Goal: Task Accomplishment & Management: Manage account settings

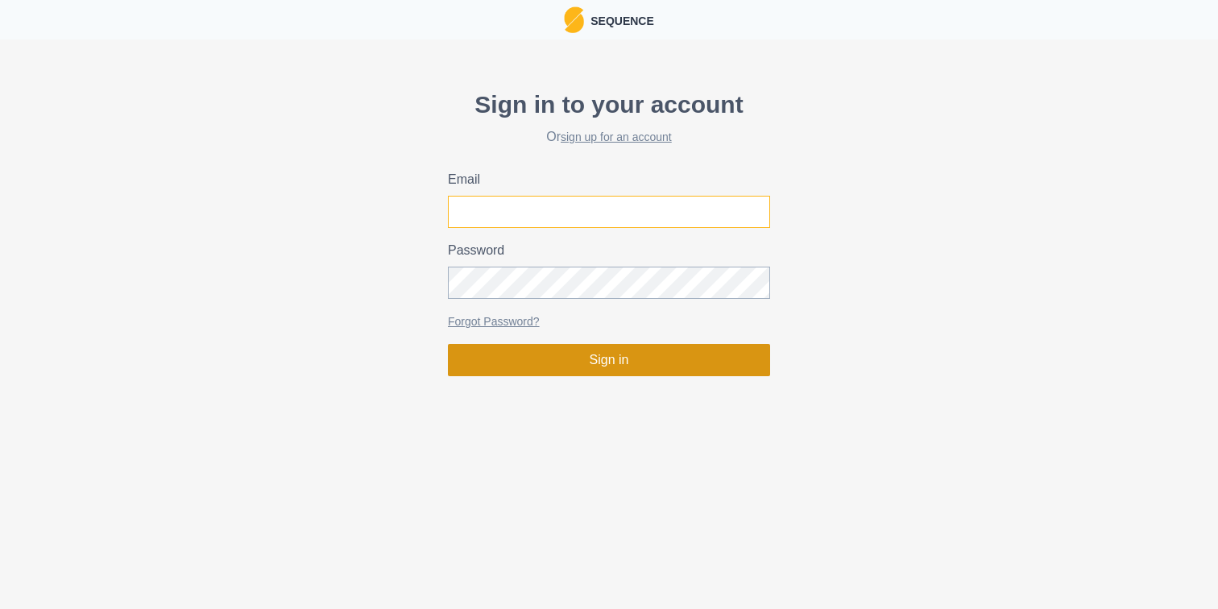
type input "[EMAIL_ADDRESS][PERSON_NAME][DOMAIN_NAME]"
click at [597, 362] on button "Sign in" at bounding box center [609, 360] width 322 height 32
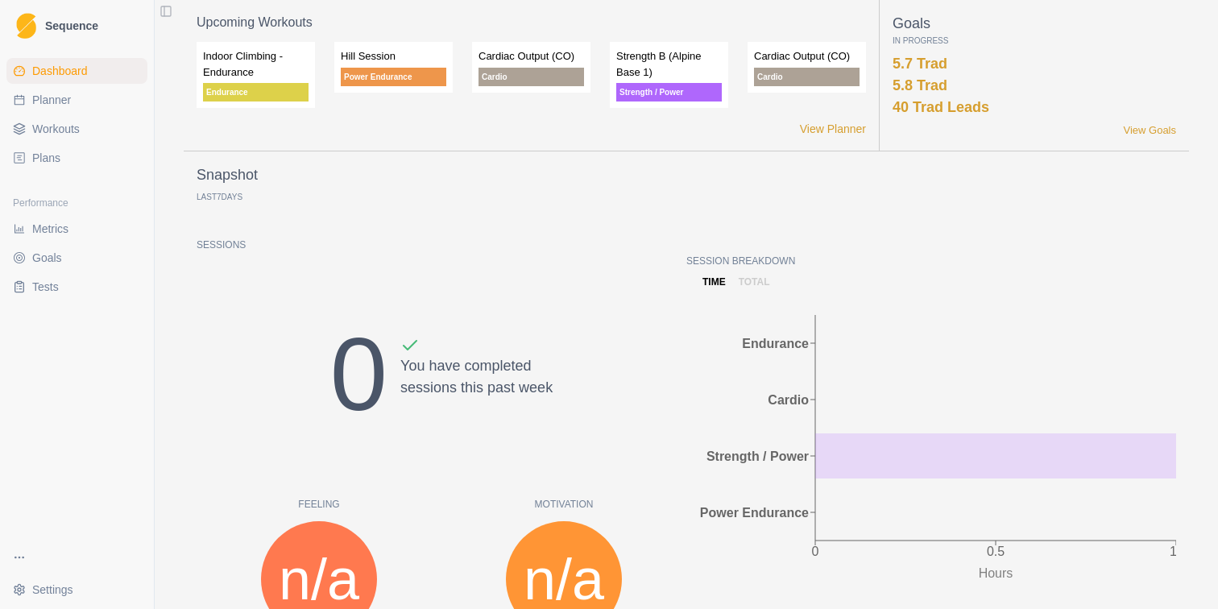
click at [72, 107] on link "Planner" at bounding box center [76, 100] width 141 height 26
select select "month"
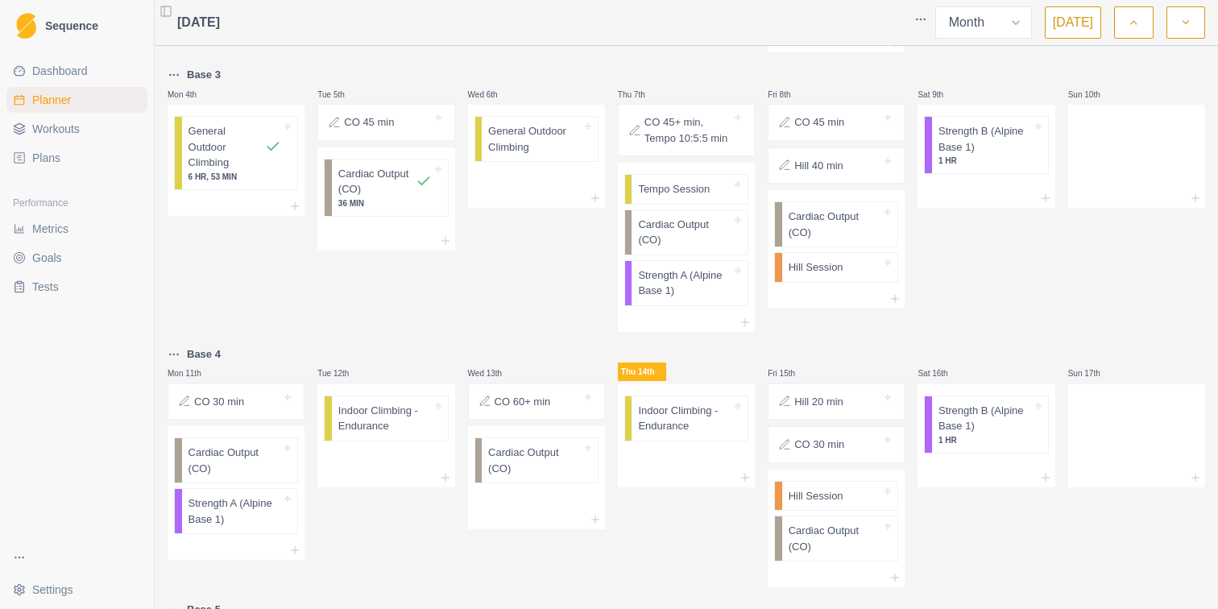
scroll to position [365, 0]
drag, startPoint x: 673, startPoint y: 292, endPoint x: 544, endPoint y: 190, distance: 164.5
click at [544, 190] on div "Base 2 Mon 28th Strength A (Alpine Base 1) 1 HR, 34 MIN Tue 29th CO 45 min Card…" at bounding box center [686, 393] width 1037 height 1411
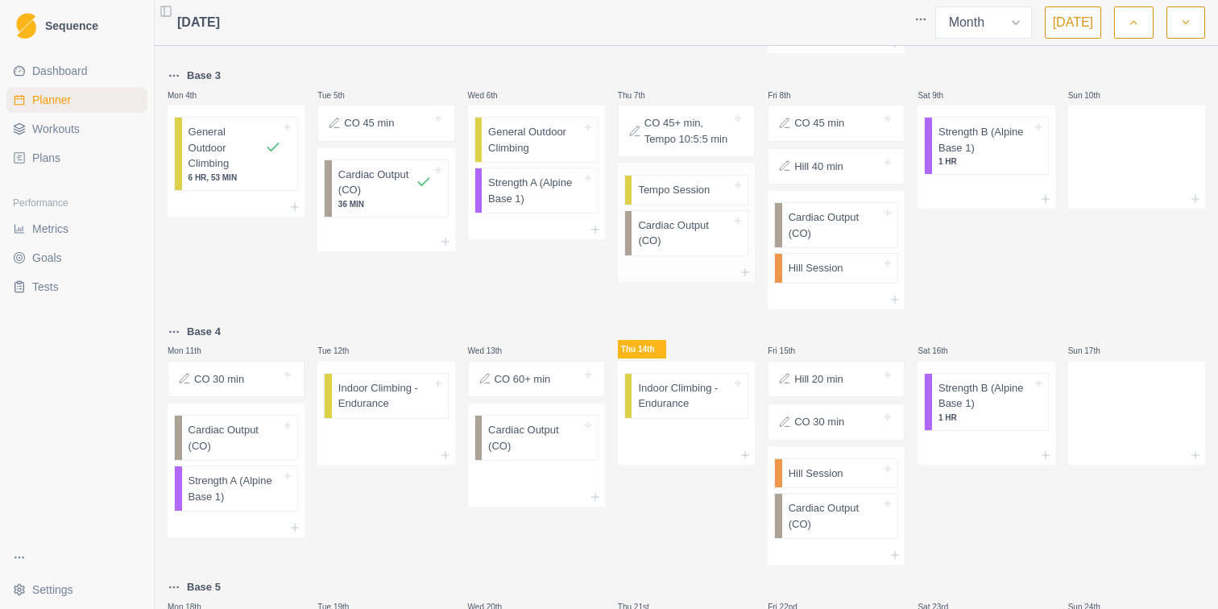
scroll to position [362, 0]
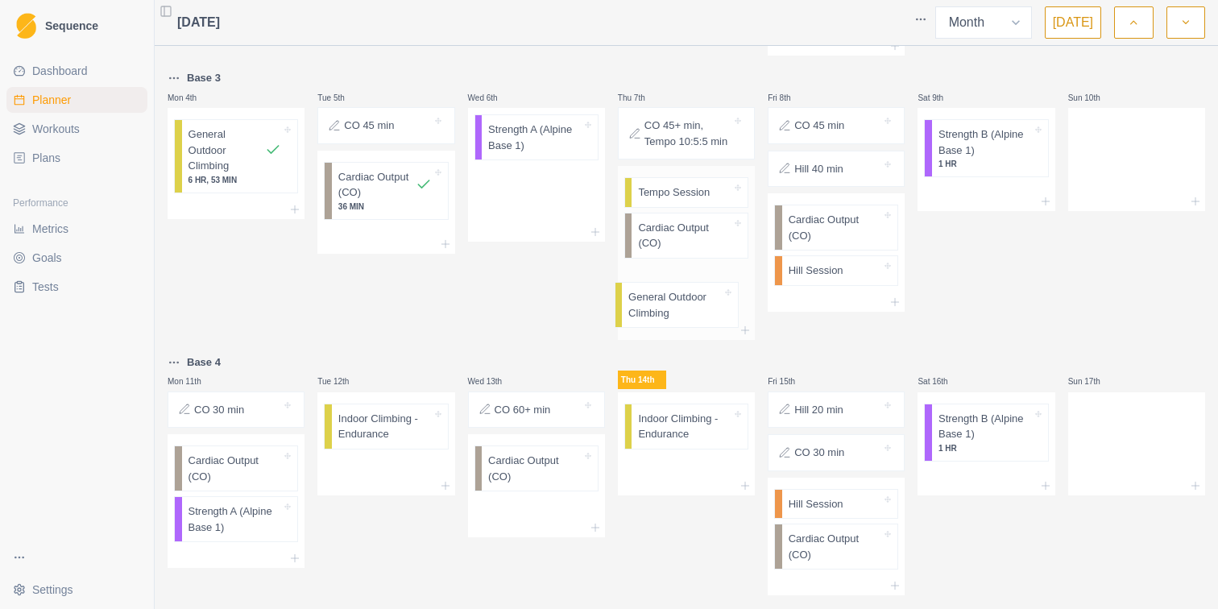
drag, startPoint x: 536, startPoint y: 151, endPoint x: 682, endPoint y: 317, distance: 220.3
click at [682, 317] on div "Base 2 Mon 28th Strength A (Alpine Base 1) 1 HR, 34 MIN Tue 29th CO 45 min Card…" at bounding box center [686, 399] width 1037 height 1416
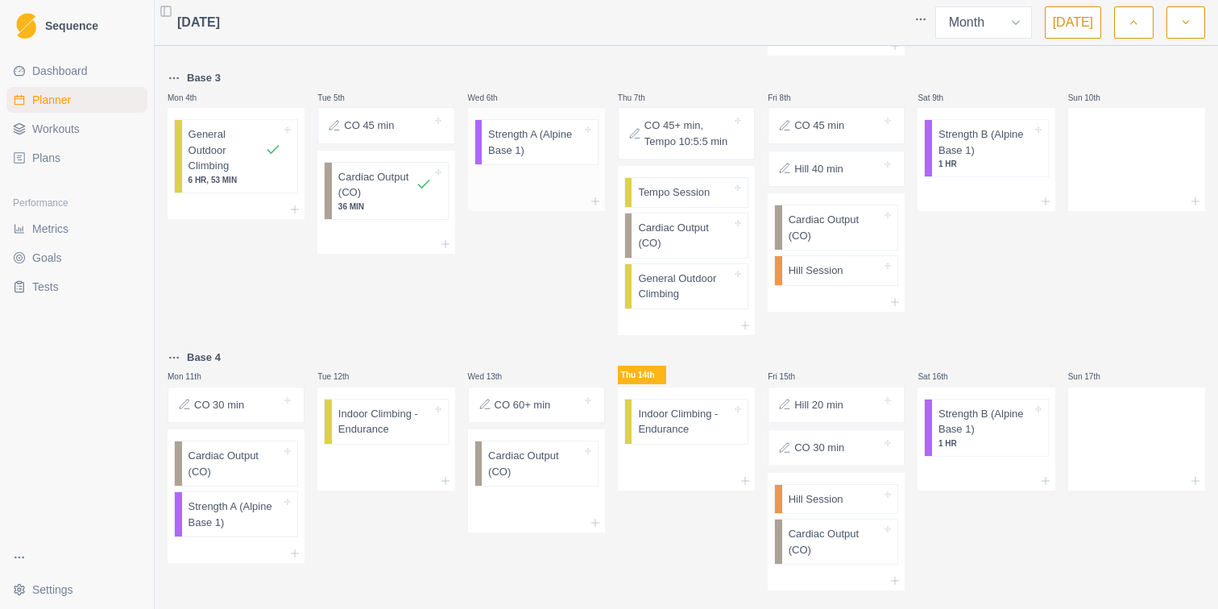
click at [523, 150] on p "Strength A (Alpine Base 1)" at bounding box center [534, 141] width 93 height 31
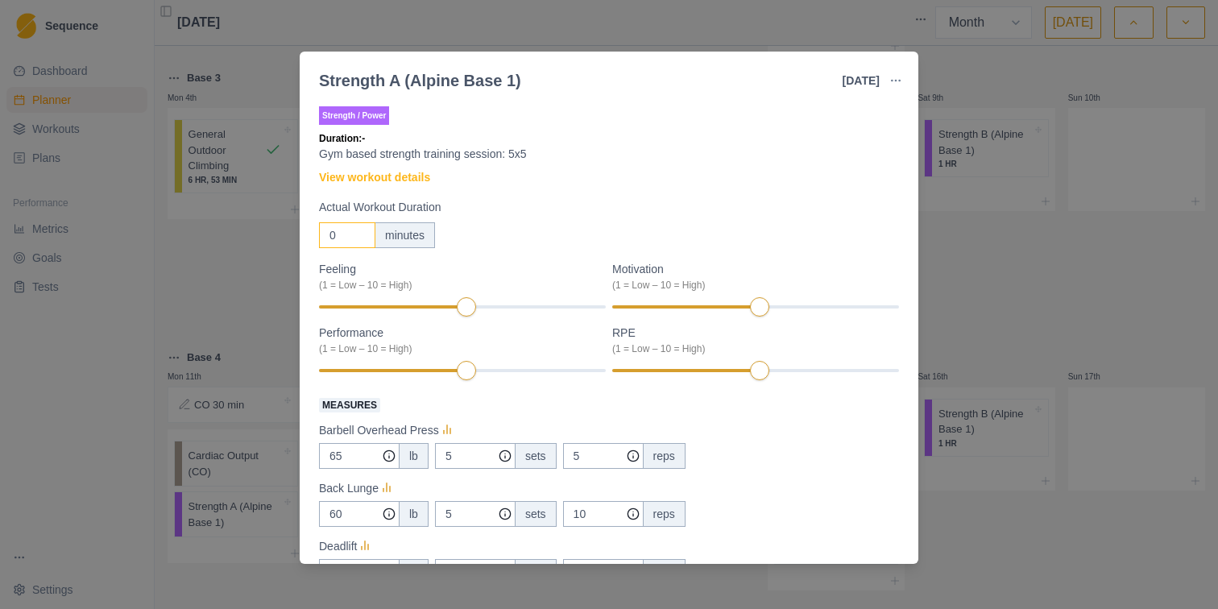
click at [343, 236] on input "0" at bounding box center [347, 235] width 56 height 26
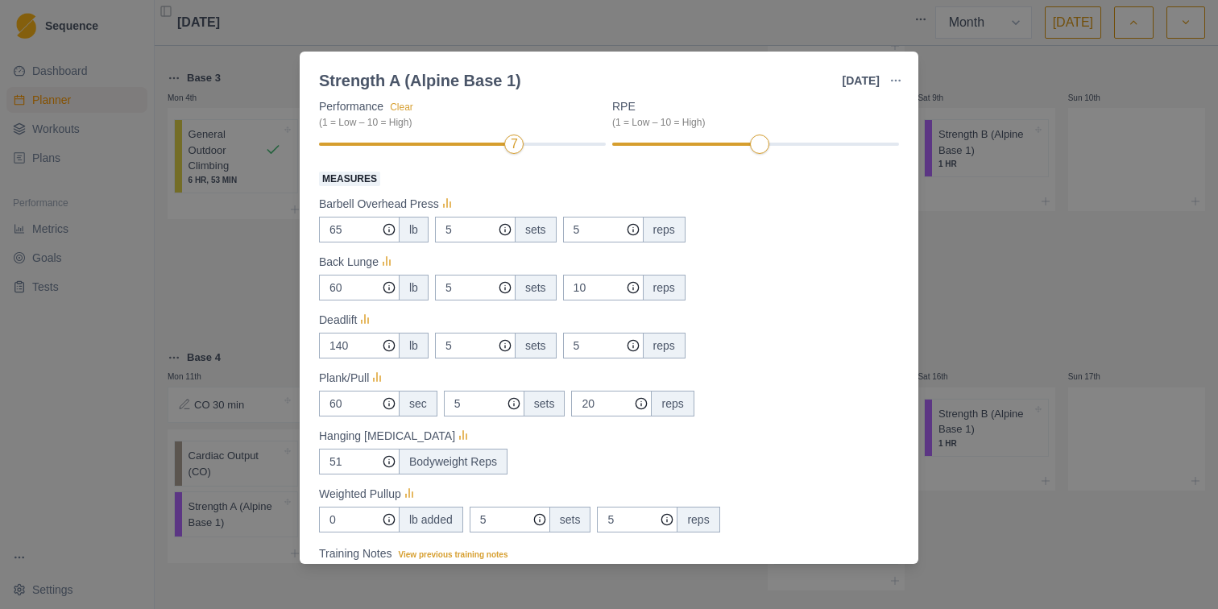
scroll to position [240, 0]
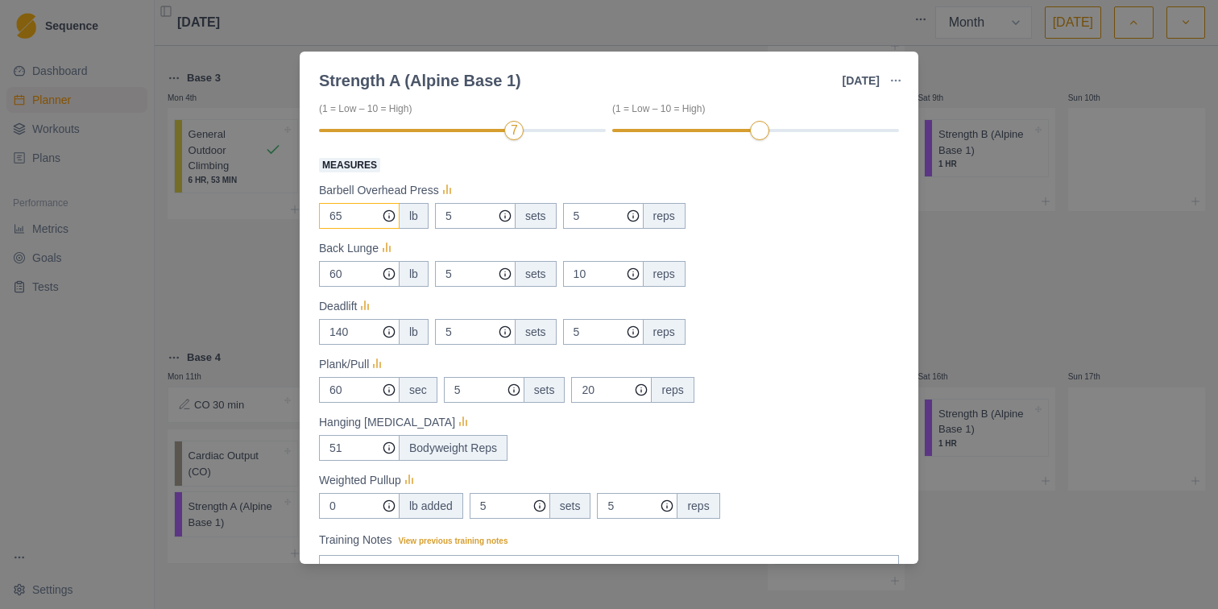
type input "107"
drag, startPoint x: 350, startPoint y: 212, endPoint x: 318, endPoint y: 213, distance: 31.4
click at [318, 213] on div "Strength / Power Duration: 1 HR, 47 MIN Gym based strength training session: 5x…" at bounding box center [609, 330] width 619 height 467
type input "75"
click at [338, 229] on input "60" at bounding box center [359, 216] width 81 height 26
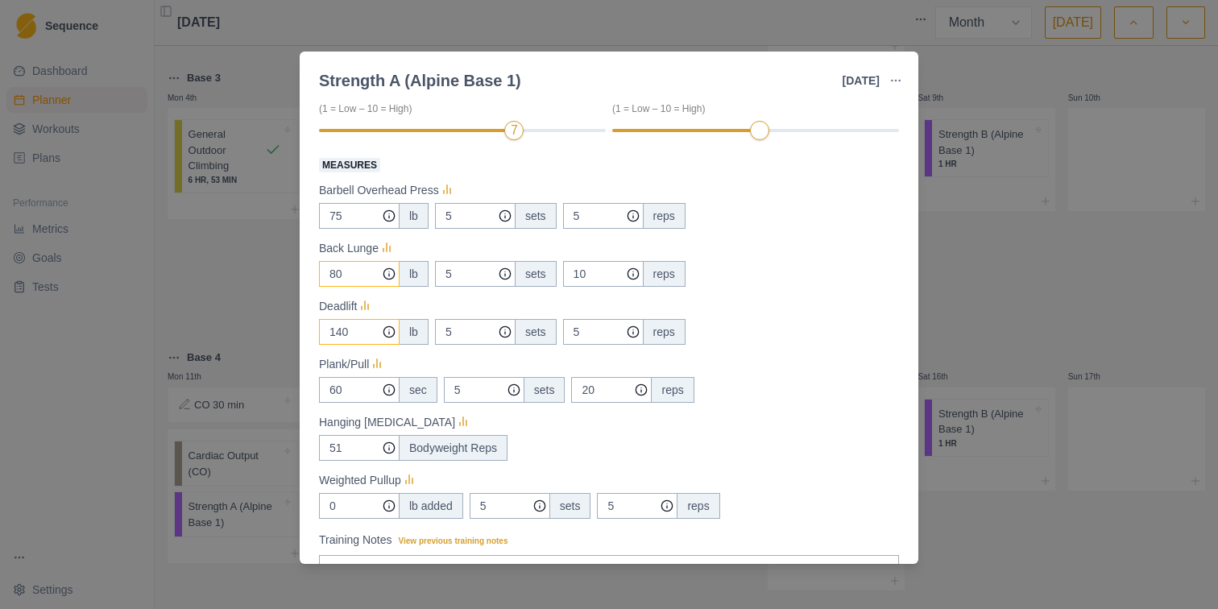
type input "80"
click at [342, 229] on input "140" at bounding box center [359, 216] width 81 height 26
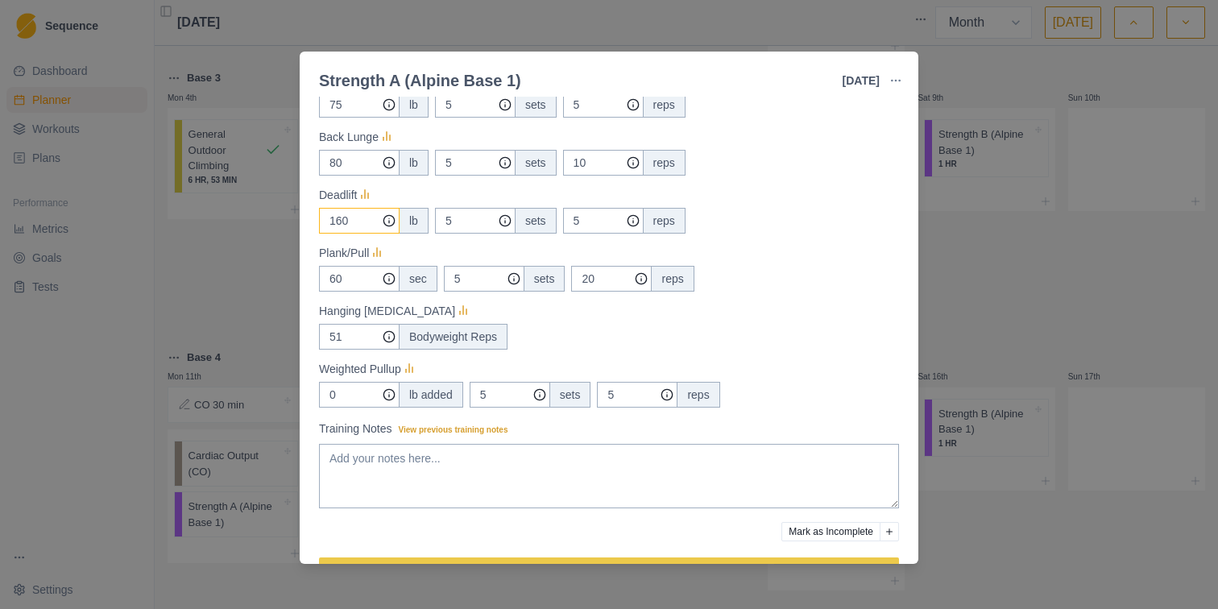
scroll to position [369, 0]
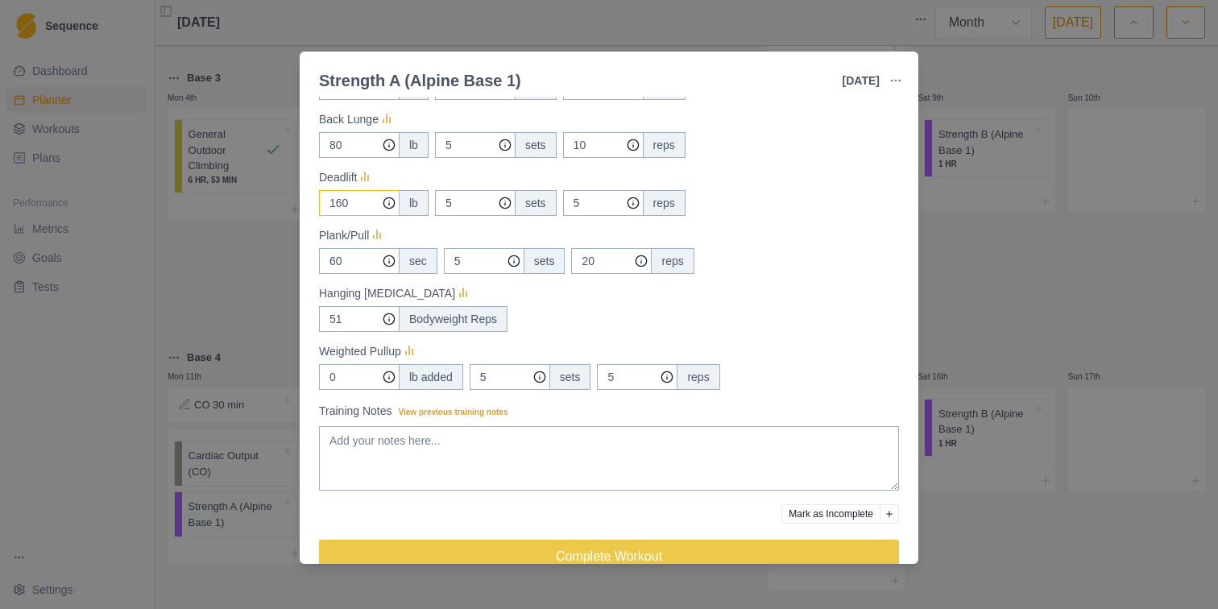
type input "160"
click at [362, 100] on input "51" at bounding box center [359, 87] width 81 height 26
type input "50"
click at [593, 318] on div "50 Bodyweight Reps" at bounding box center [609, 319] width 580 height 26
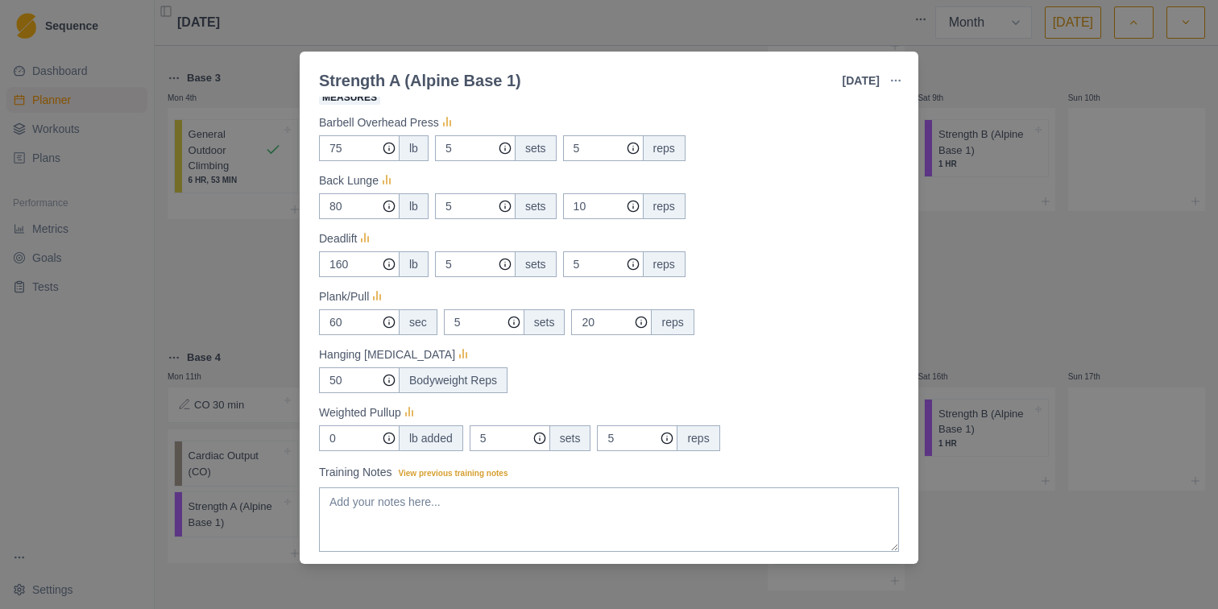
scroll to position [312, 0]
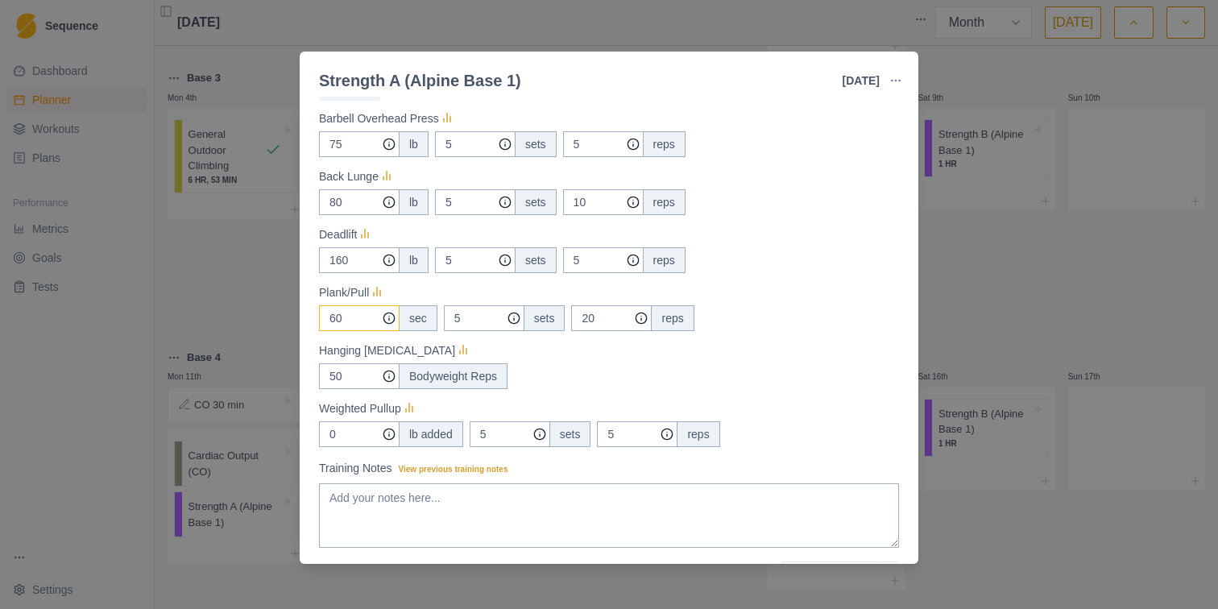
drag, startPoint x: 346, startPoint y: 316, endPoint x: 312, endPoint y: 316, distance: 34.6
click at [312, 316] on div "Strength / Power Duration: 1 HR, 47 MIN Gym based strength training session: 5x…" at bounding box center [609, 330] width 619 height 467
click at [573, 358] on div "Hanging [MEDICAL_DATA]" at bounding box center [609, 350] width 580 height 19
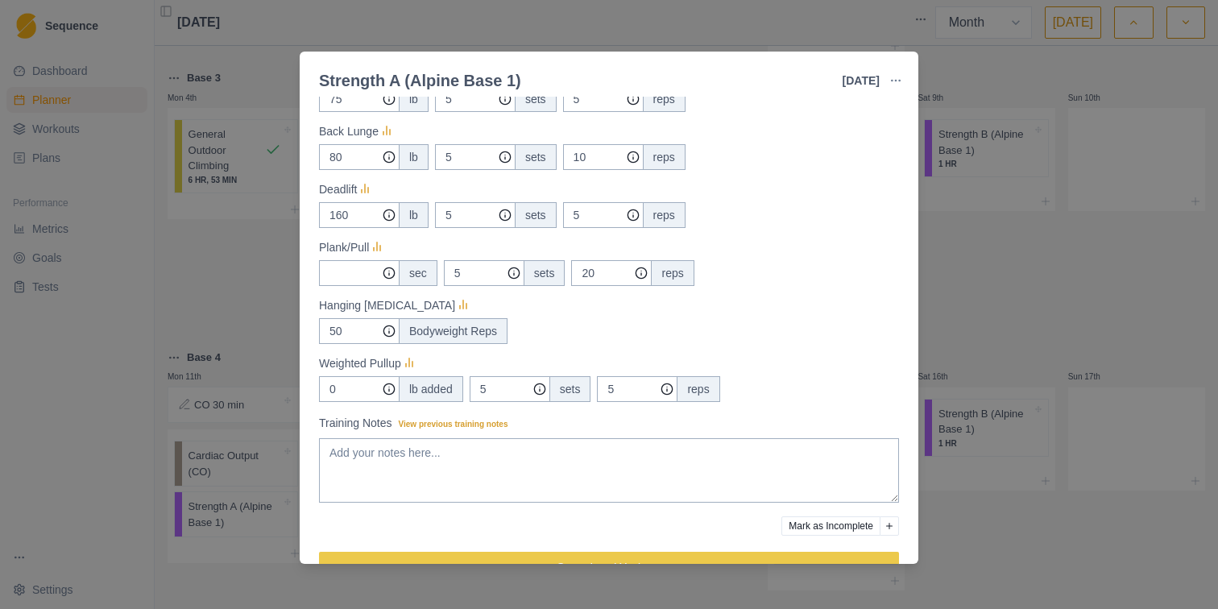
scroll to position [400, 0]
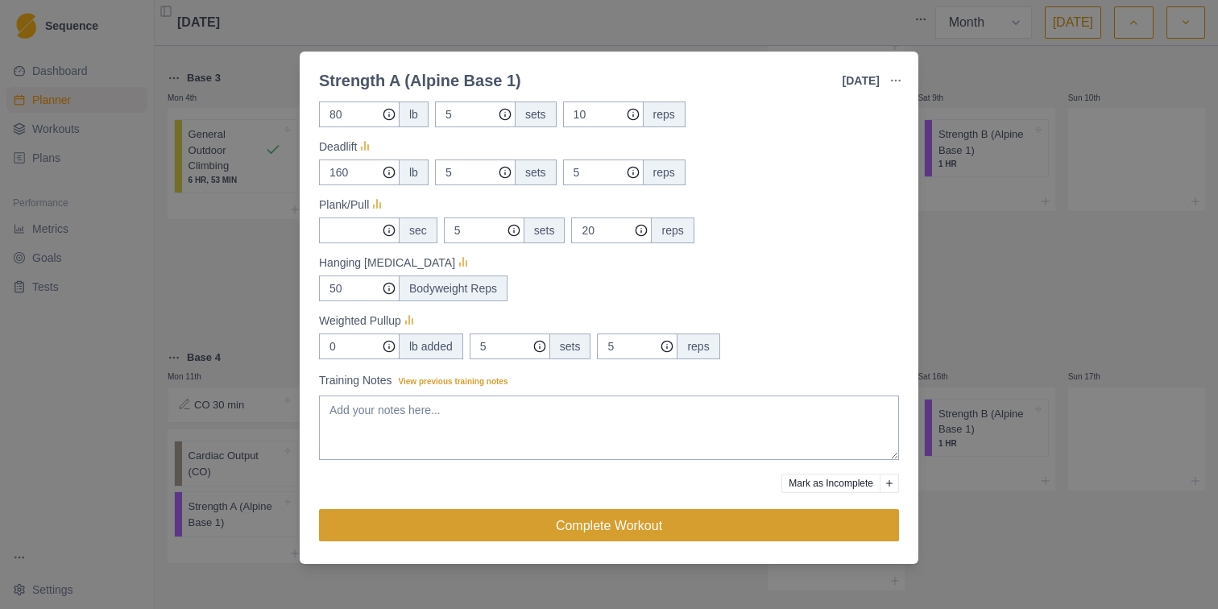
click at [582, 519] on button "Complete Workout" at bounding box center [609, 525] width 580 height 32
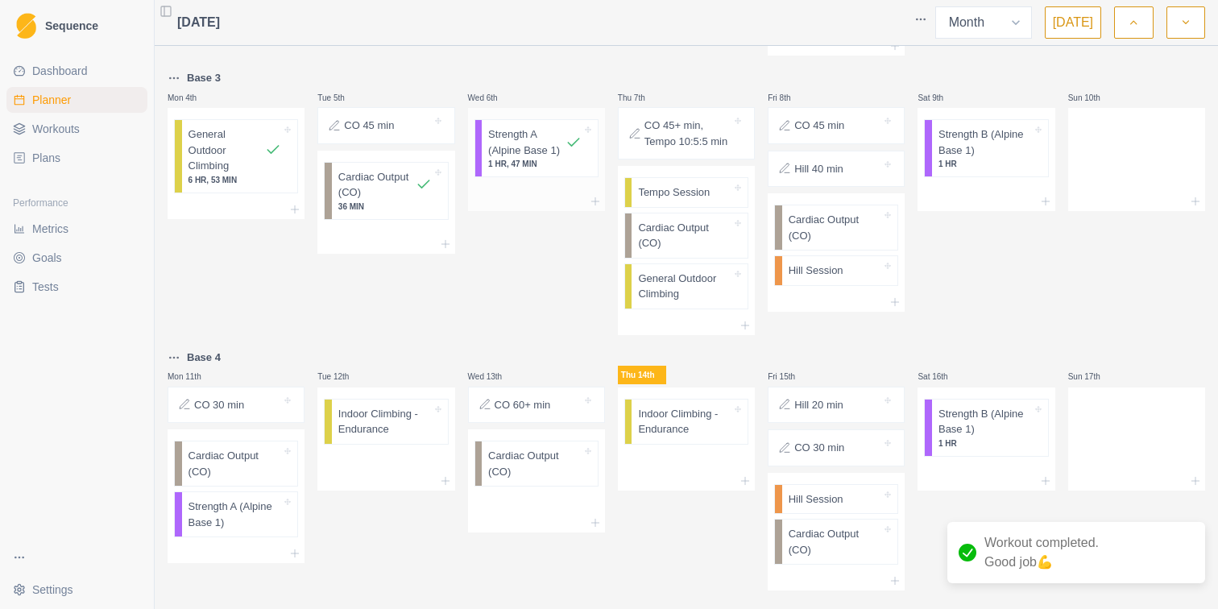
click at [552, 163] on p "1 HR, 47 MIN" at bounding box center [534, 164] width 93 height 12
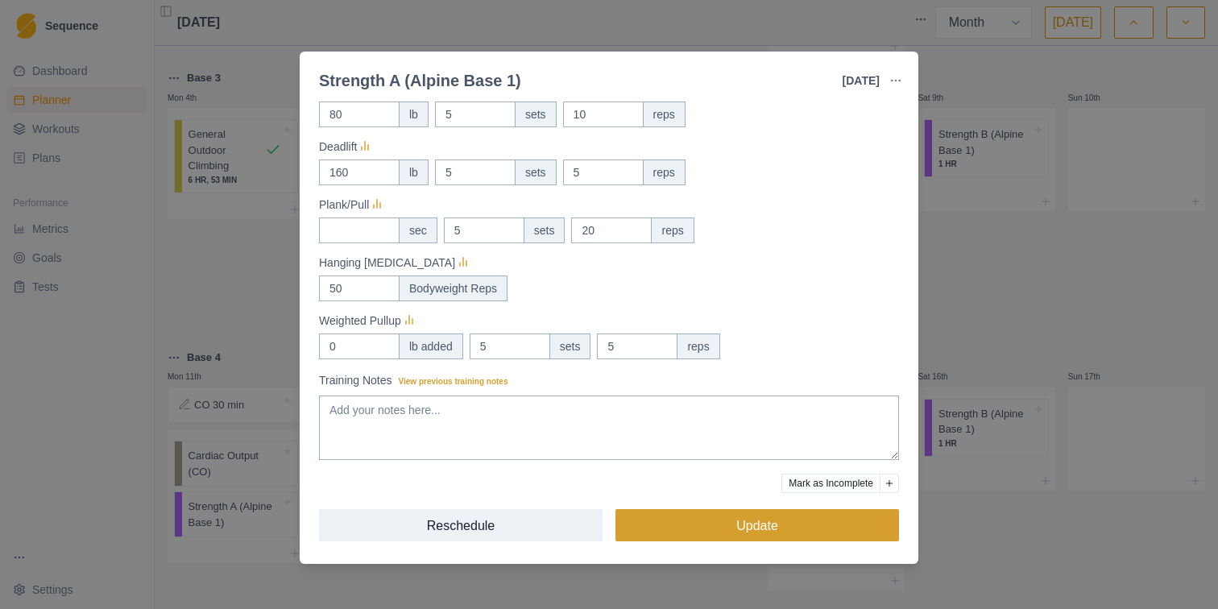
click at [682, 526] on button "Update" at bounding box center [757, 525] width 284 height 32
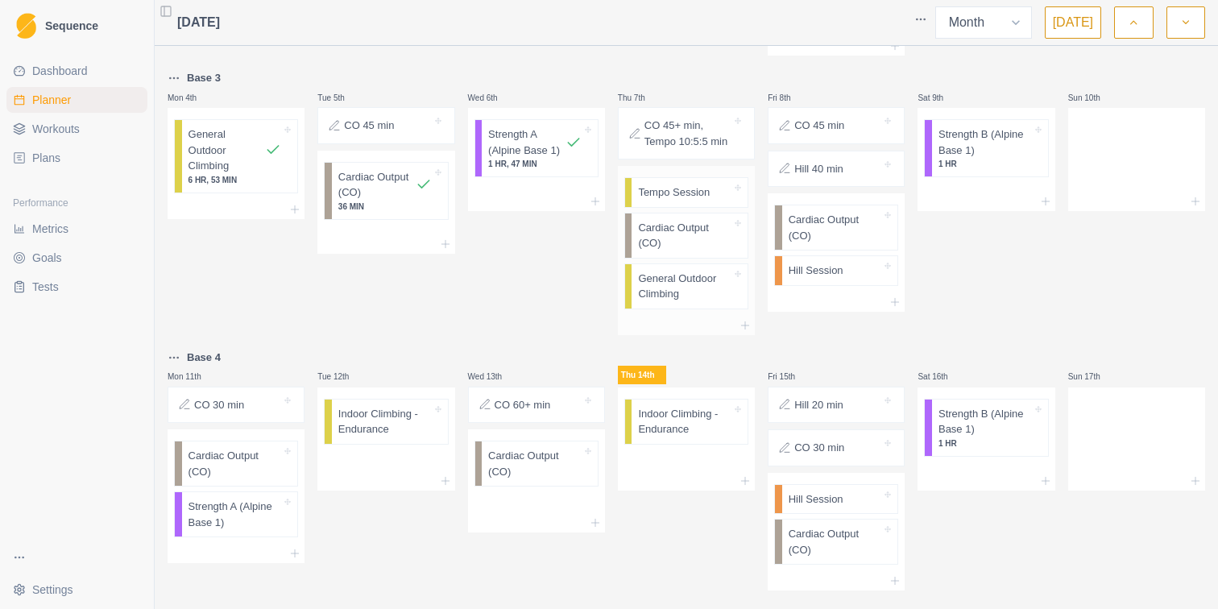
click at [702, 290] on p "General Outdoor Climbing" at bounding box center [684, 286] width 93 height 31
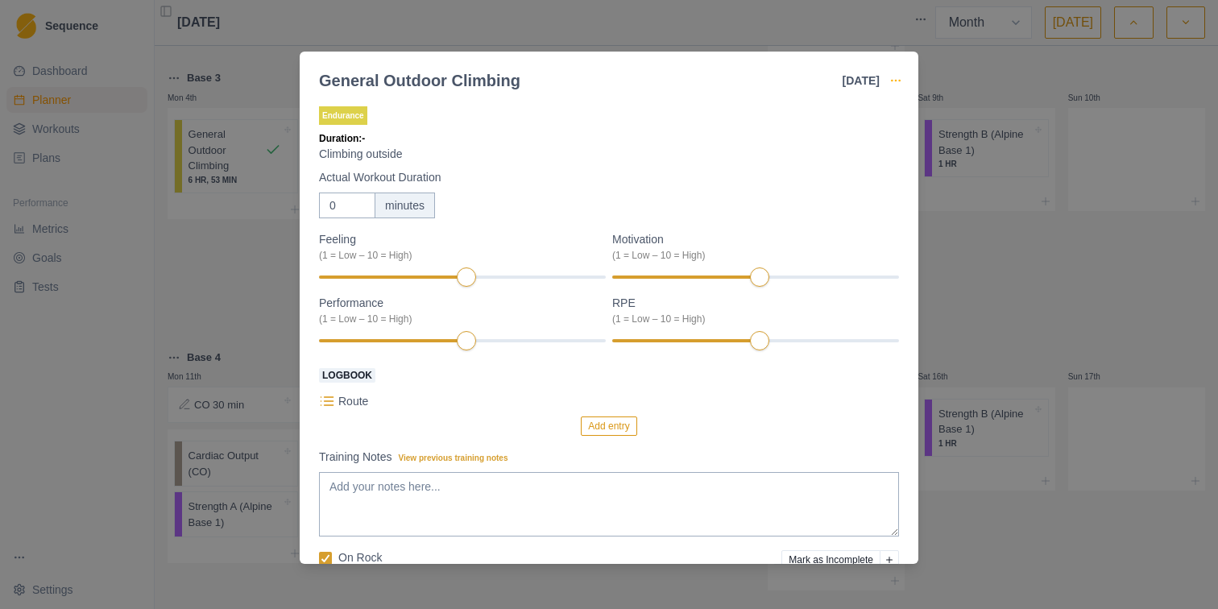
click at [892, 81] on circle "button" at bounding box center [892, 80] width 1 height 1
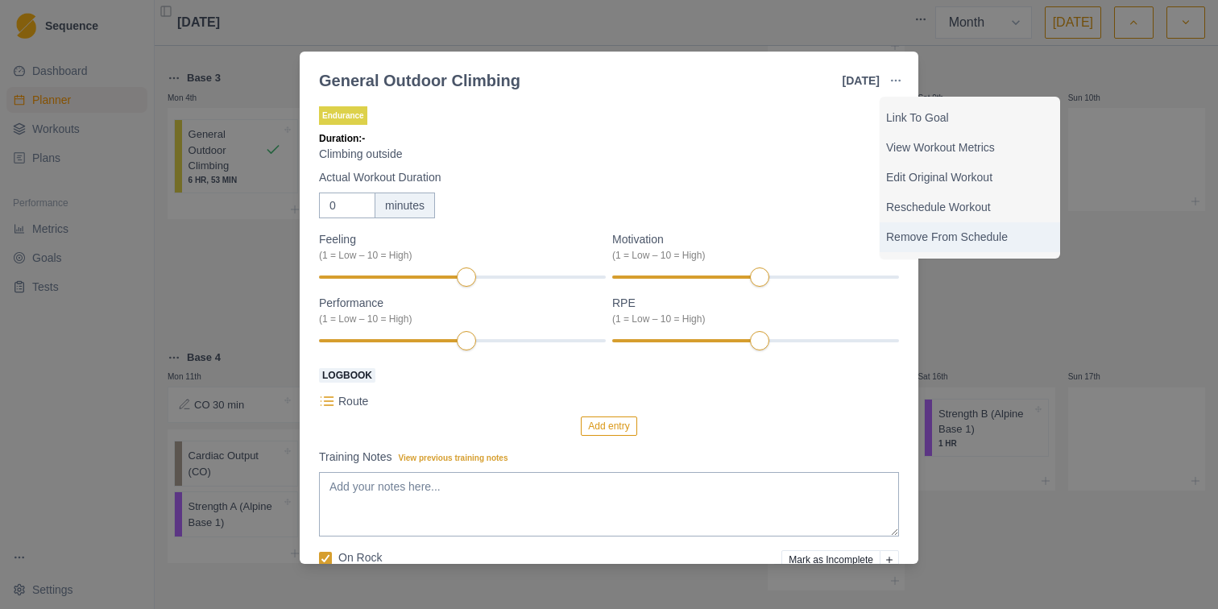
click at [927, 242] on p "Remove From Schedule" at bounding box center [970, 237] width 168 height 17
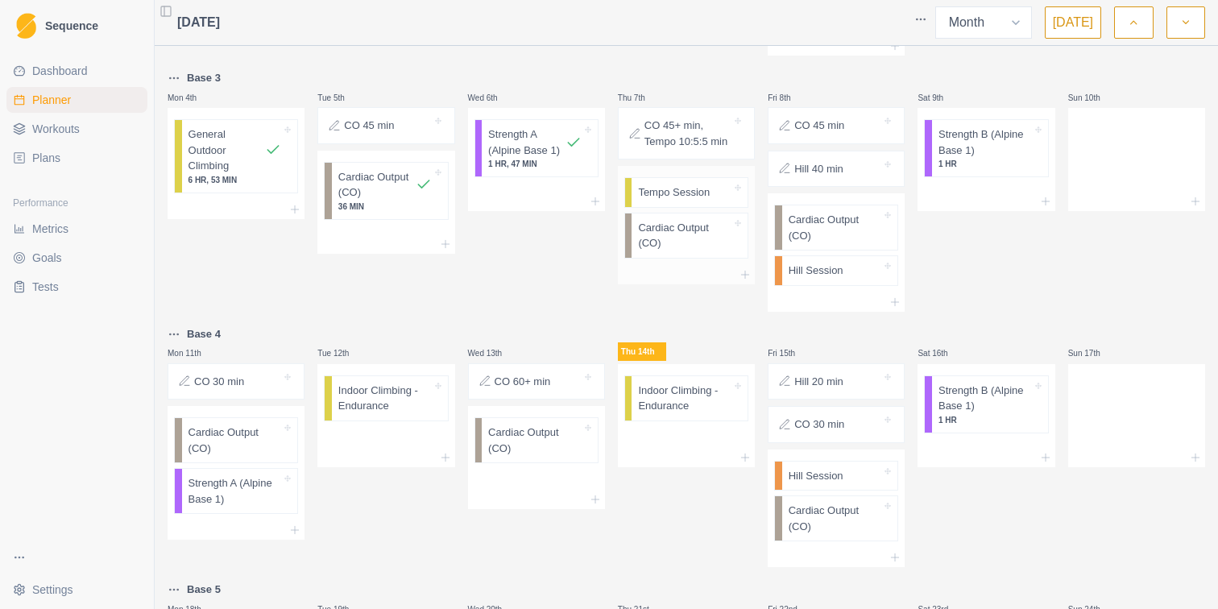
click at [694, 198] on p "Tempo Session" at bounding box center [674, 192] width 72 height 16
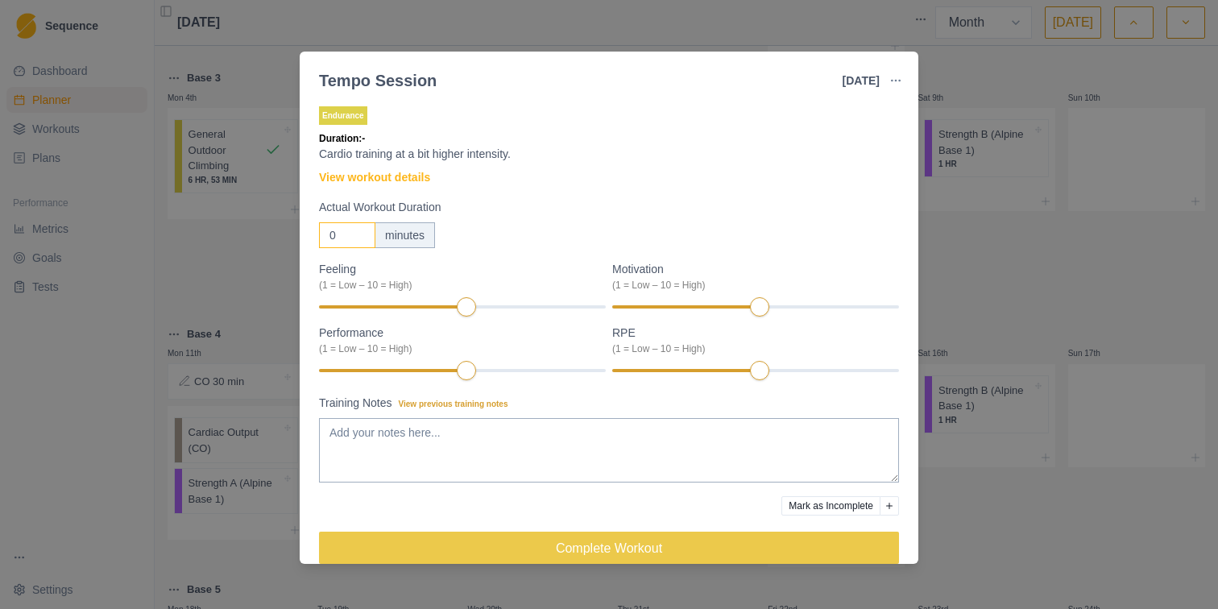
click at [344, 234] on input "0" at bounding box center [347, 235] width 56 height 26
type input "52"
click at [377, 441] on textarea "Training Notes View previous training notes" at bounding box center [609, 450] width 580 height 64
paste textarea "6.17 mi Distance 1:24:48 Time 13:44 /mi Avg Pace 1,094 ft Total Ascent"
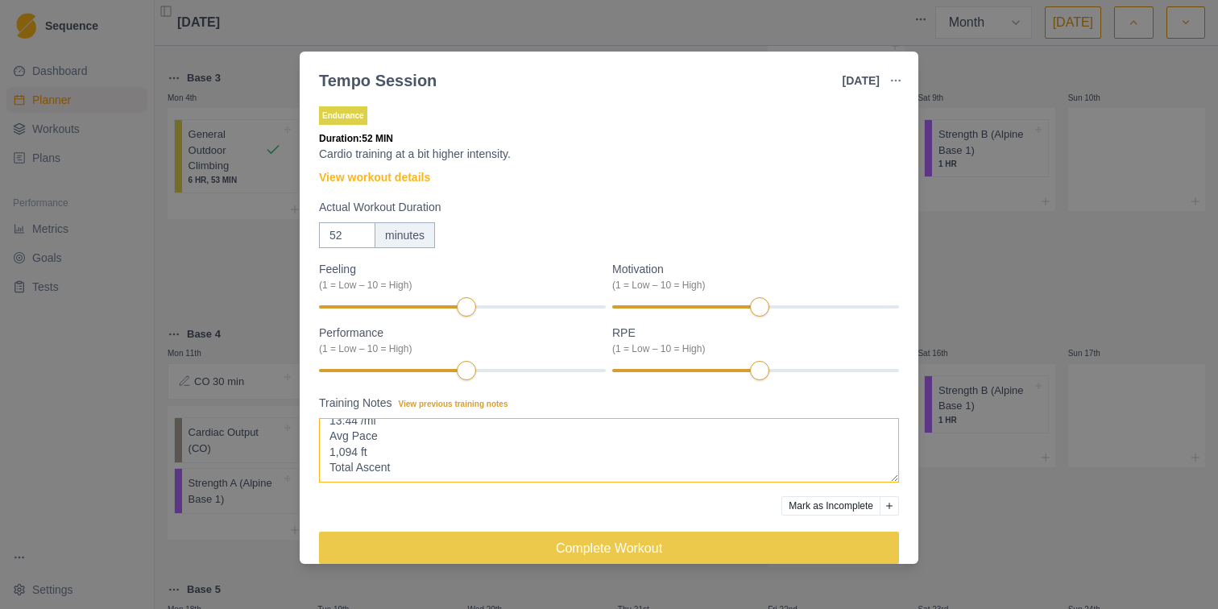
scroll to position [0, 0]
click at [430, 371] on div at bounding box center [382, 370] width 127 height 3
click at [820, 308] on div at bounding box center [723, 306] width 223 height 3
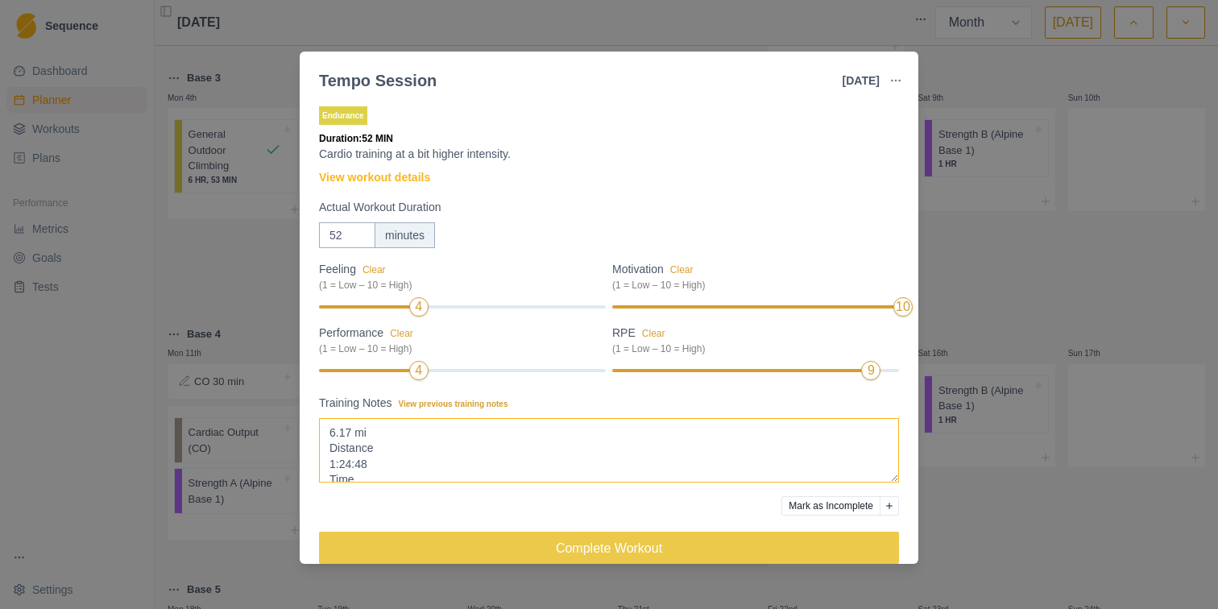
scroll to position [23, 0]
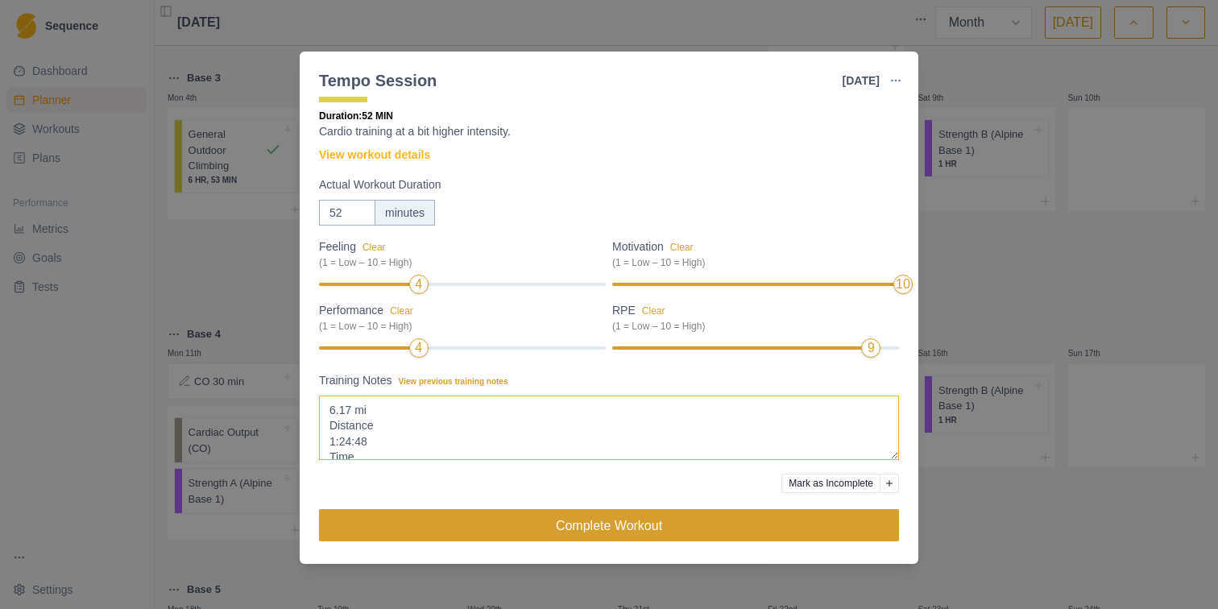
type textarea "6.17 mi Distance 1:24:48 Time 13:44 /mi Avg Pace 1,094 ft Total Ascent"
click at [695, 531] on button "Complete Workout" at bounding box center [609, 525] width 580 height 32
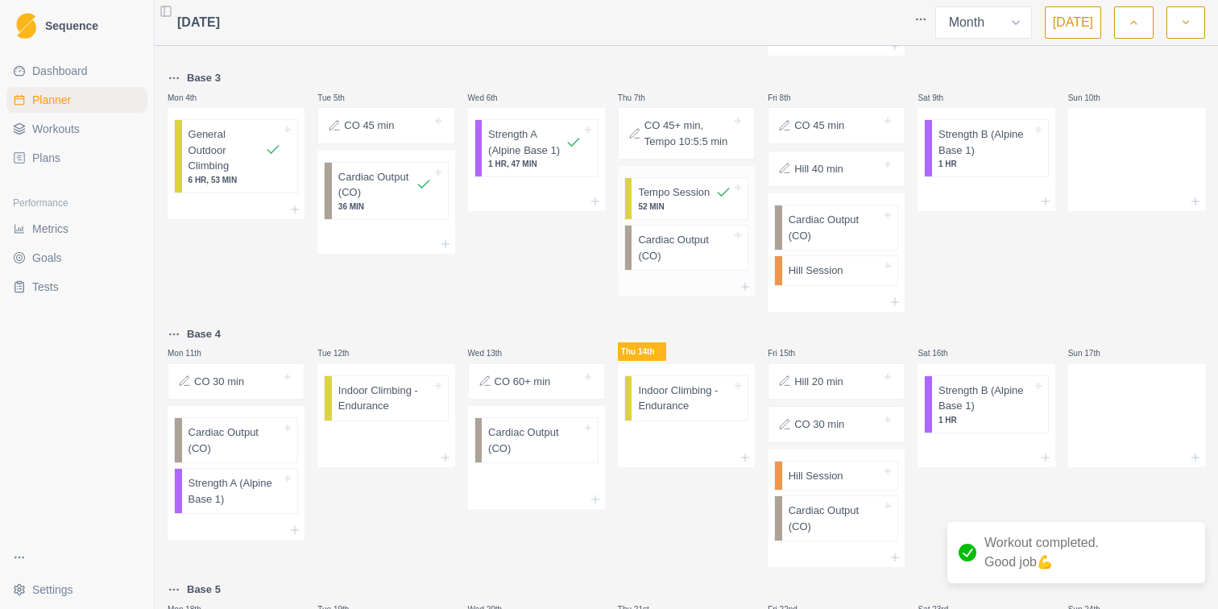
click at [696, 254] on p "Cardiac Output (CO)" at bounding box center [684, 247] width 93 height 31
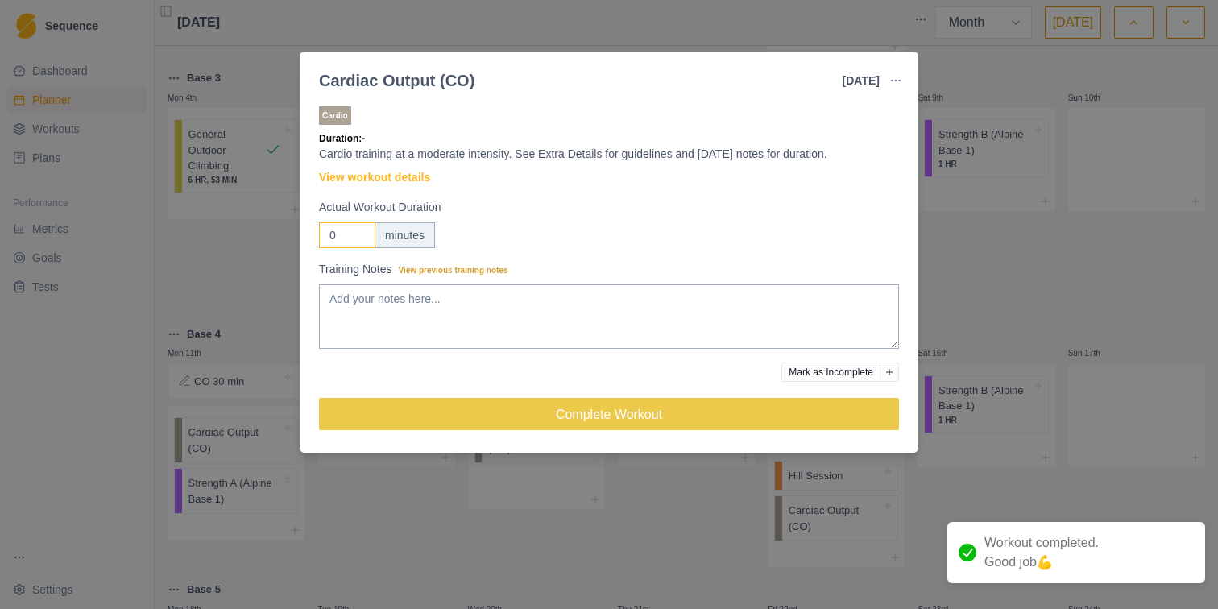
click at [354, 227] on input "0" at bounding box center [347, 235] width 56 height 26
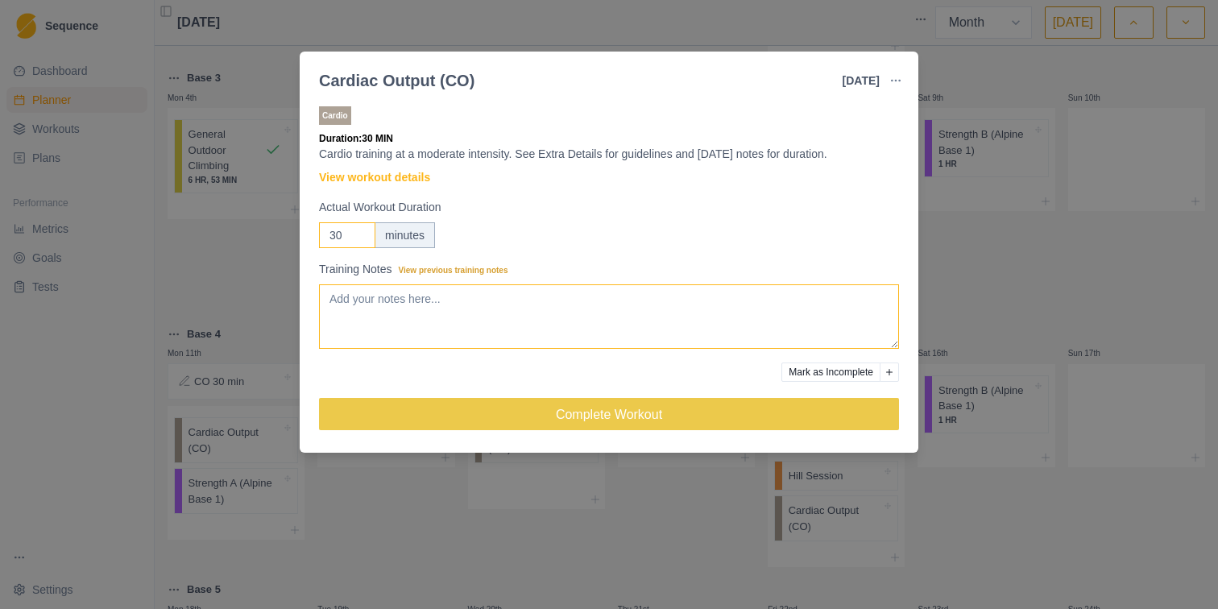
type input "30"
click at [348, 292] on textarea "Training Notes View previous training notes" at bounding box center [609, 316] width 580 height 64
paste textarea "6.17 mi Distance 1:24:48 Time 13:44 /mi Avg Pace 1,094 ft Total Ascent"
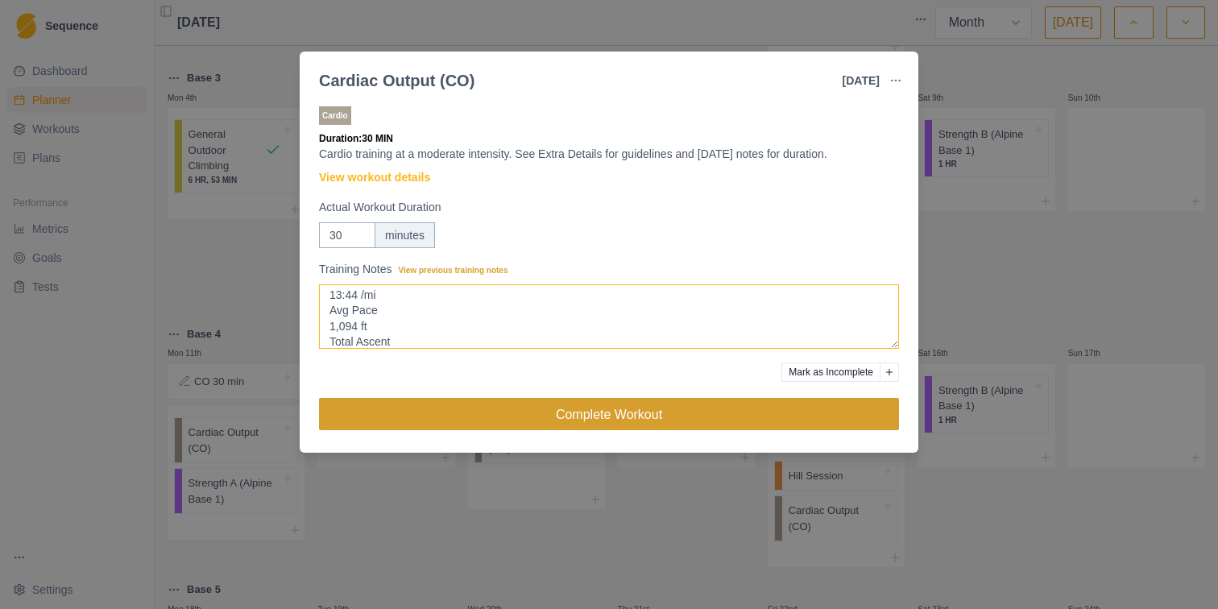
type textarea "6.17 mi Distance 1:24:48 Time 13:44 /mi Avg Pace 1,094 ft Total Ascent"
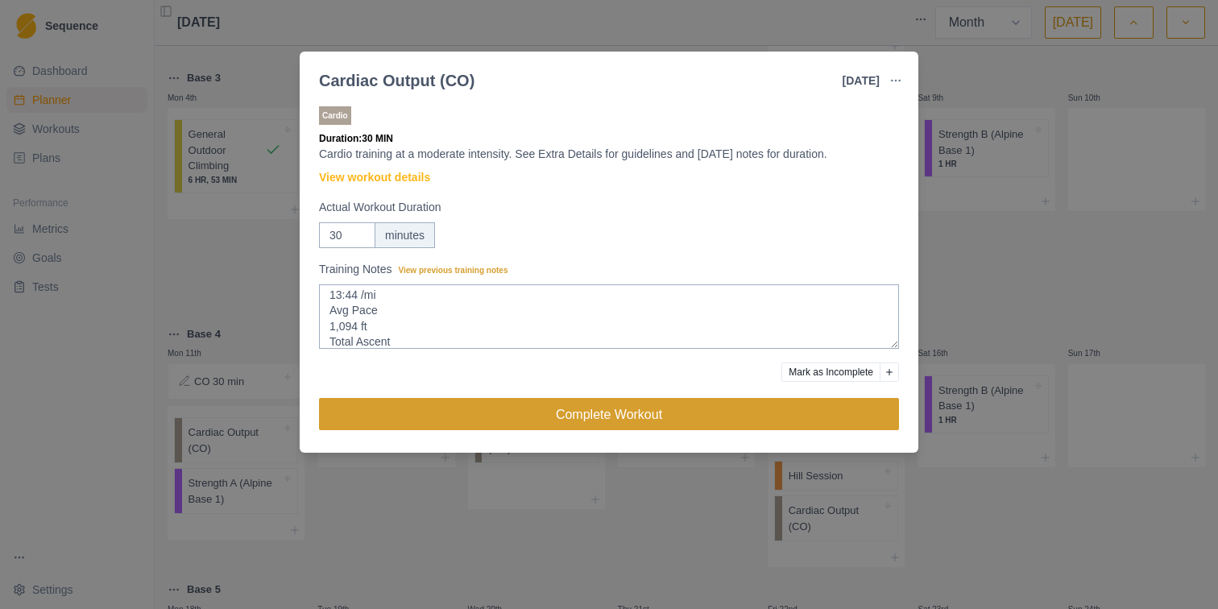
click at [541, 423] on button "Complete Workout" at bounding box center [609, 414] width 580 height 32
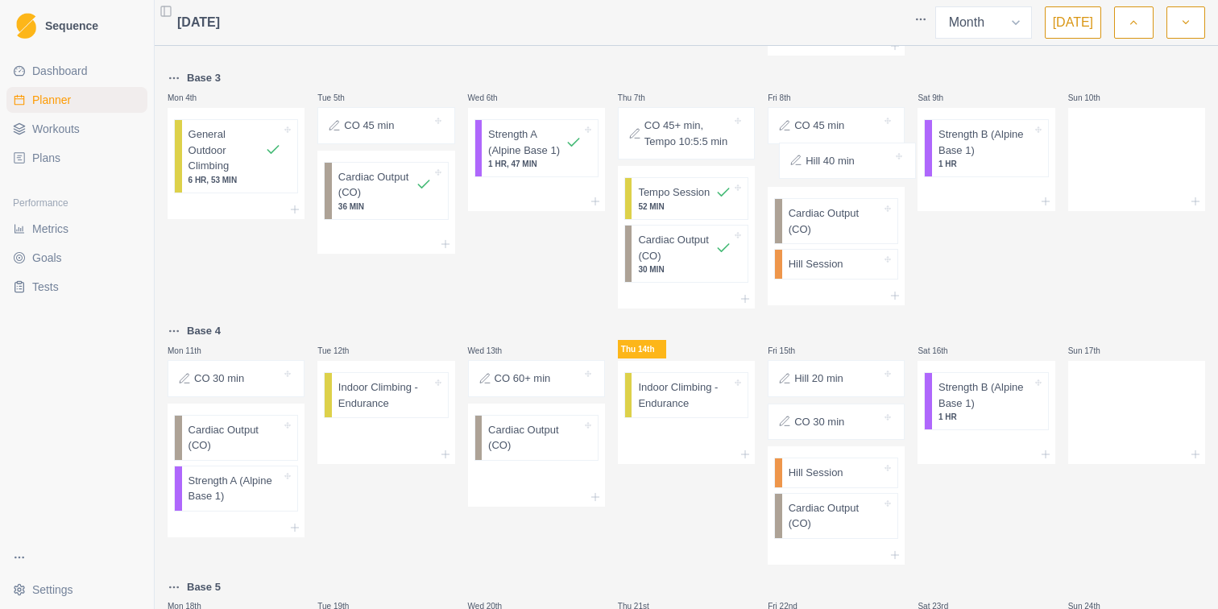
click at [841, 168] on div "CO 45 min Hill 40 min" at bounding box center [836, 147] width 137 height 80
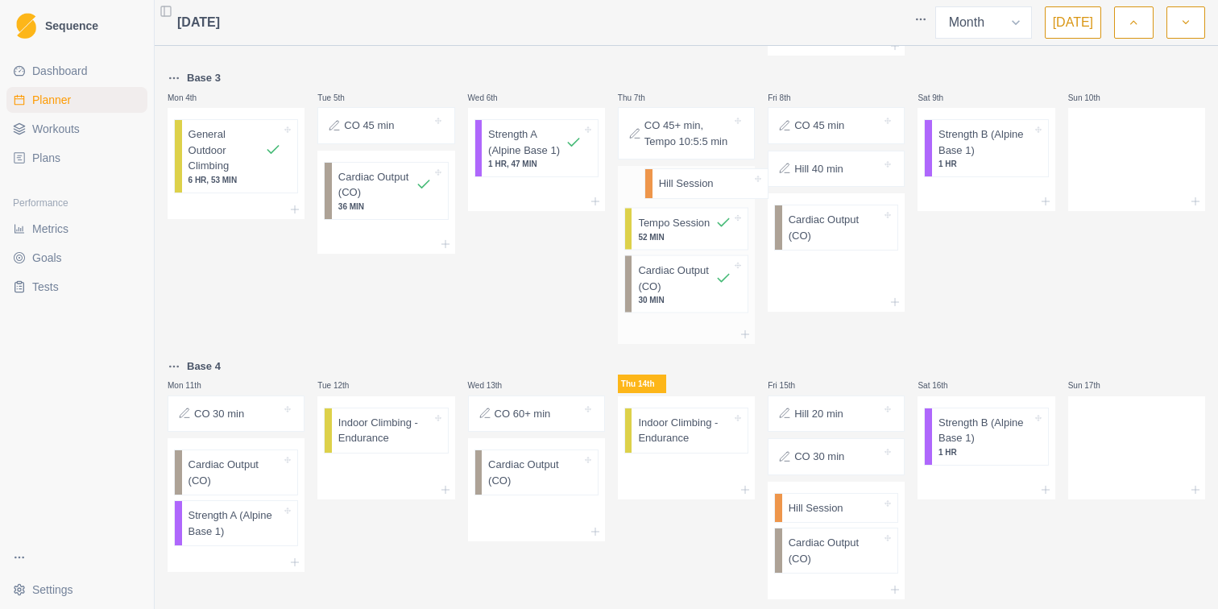
drag, startPoint x: 828, startPoint y: 274, endPoint x: 690, endPoint y: 187, distance: 162.9
click at [690, 187] on div "Base 2 Mon 28th Strength A (Alpine Base 1) 1 HR, 34 MIN Tue 29th CO 45 min Card…" at bounding box center [686, 401] width 1037 height 1420
click at [687, 195] on p "Hill Session" at bounding box center [665, 192] width 55 height 16
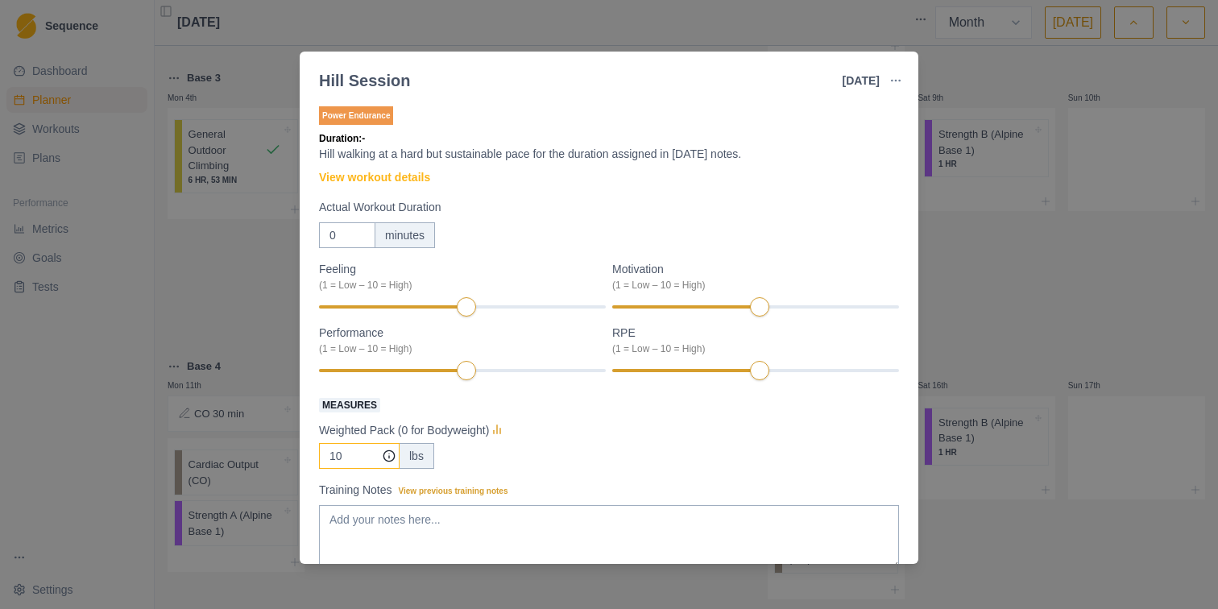
drag, startPoint x: 352, startPoint y: 459, endPoint x: 304, endPoint y: 455, distance: 48.5
click at [304, 455] on div "Power Endurance Duration: - Hill walking at a hard but sustainable pace for the…" at bounding box center [609, 330] width 619 height 467
type input "0"
click at [383, 533] on textarea "Training Notes View previous training notes" at bounding box center [609, 537] width 580 height 64
paste textarea "6.17 mi Distance 1:24:48 Time 13:44 /mi Avg Pace 1,094 ft Total Ascent"
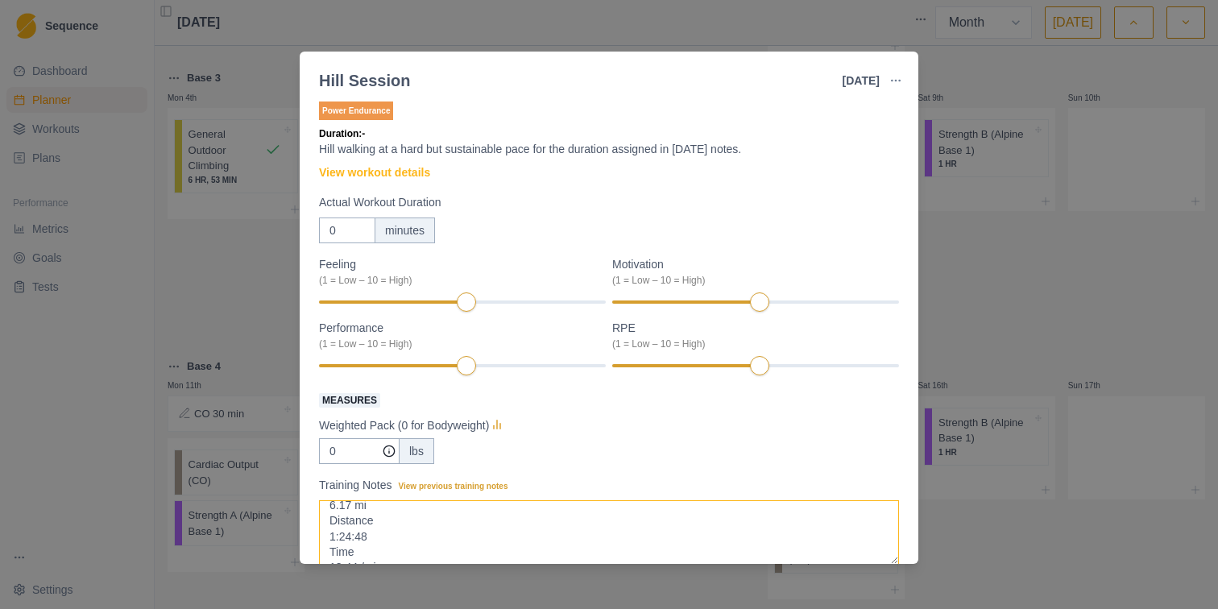
scroll to position [0, 0]
type textarea "6.17 mi Distance 1:24:48 Time 13:44 /mi Avg Pace 1,094 ft Total Ascent"
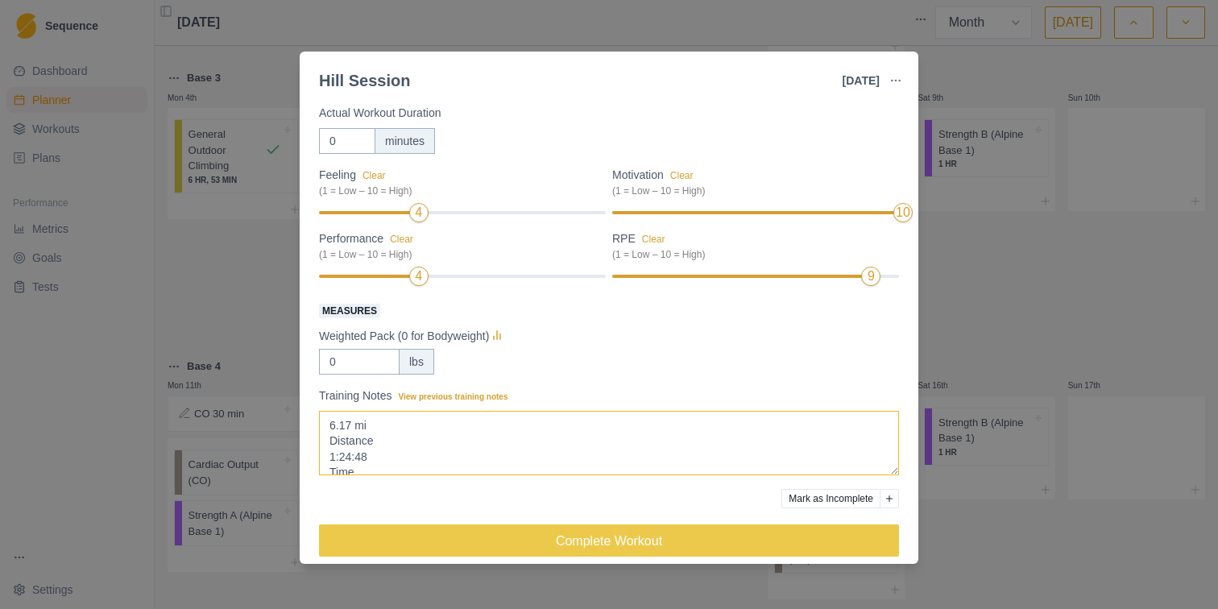
scroll to position [110, 0]
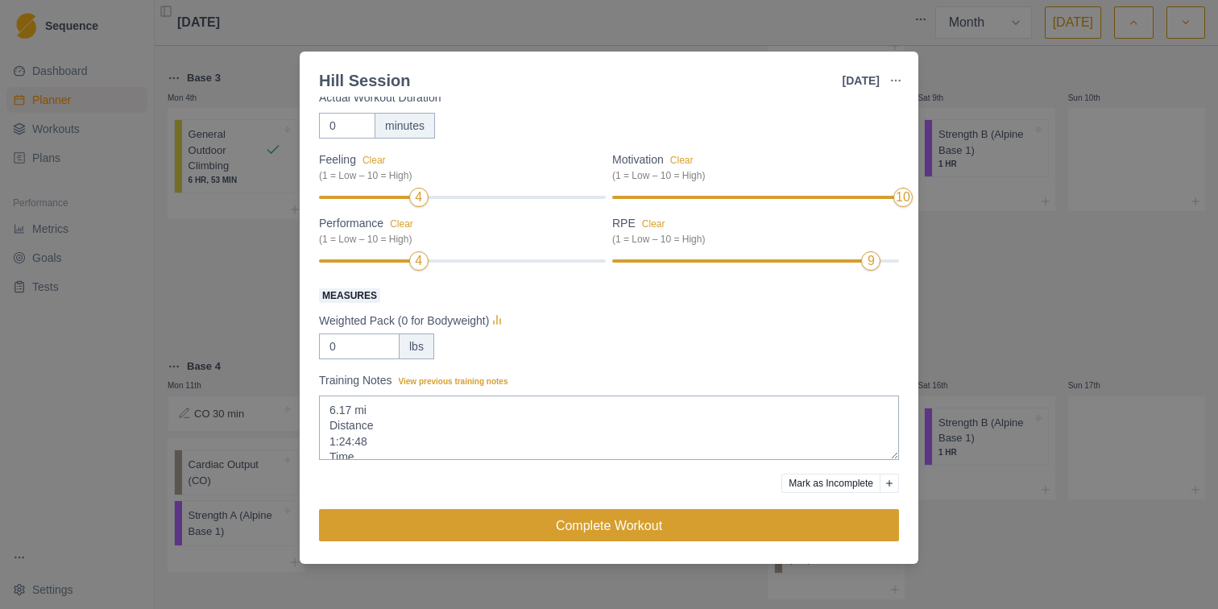
click at [666, 528] on button "Complete Workout" at bounding box center [609, 525] width 580 height 32
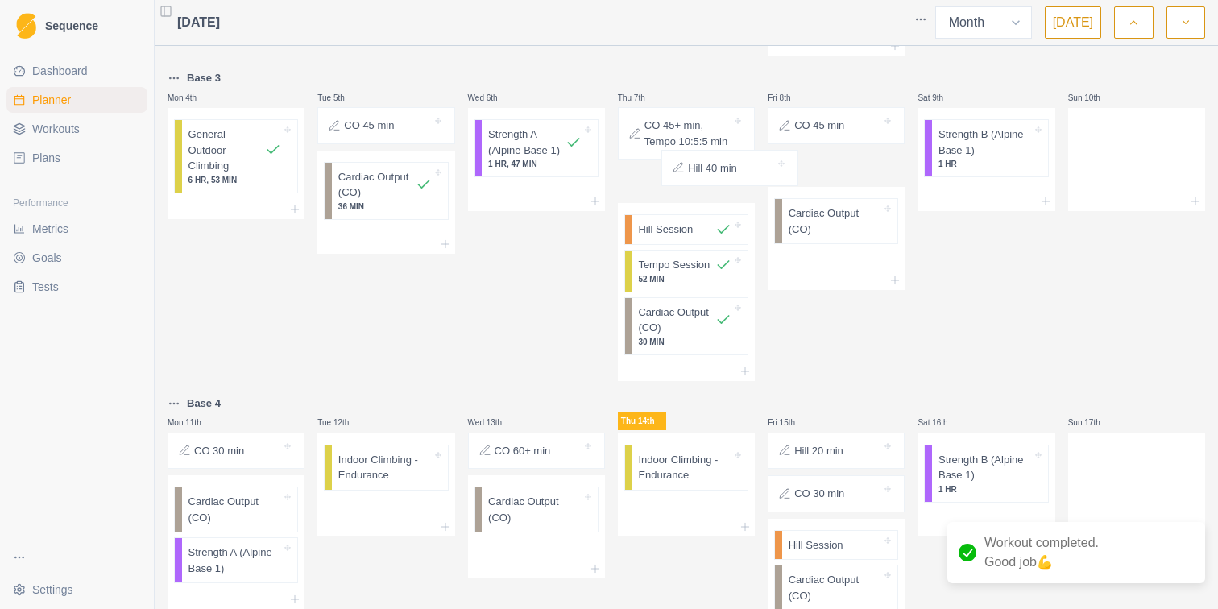
drag, startPoint x: 813, startPoint y: 172, endPoint x: 661, endPoint y: 174, distance: 151.4
click at [662, 173] on div "Base 2 Mon 28th Strength A (Alpine Base 1) 1 HR, 34 MIN Tue 29th CO 45 min Card…" at bounding box center [686, 419] width 1037 height 1457
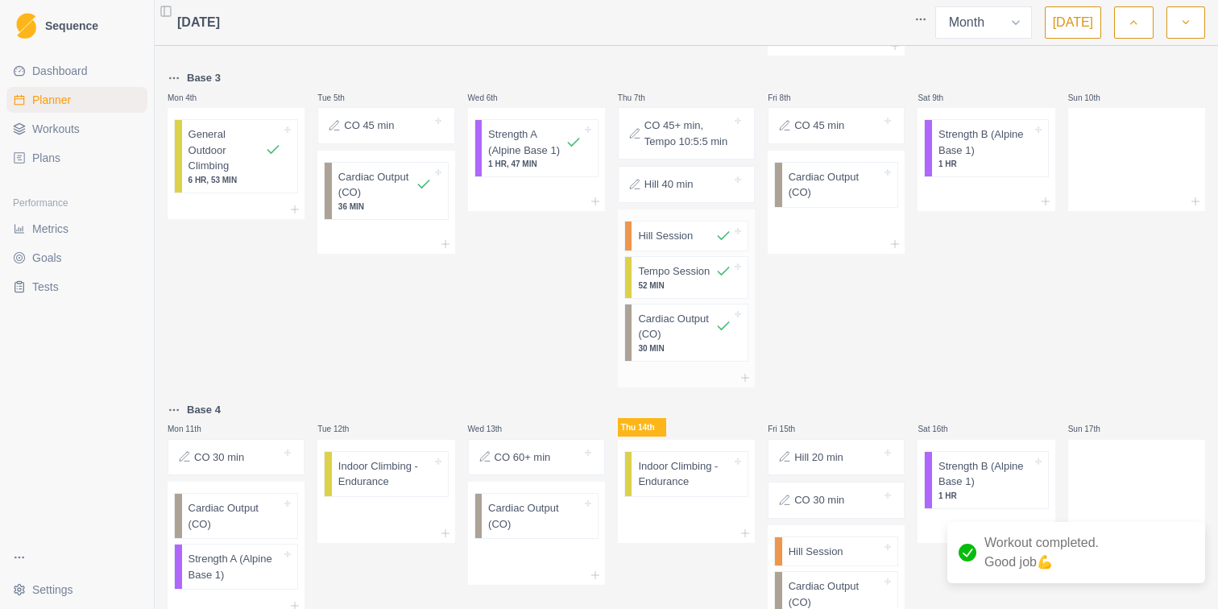
click at [672, 241] on p "Hill Session" at bounding box center [665, 236] width 55 height 16
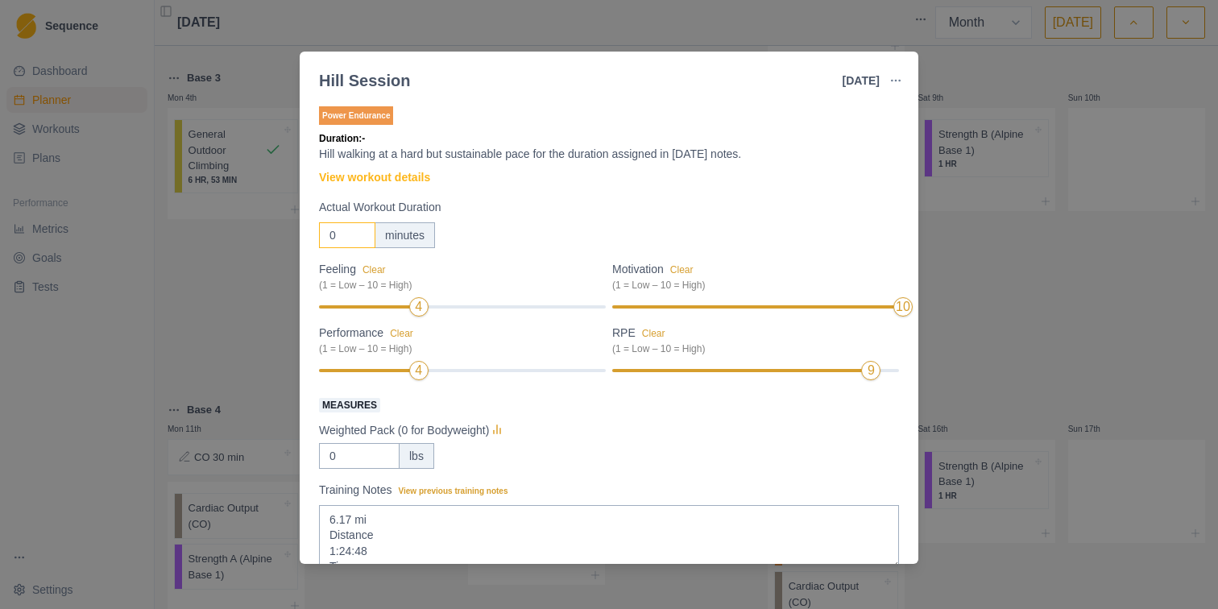
click at [337, 235] on input "0" at bounding box center [347, 235] width 56 height 26
click at [962, 374] on div "Hill Session [DATE] Link To Goal View Workout Metrics Edit Original Workout Res…" at bounding box center [609, 304] width 1218 height 609
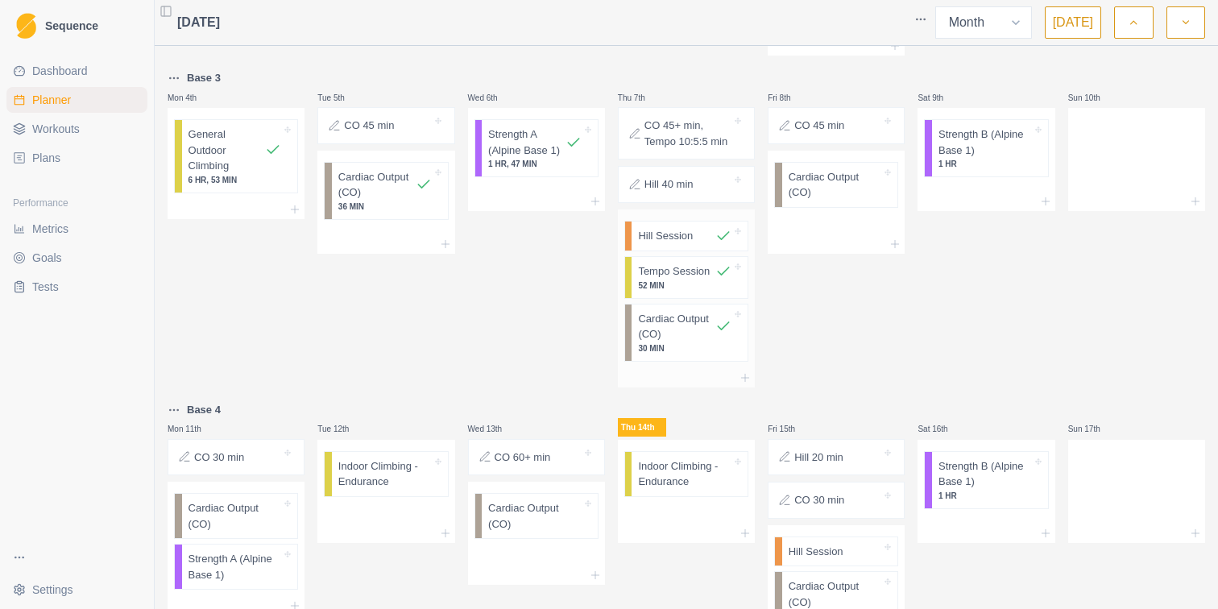
click at [665, 242] on p "Hill Session" at bounding box center [665, 236] width 55 height 16
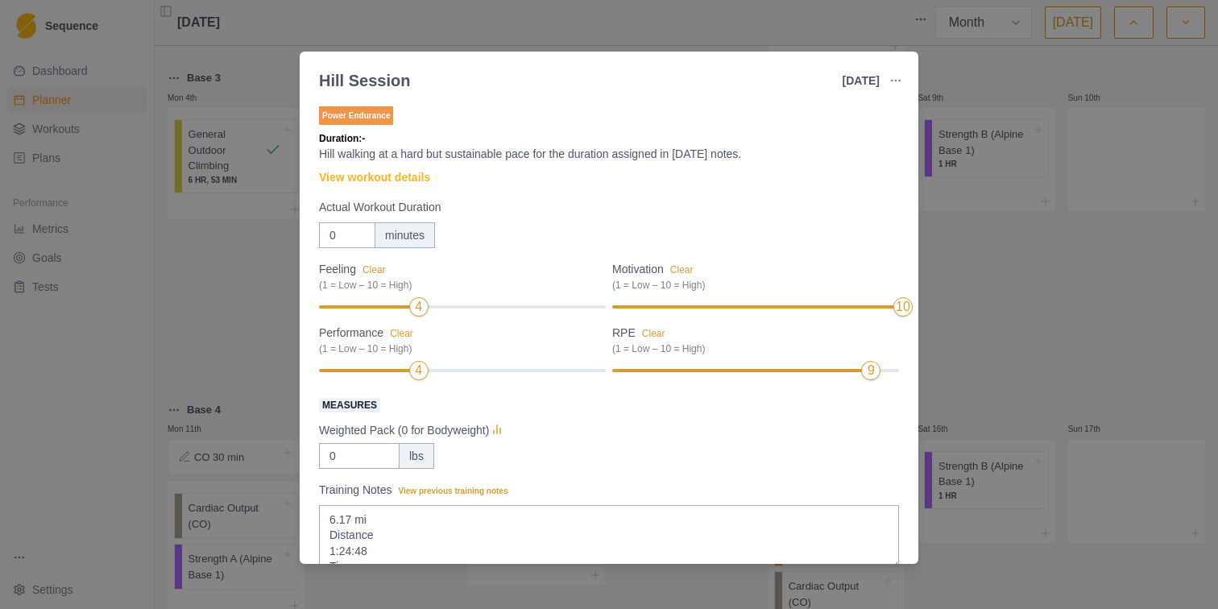
click at [1012, 317] on div "Hill Session [DATE] Link To Goal View Workout Metrics Edit Original Workout Res…" at bounding box center [609, 304] width 1218 height 609
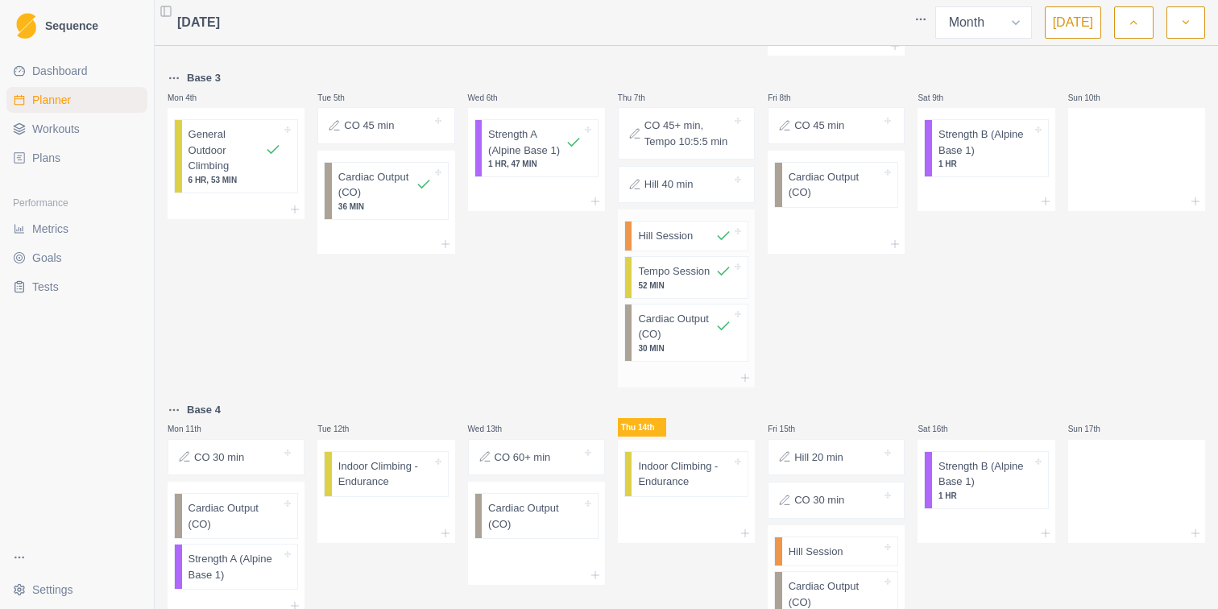
click at [663, 231] on p "Hill Session" at bounding box center [665, 236] width 55 height 16
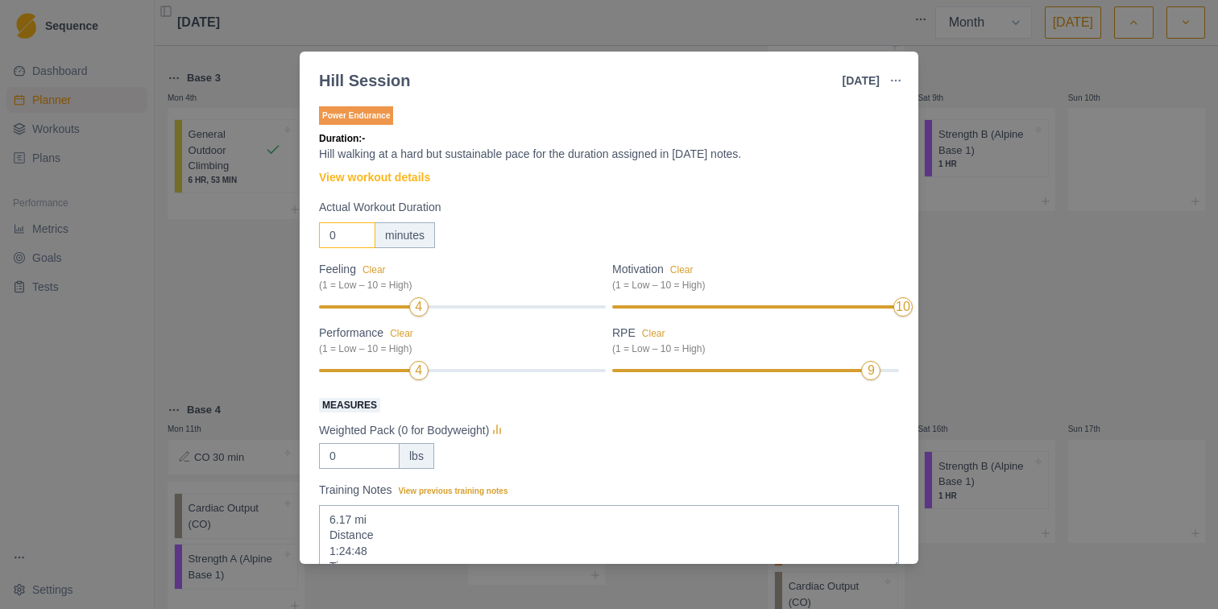
click at [338, 233] on input "0" at bounding box center [347, 235] width 56 height 26
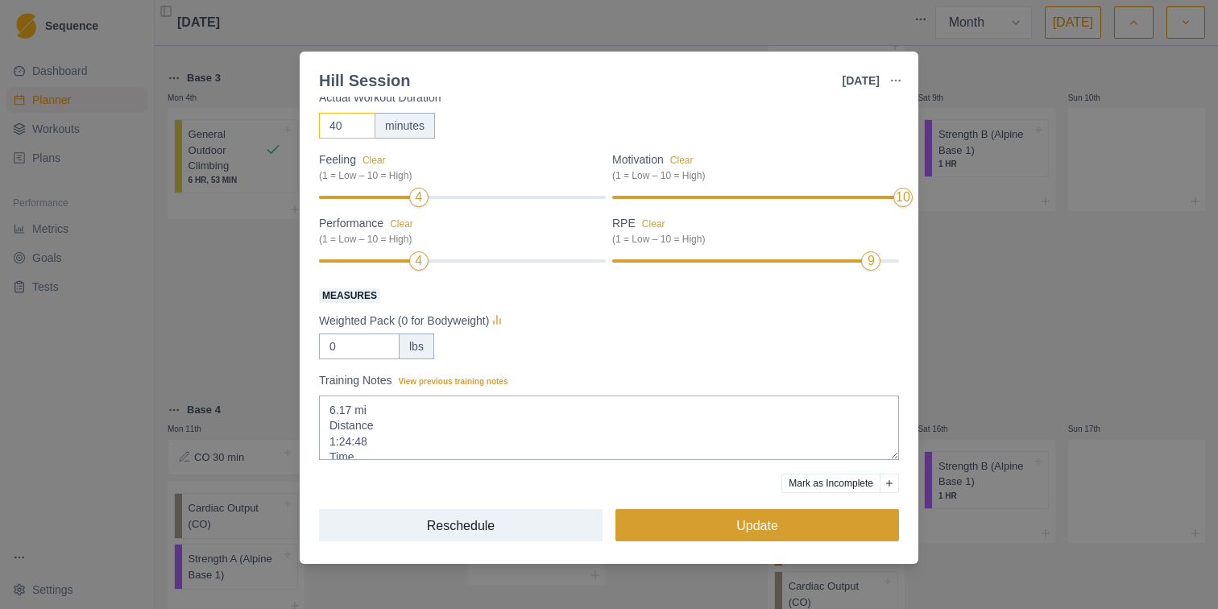
type input "40"
click at [714, 534] on button "Update" at bounding box center [757, 525] width 284 height 32
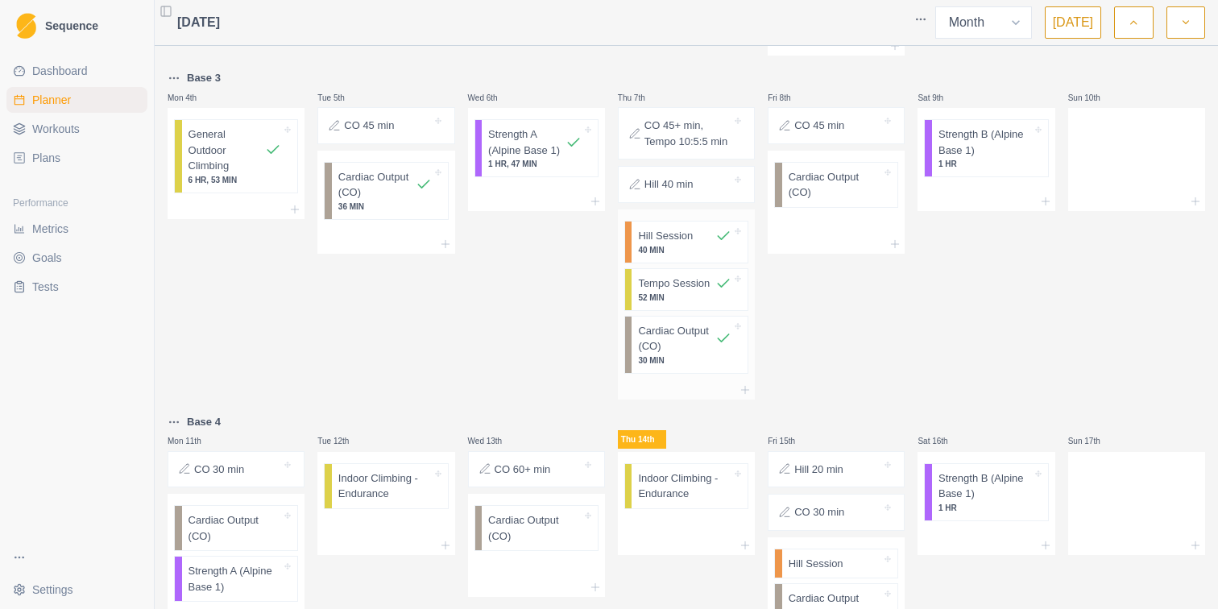
click at [656, 300] on p "52 MIN" at bounding box center [684, 298] width 93 height 12
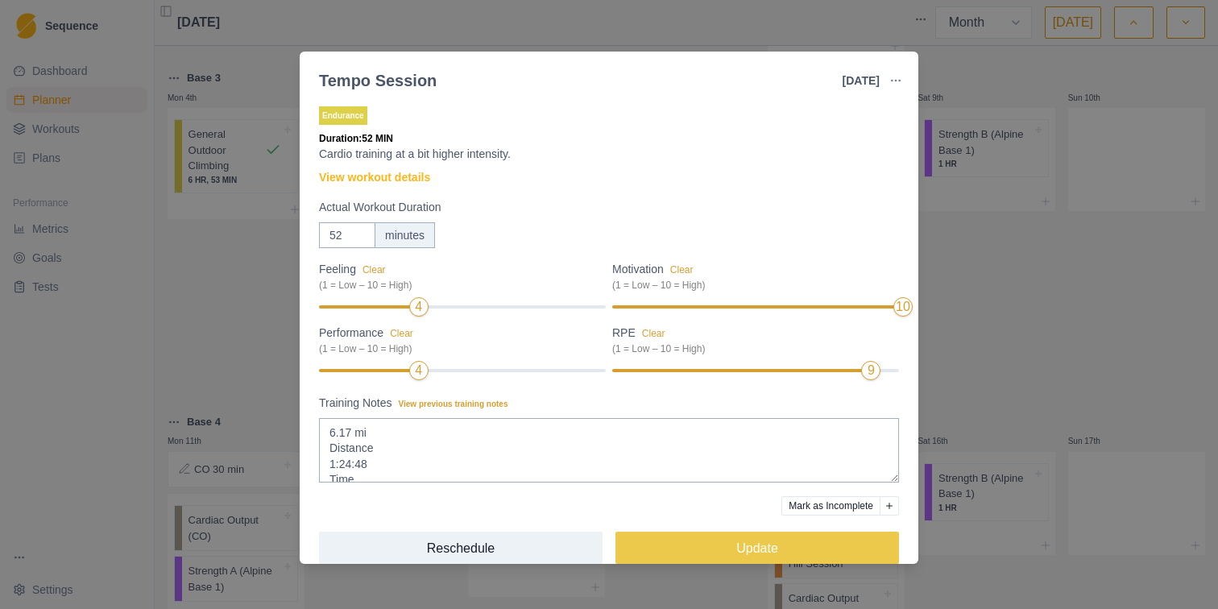
click at [966, 321] on div "Tempo Session [DATE] Link To Goal View Workout Metrics Edit Original Workout Re…" at bounding box center [609, 304] width 1218 height 609
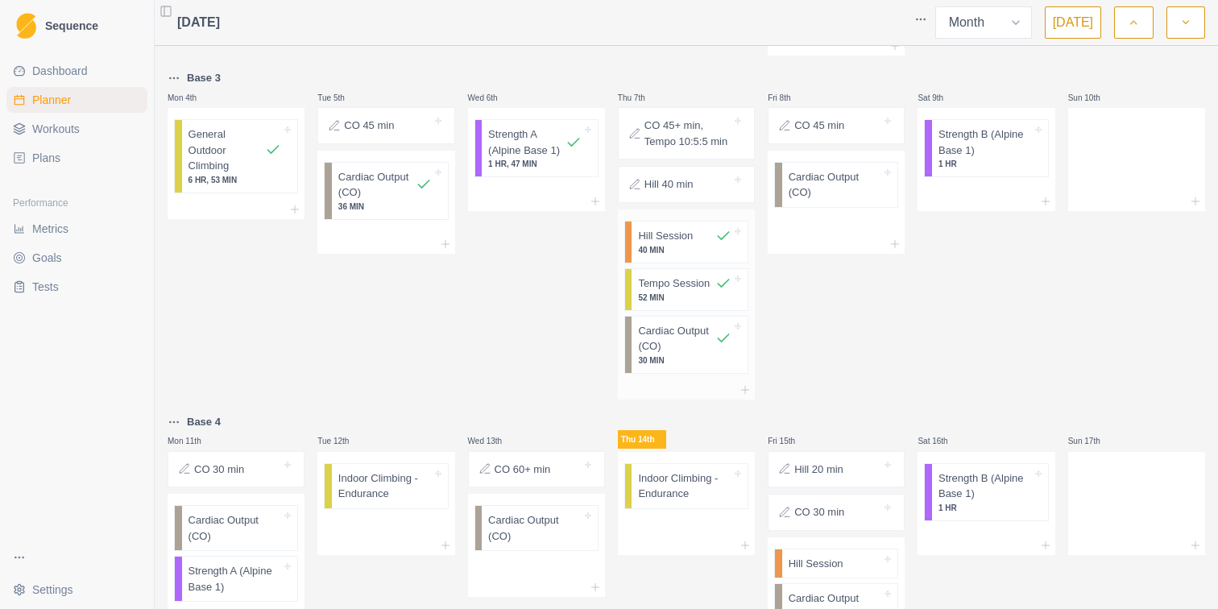
click at [687, 299] on p "52 MIN" at bounding box center [684, 298] width 93 height 12
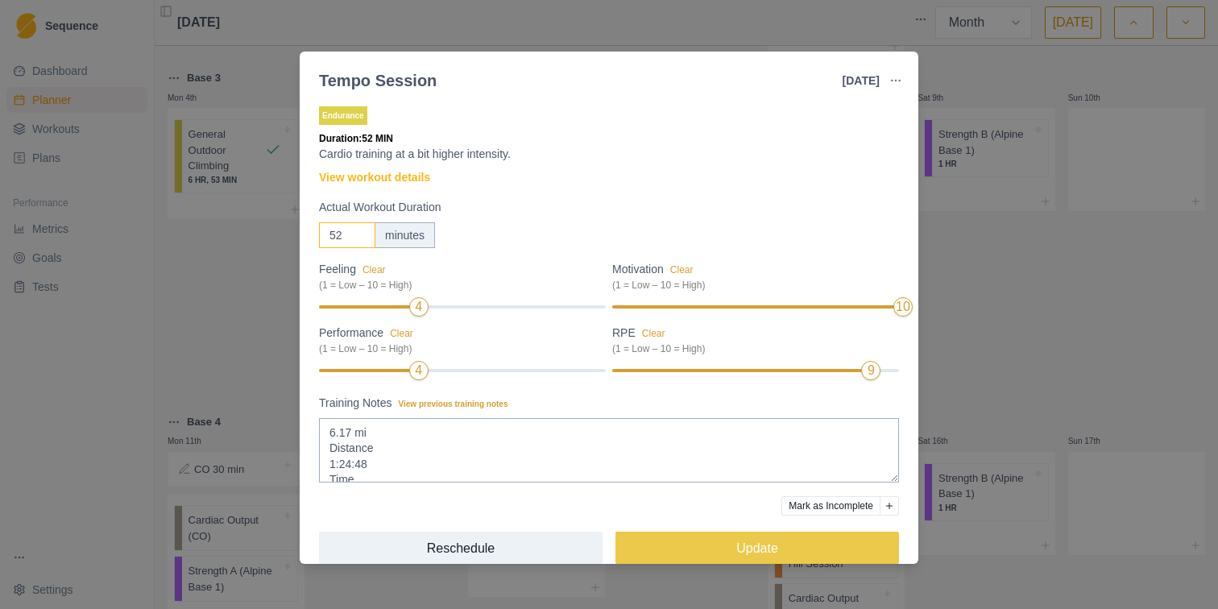
click at [345, 237] on input "52" at bounding box center [347, 235] width 56 height 26
type input "15"
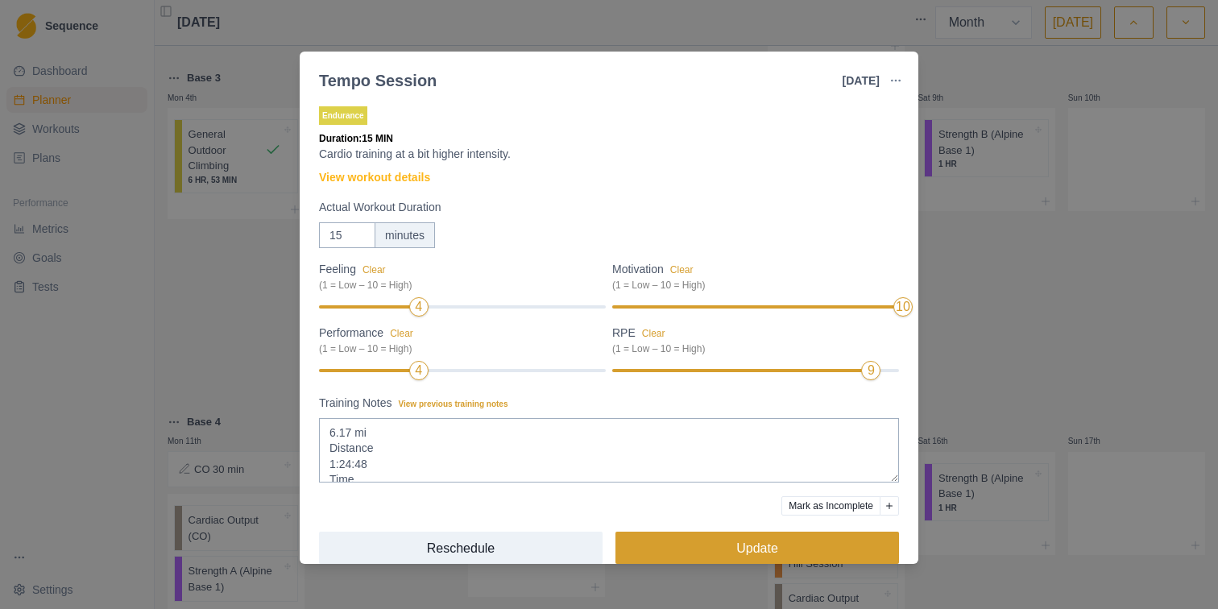
click at [721, 550] on button "Update" at bounding box center [757, 548] width 284 height 32
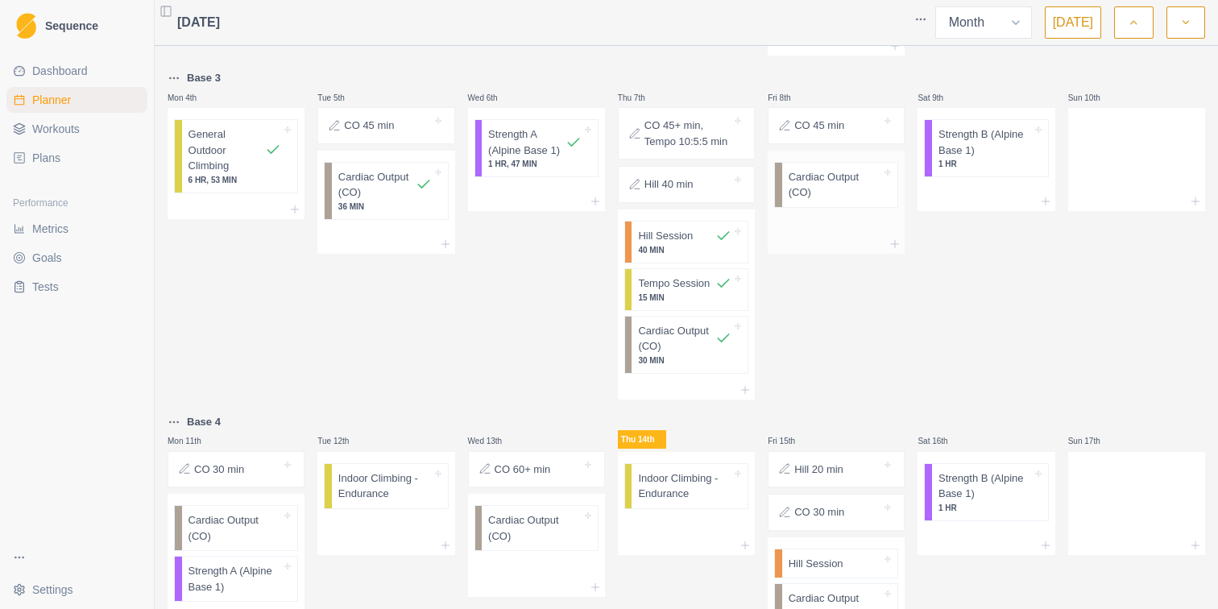
click at [828, 201] on div "Cardiac Output (CO)" at bounding box center [840, 185] width 116 height 44
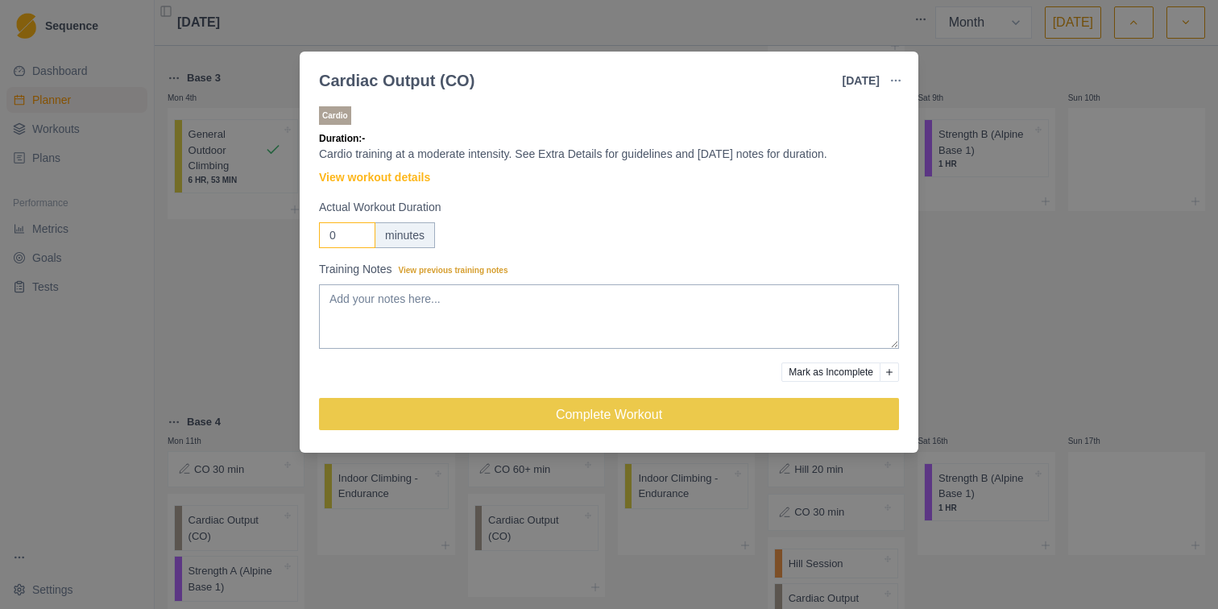
click at [338, 234] on input "0" at bounding box center [347, 235] width 56 height 26
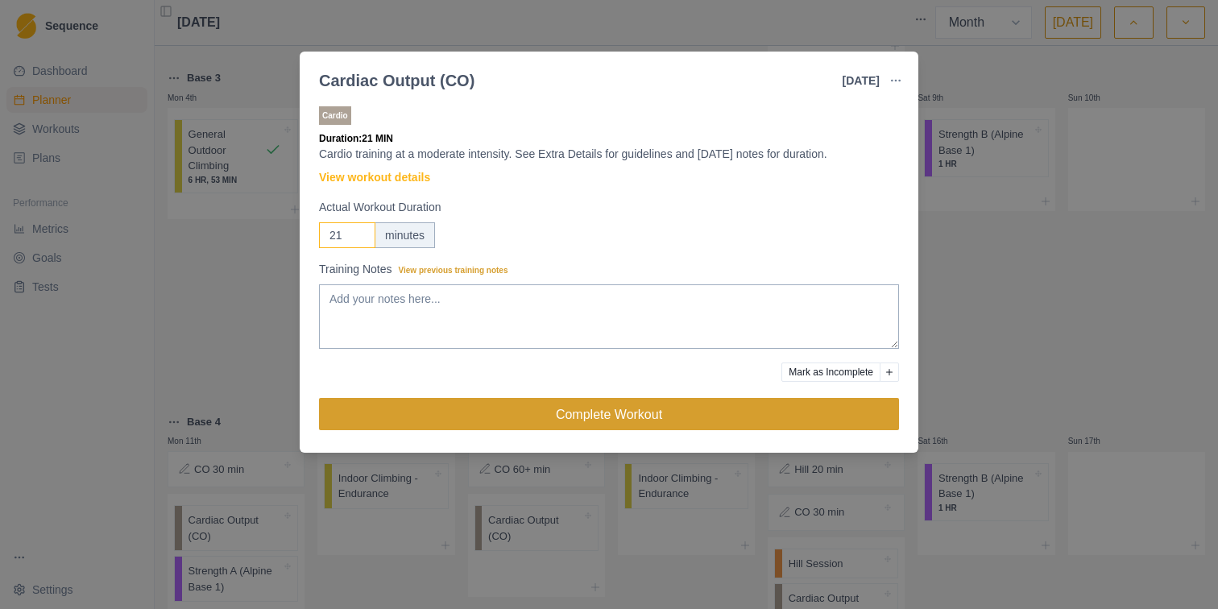
type input "21"
click at [708, 422] on button "Complete Workout" at bounding box center [609, 414] width 580 height 32
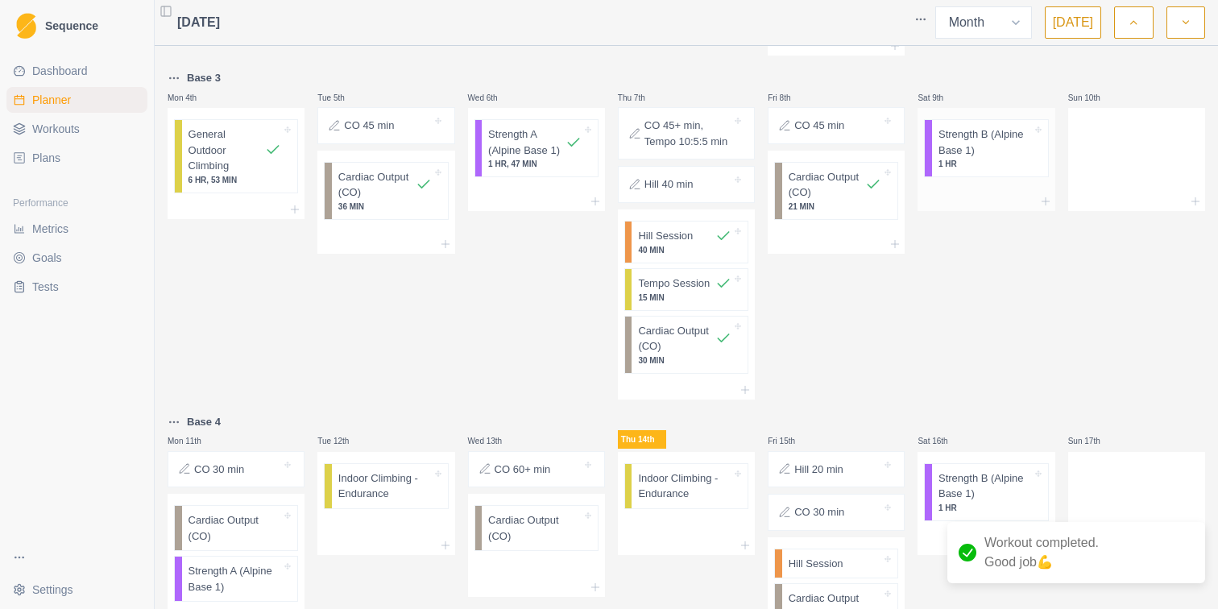
click at [1006, 157] on p "Strength B (Alpine Base 1)" at bounding box center [984, 141] width 93 height 31
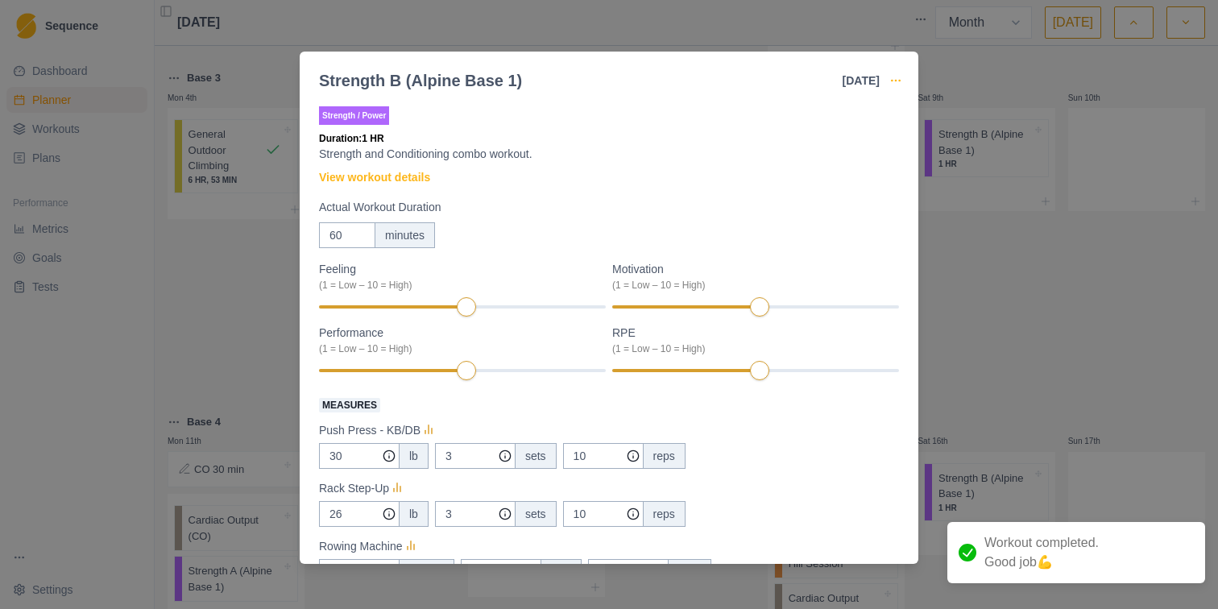
click at [898, 85] on icon "button" at bounding box center [895, 80] width 13 height 13
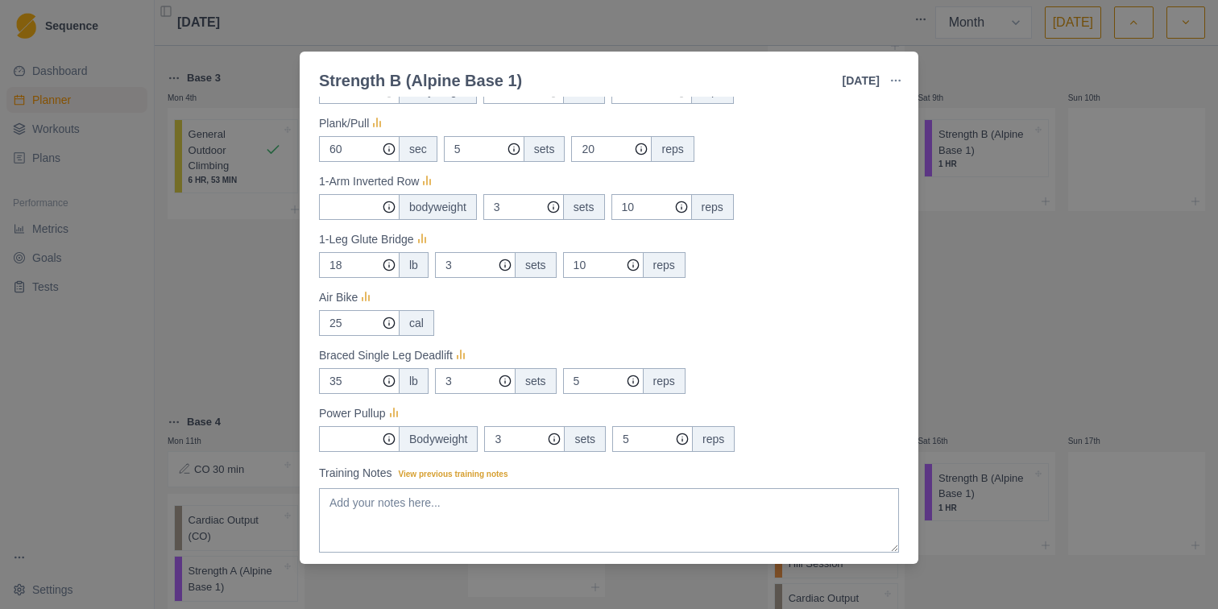
scroll to position [689, 0]
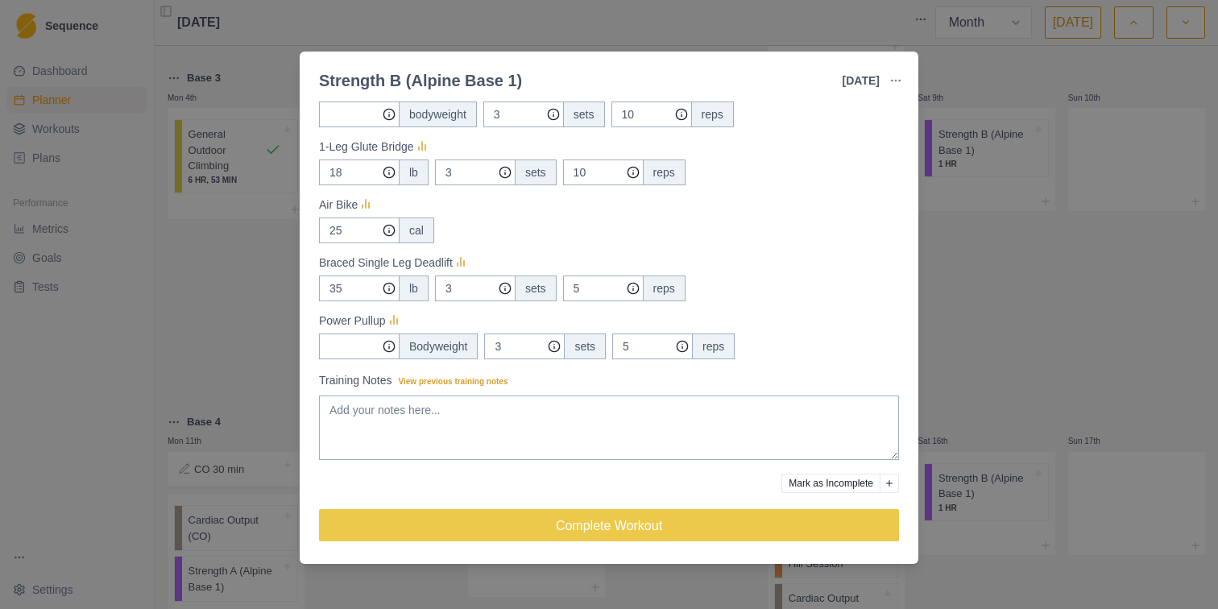
click at [829, 486] on button "Mark as Incomplete" at bounding box center [830, 483] width 99 height 19
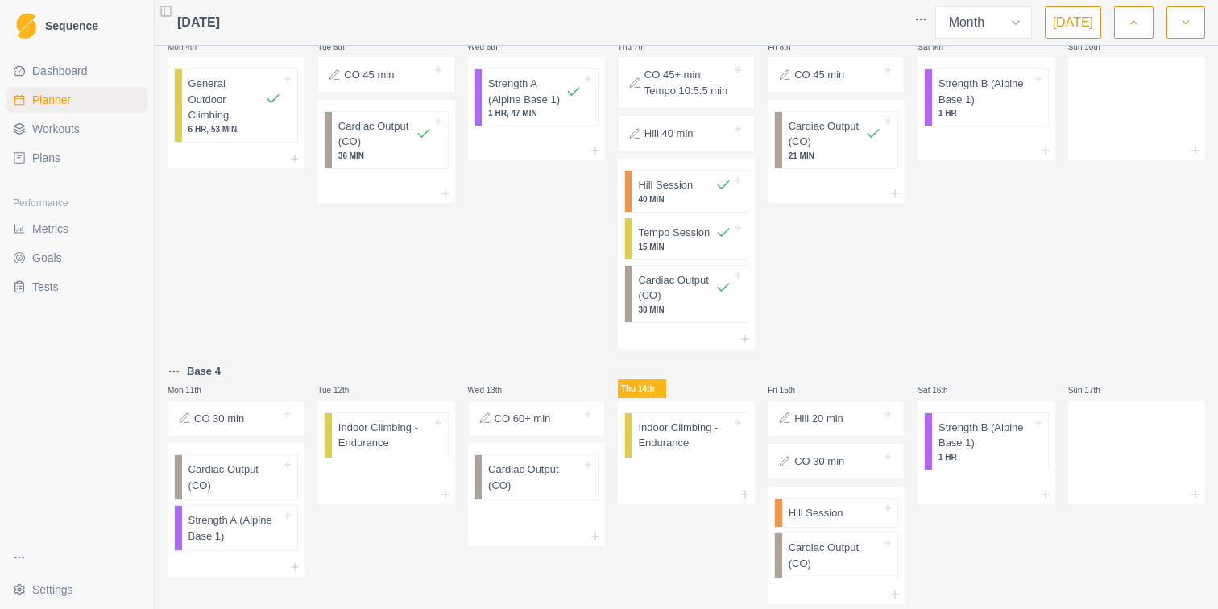
scroll to position [414, 0]
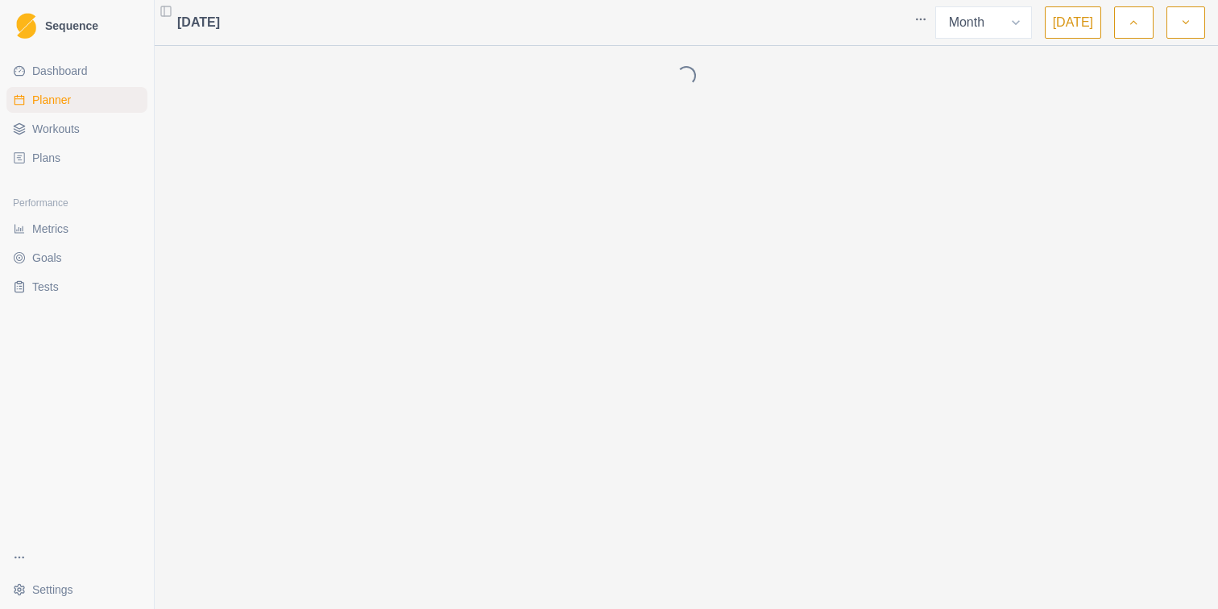
select select "month"
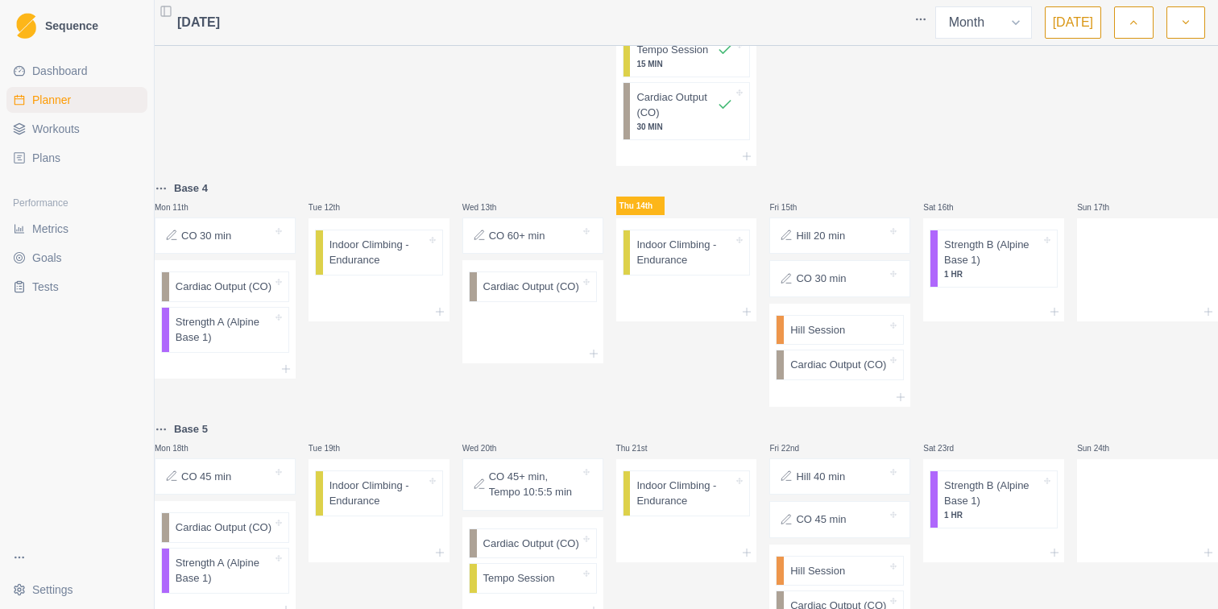
scroll to position [598, 0]
click at [416, 254] on p "Indoor Climbing - Endurance" at bounding box center [377, 250] width 97 height 31
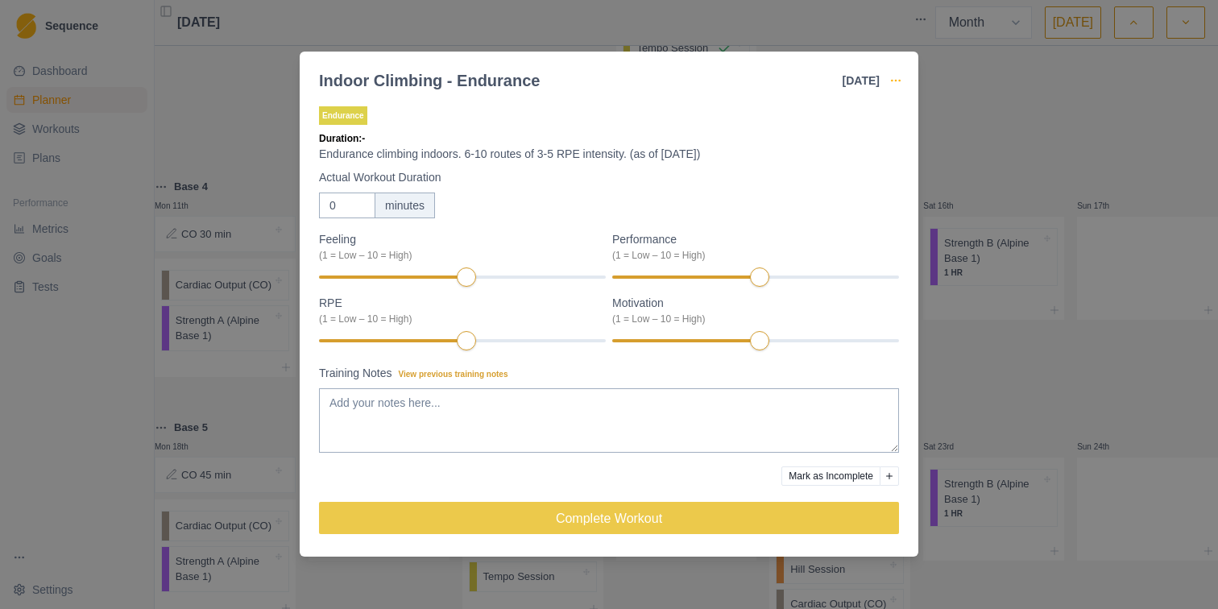
click at [900, 86] on icon "button" at bounding box center [895, 80] width 13 height 13
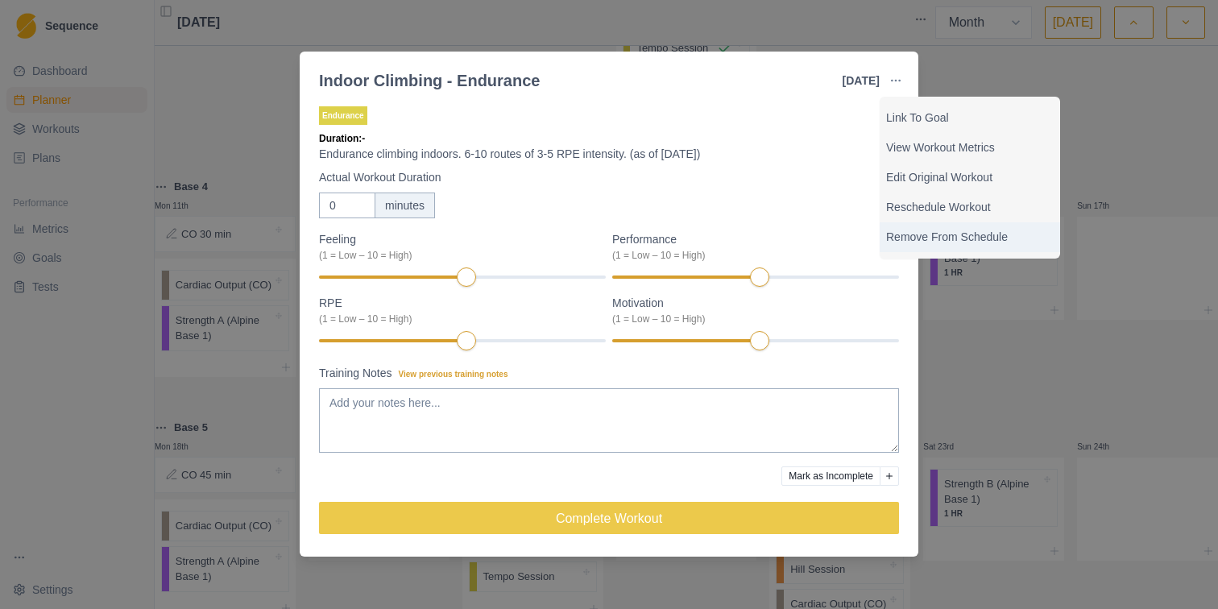
click at [909, 226] on div "Remove From Schedule" at bounding box center [970, 237] width 180 height 30
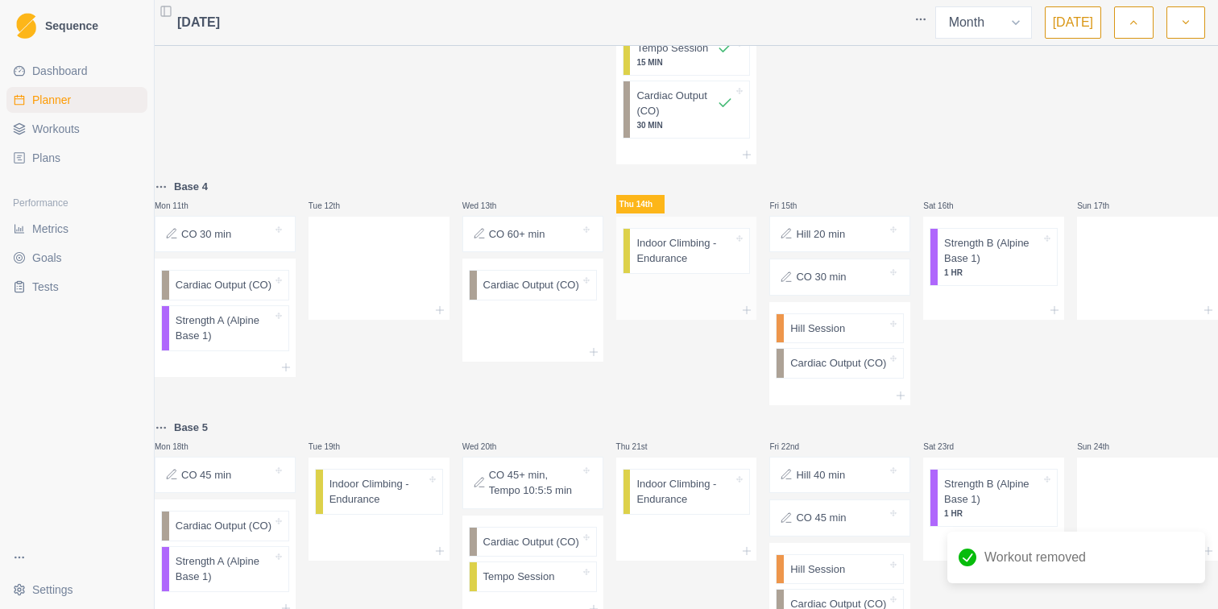
click at [687, 256] on p "Indoor Climbing - Endurance" at bounding box center [684, 250] width 97 height 31
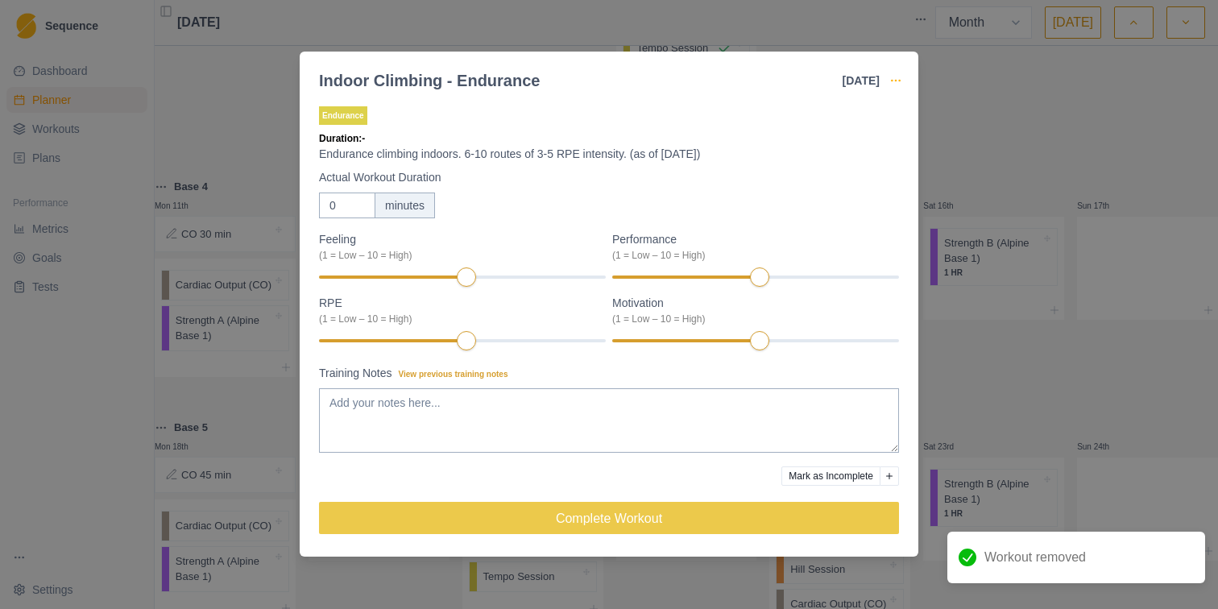
click at [898, 81] on icon "button" at bounding box center [895, 80] width 13 height 13
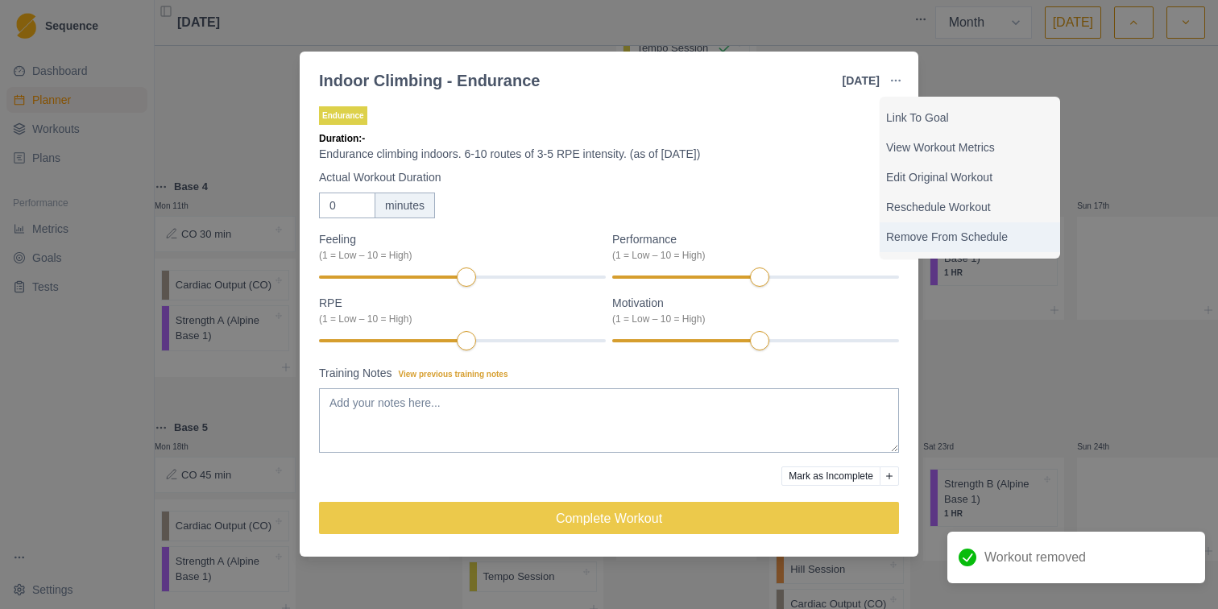
click at [912, 234] on p "Remove From Schedule" at bounding box center [970, 237] width 168 height 17
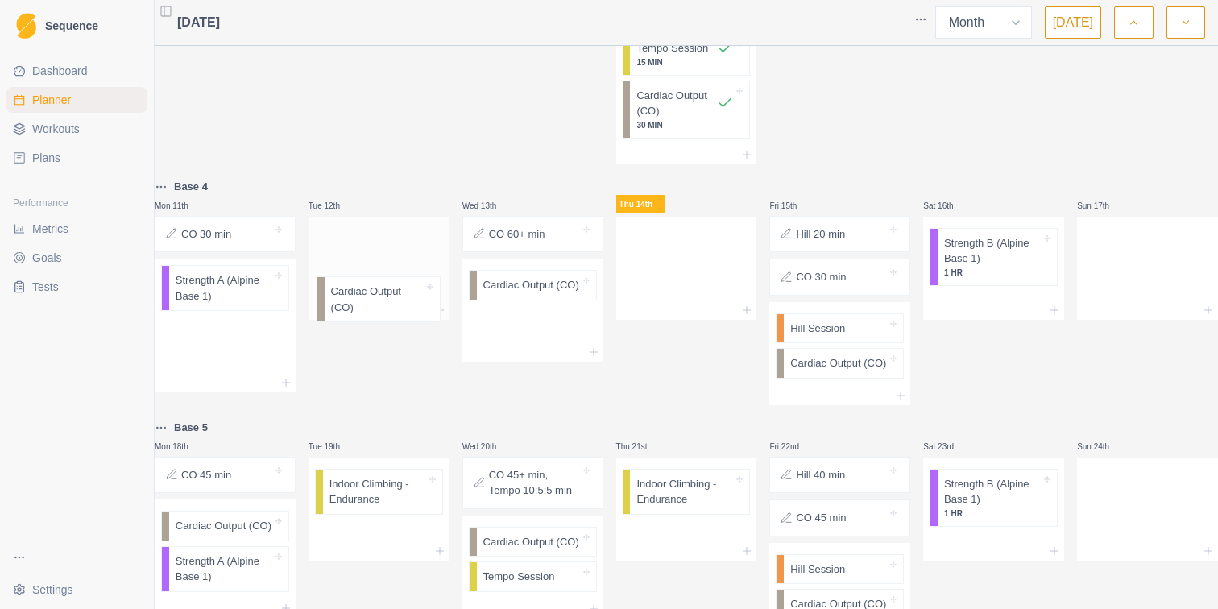
drag, startPoint x: 239, startPoint y: 289, endPoint x: 386, endPoint y: 296, distance: 146.7
click at [386, 296] on div "Base 2 Mon 28th Strength A (Alpine Base 1) 1 HR, 34 MIN Tue 29th CO 45 min Card…" at bounding box center [686, 171] width 1063 height 1431
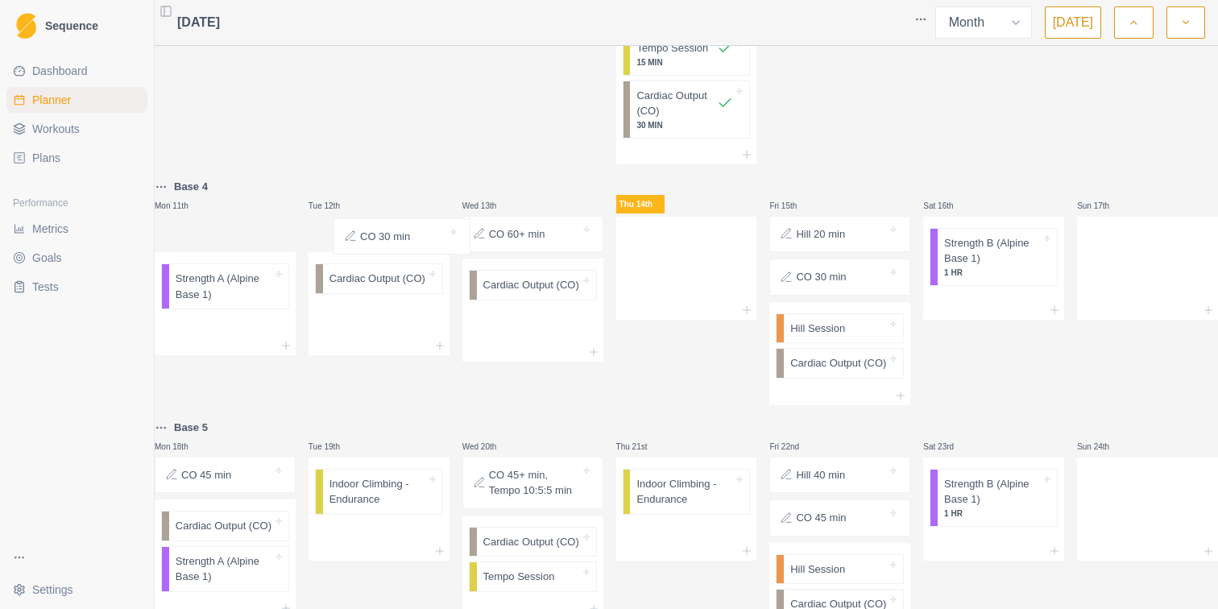
drag, startPoint x: 204, startPoint y: 238, endPoint x: 375, endPoint y: 239, distance: 170.8
click at [375, 239] on div "Base 2 Mon 28th Strength A (Alpine Base 1) 1 HR, 34 MIN Tue 29th CO 45 min Card…" at bounding box center [686, 171] width 1063 height 1431
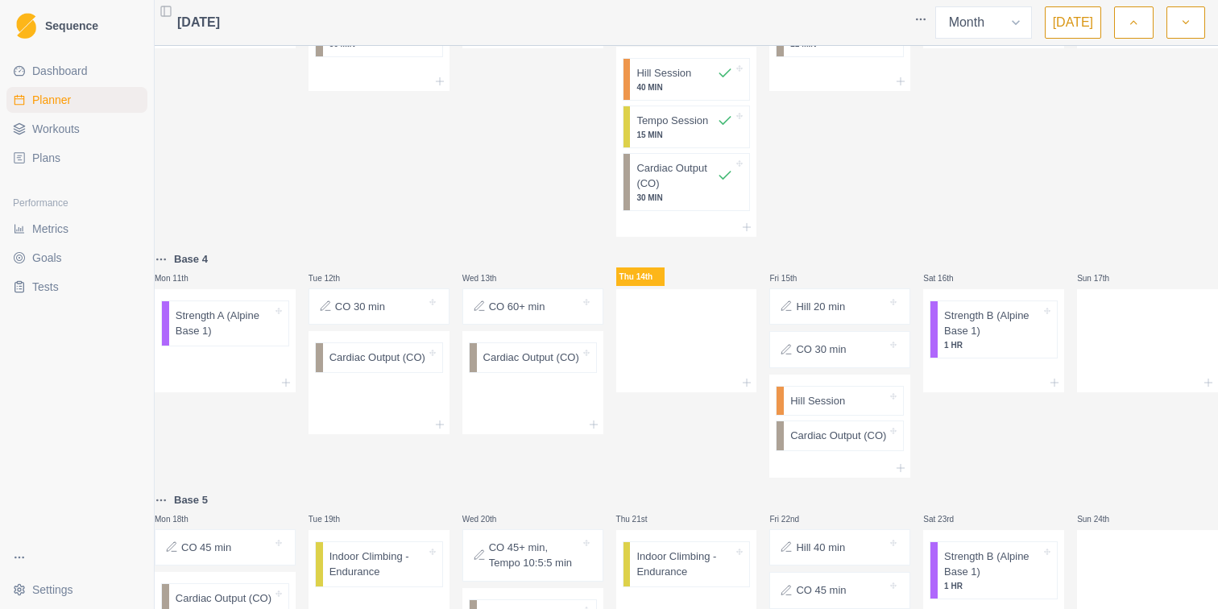
scroll to position [542, 0]
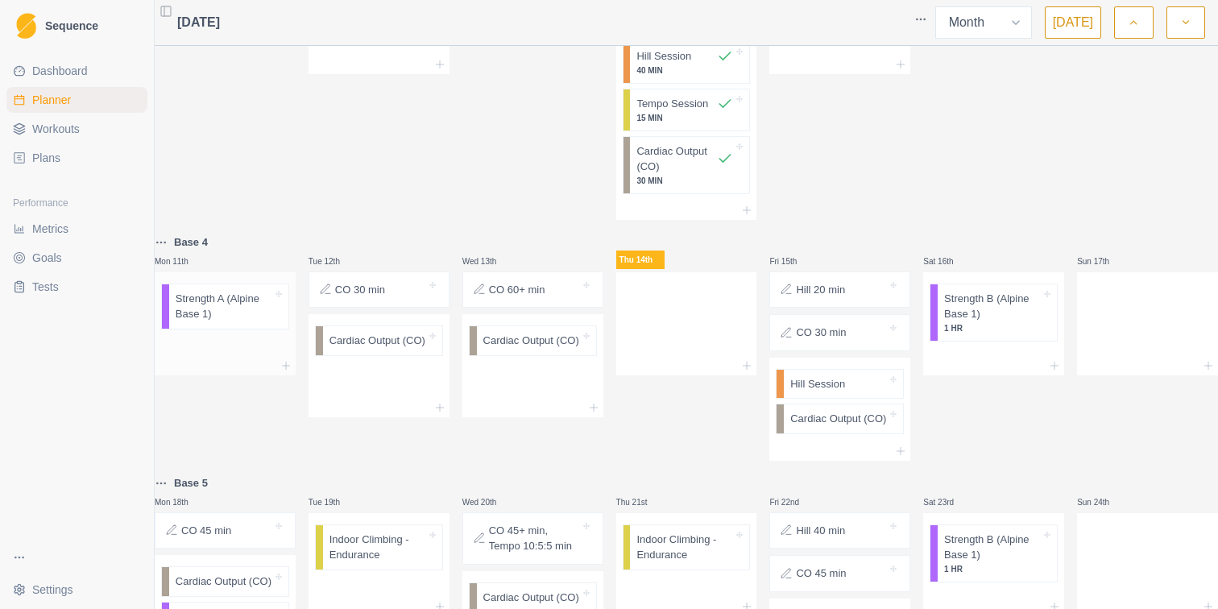
click at [249, 300] on p "Strength A (Alpine Base 1)" at bounding box center [224, 306] width 97 height 31
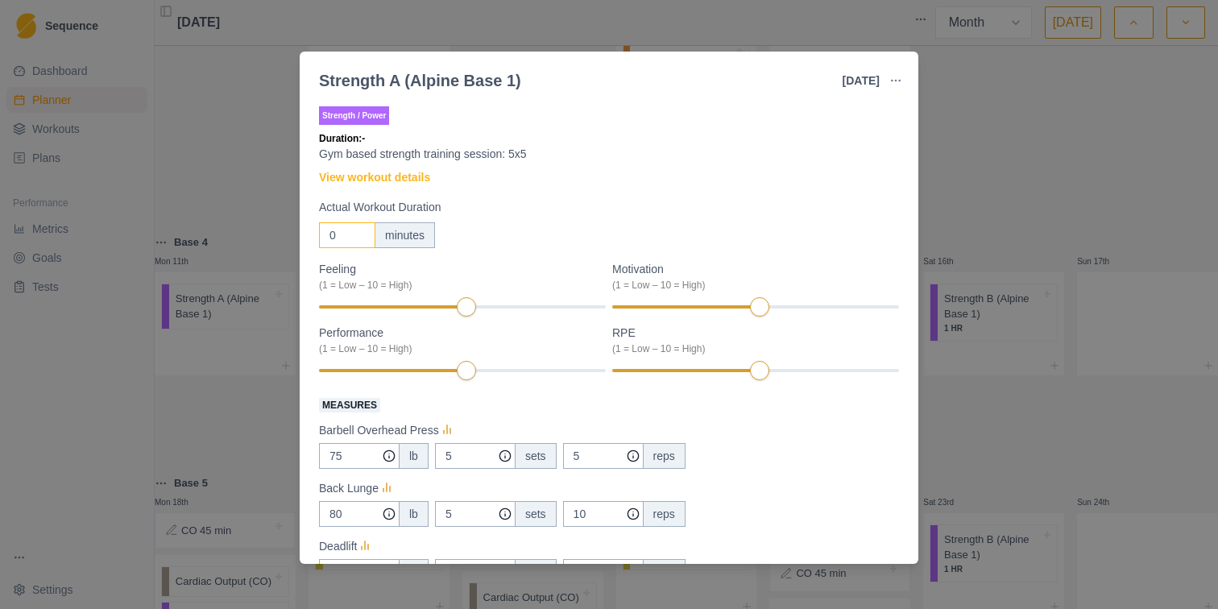
click at [342, 236] on input "0" at bounding box center [347, 235] width 56 height 26
click at [790, 371] on div at bounding box center [707, 370] width 191 height 3
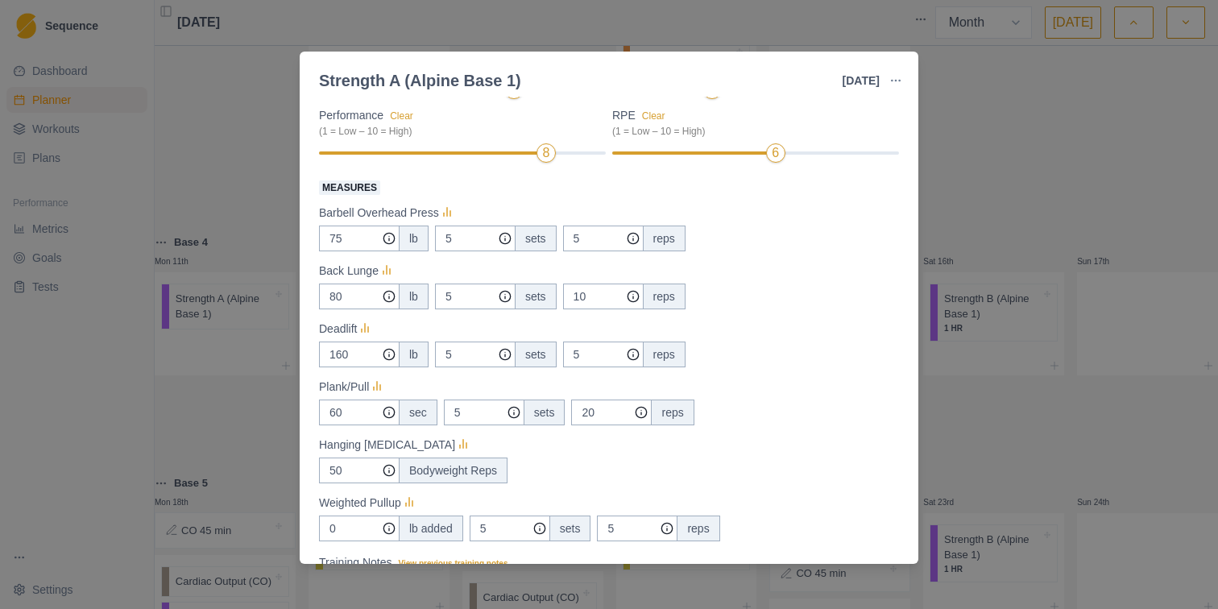
scroll to position [222, 0]
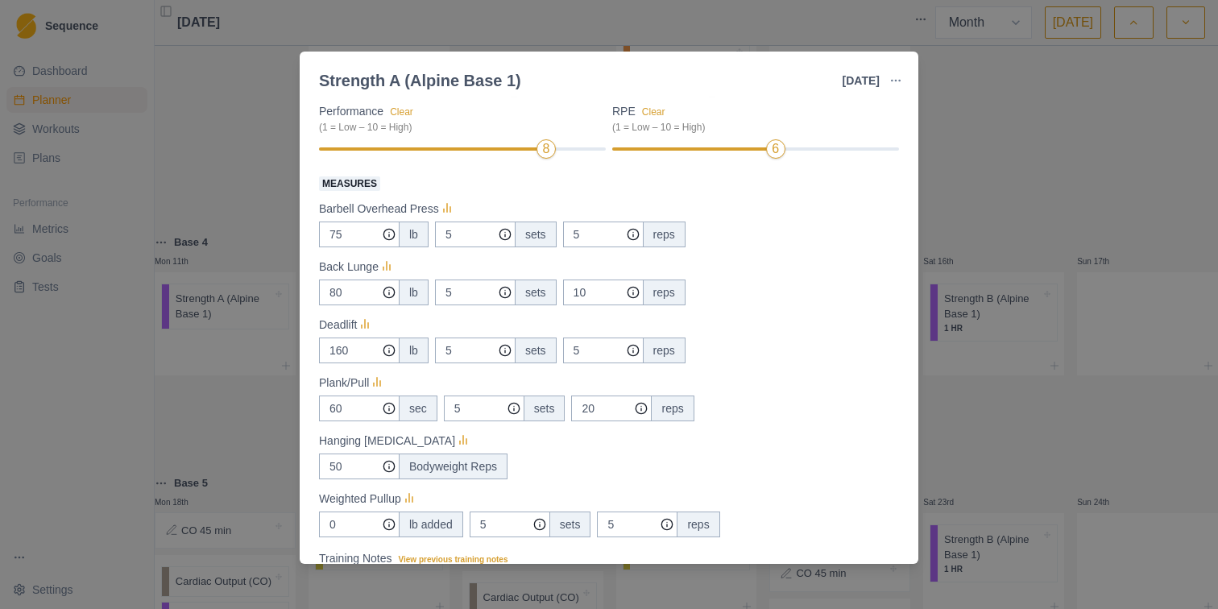
type input "95"
drag, startPoint x: 350, startPoint y: 291, endPoint x: 322, endPoint y: 291, distance: 28.2
click at [322, 247] on input "80" at bounding box center [359, 235] width 81 height 26
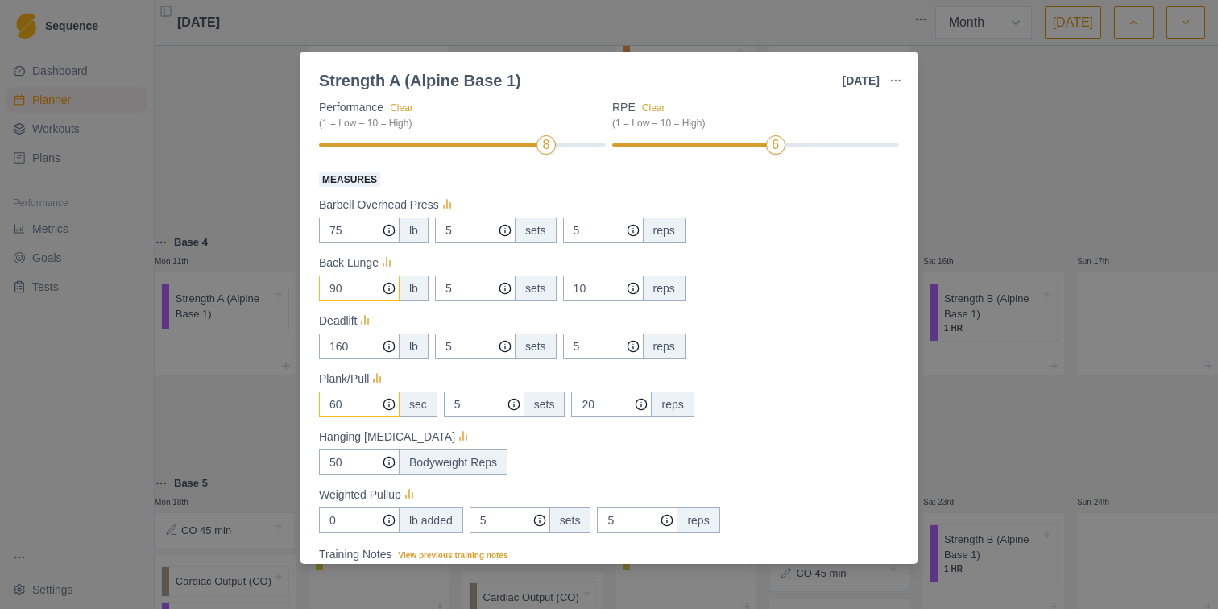
type input "90"
drag, startPoint x: 346, startPoint y: 411, endPoint x: 319, endPoint y: 411, distance: 27.4
click at [319, 243] on input "60" at bounding box center [359, 230] width 81 height 26
type input "6"
type input "0"
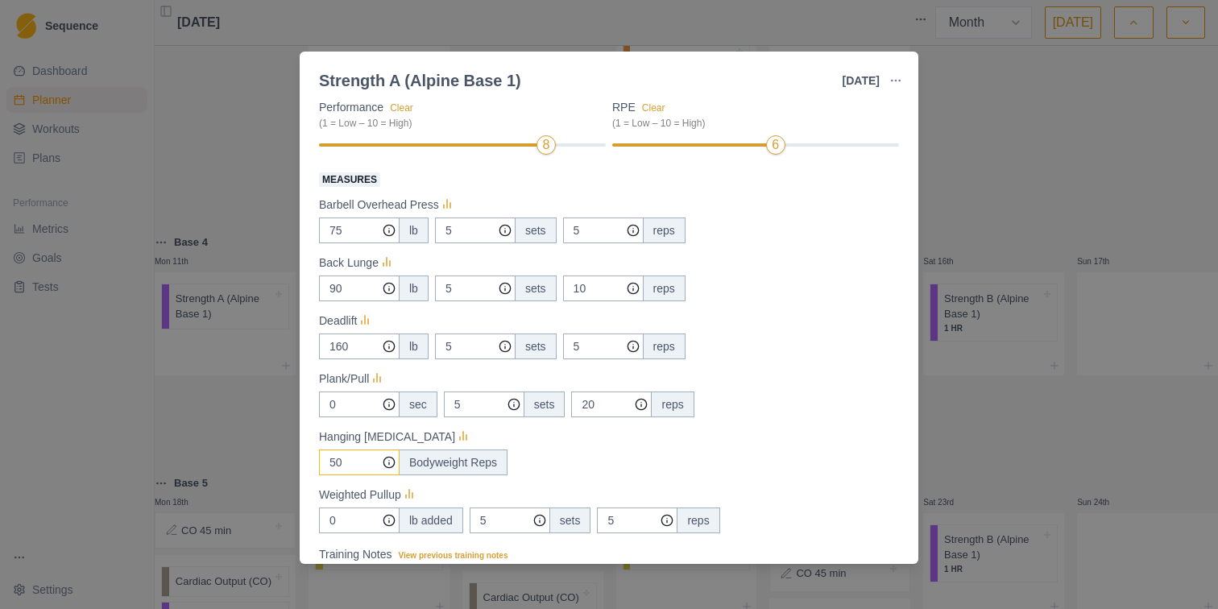
click at [354, 243] on input "50" at bounding box center [359, 230] width 81 height 26
type input "39"
click at [771, 421] on div "Measures Barbell Overhead Press 75 lb 5 sets 5 reps Back Lunge 90 lb 5 sets 10 …" at bounding box center [609, 351] width 580 height 364
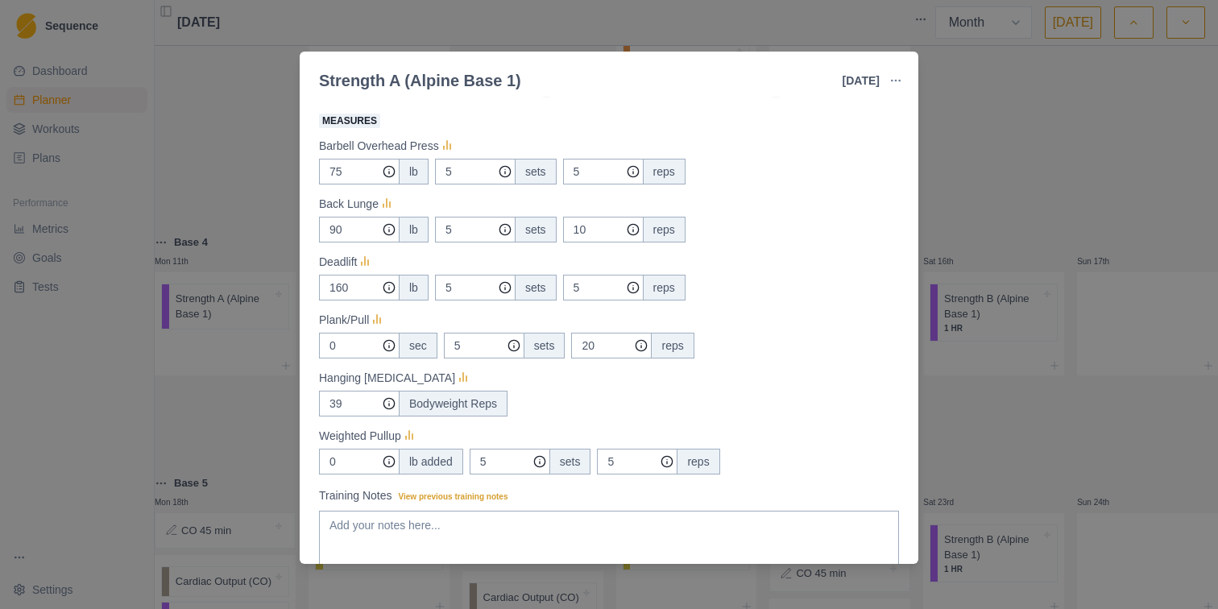
scroll to position [400, 0]
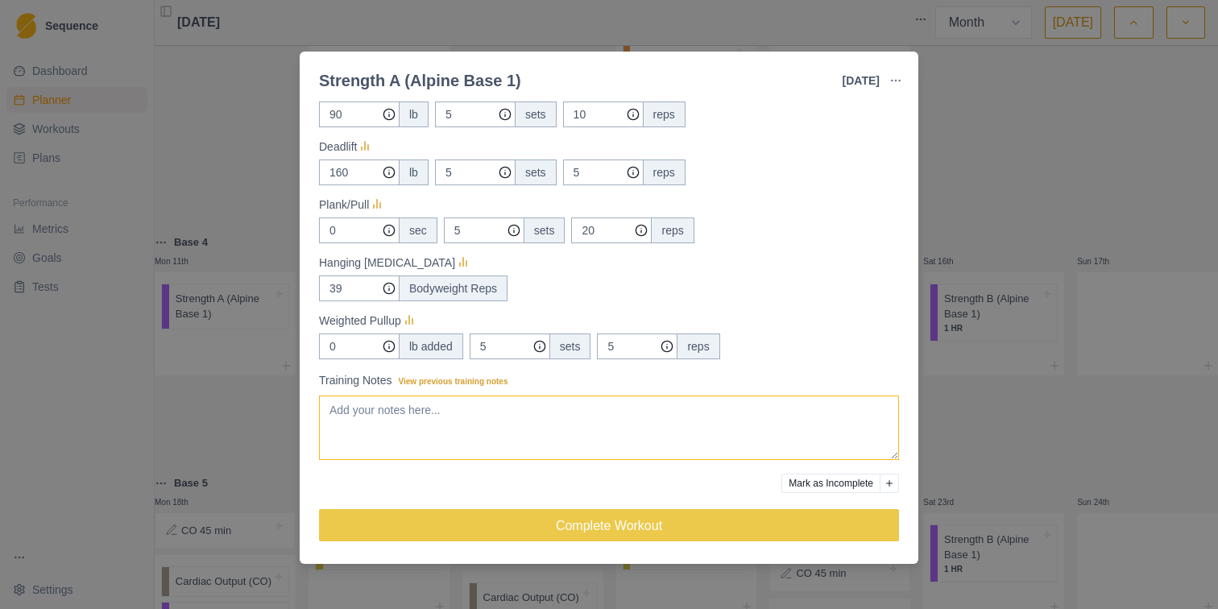
click at [721, 411] on textarea "Training Notes View previous training notes" at bounding box center [609, 427] width 580 height 64
type textarea "m"
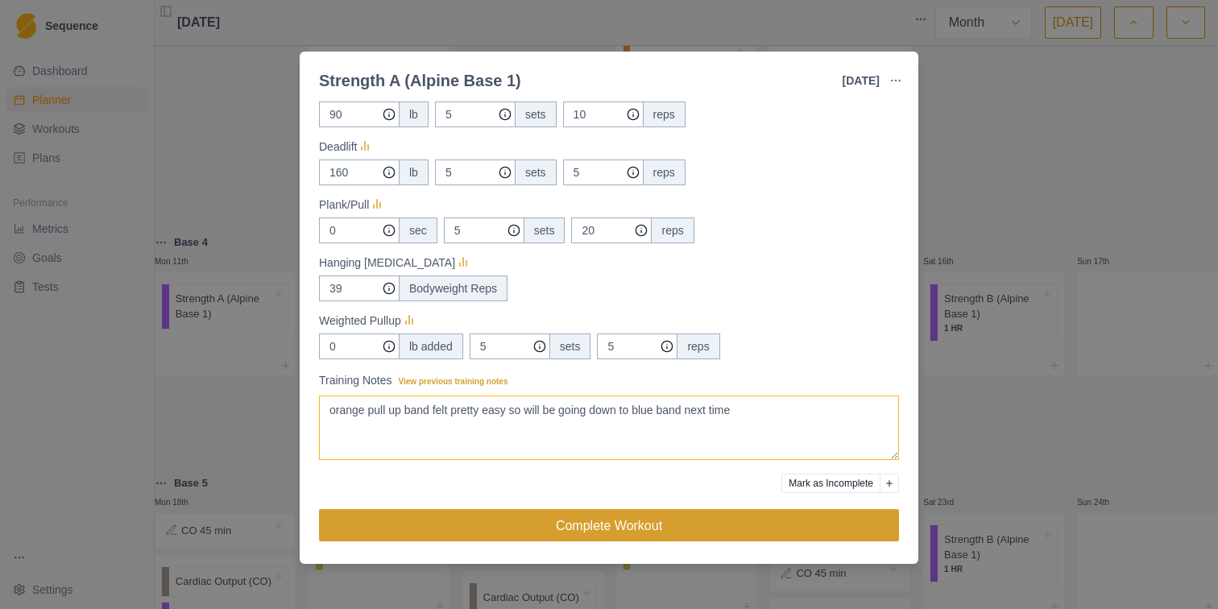
type textarea "orange pull up band felt pretty easy so will be going down to blue band next ti…"
click at [641, 531] on button "Complete Workout" at bounding box center [609, 525] width 580 height 32
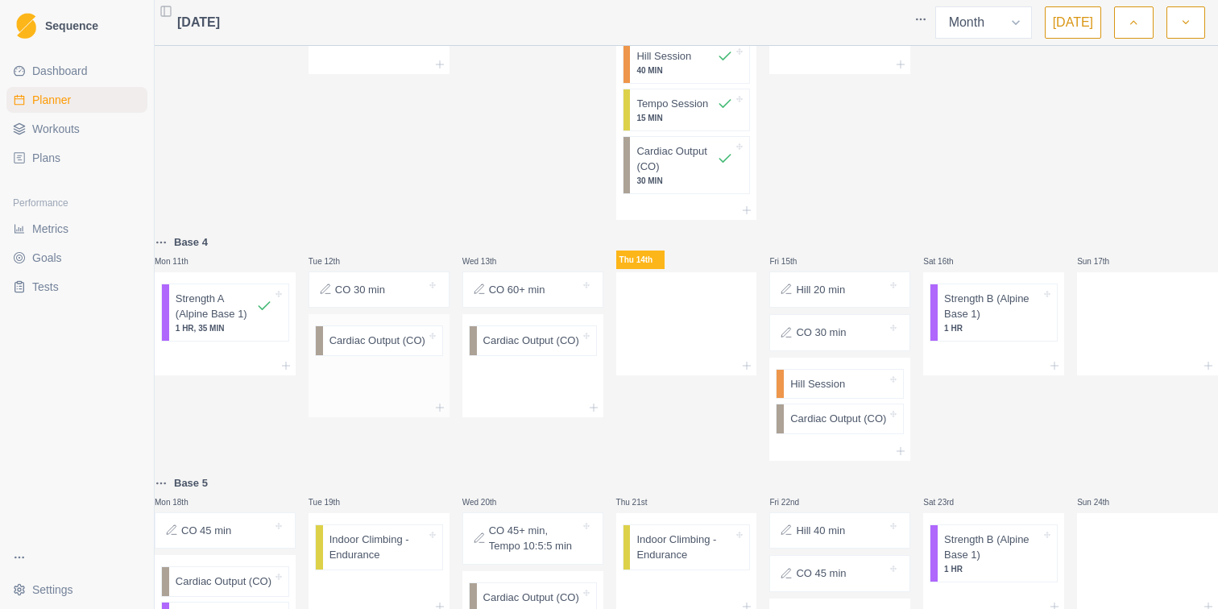
click at [374, 349] on p "Cardiac Output (CO)" at bounding box center [377, 341] width 96 height 16
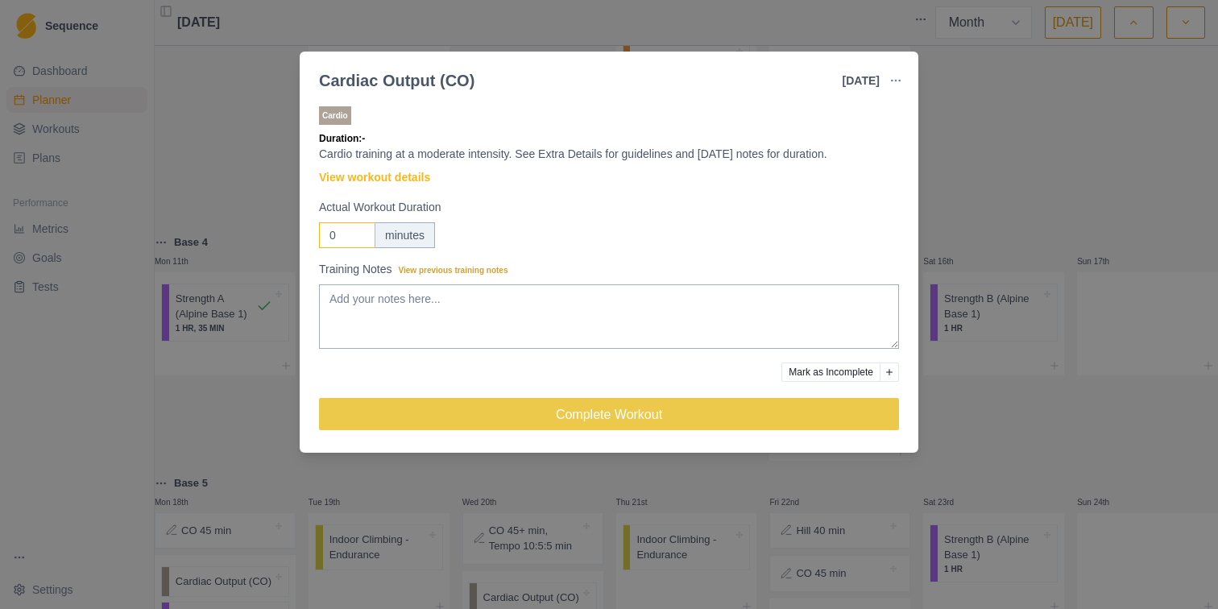
click at [342, 231] on input "0" at bounding box center [347, 235] width 56 height 26
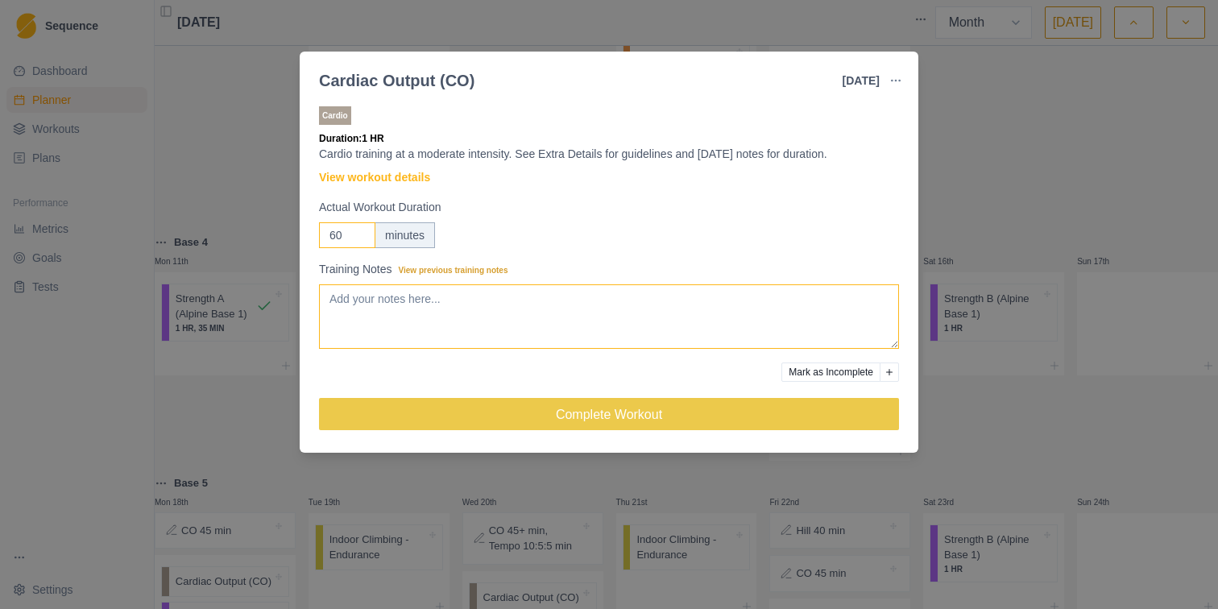
type input "60"
click at [343, 314] on textarea "Training Notes View previous training notes" at bounding box center [609, 316] width 580 height 64
type textarea "A"
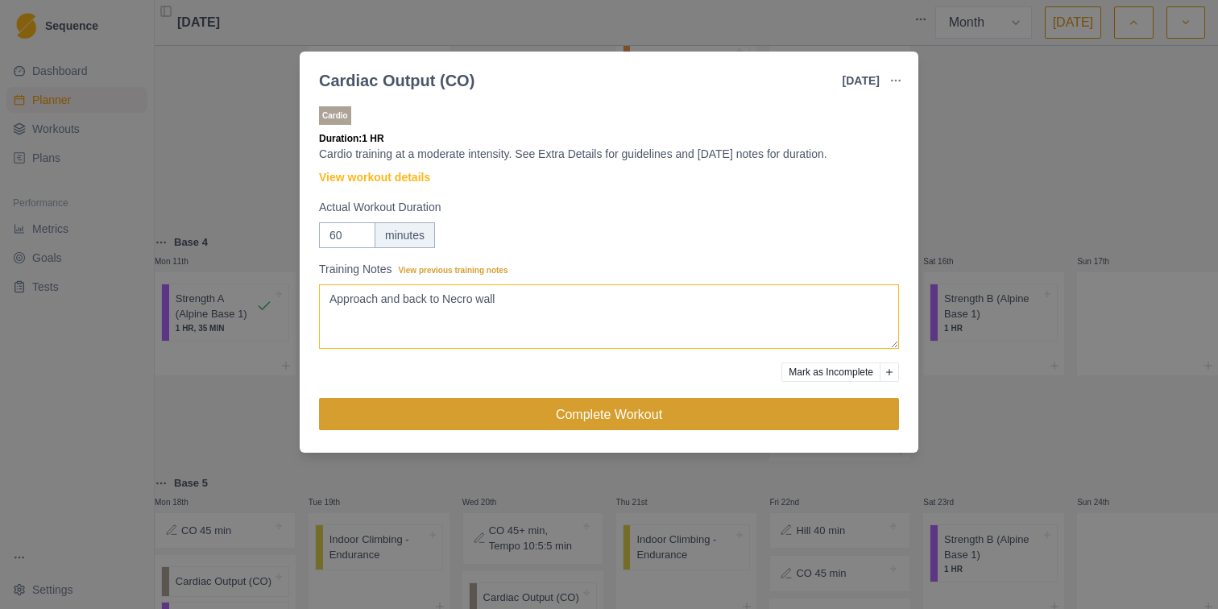
type textarea "Approach and back to Necro wall"
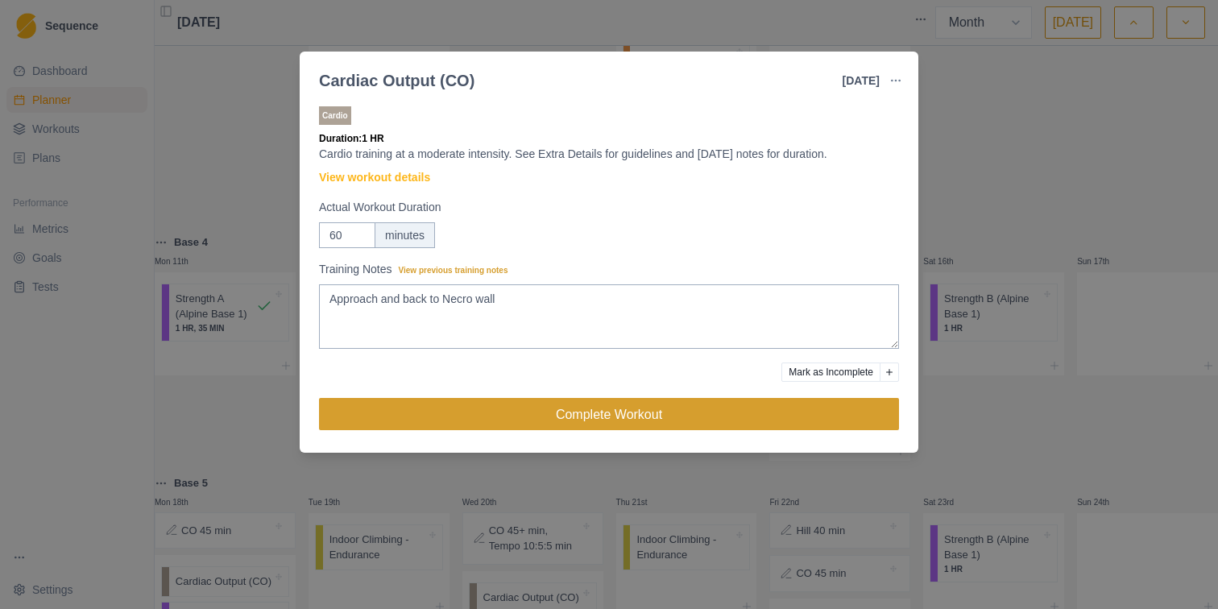
click at [379, 416] on button "Complete Workout" at bounding box center [609, 414] width 580 height 32
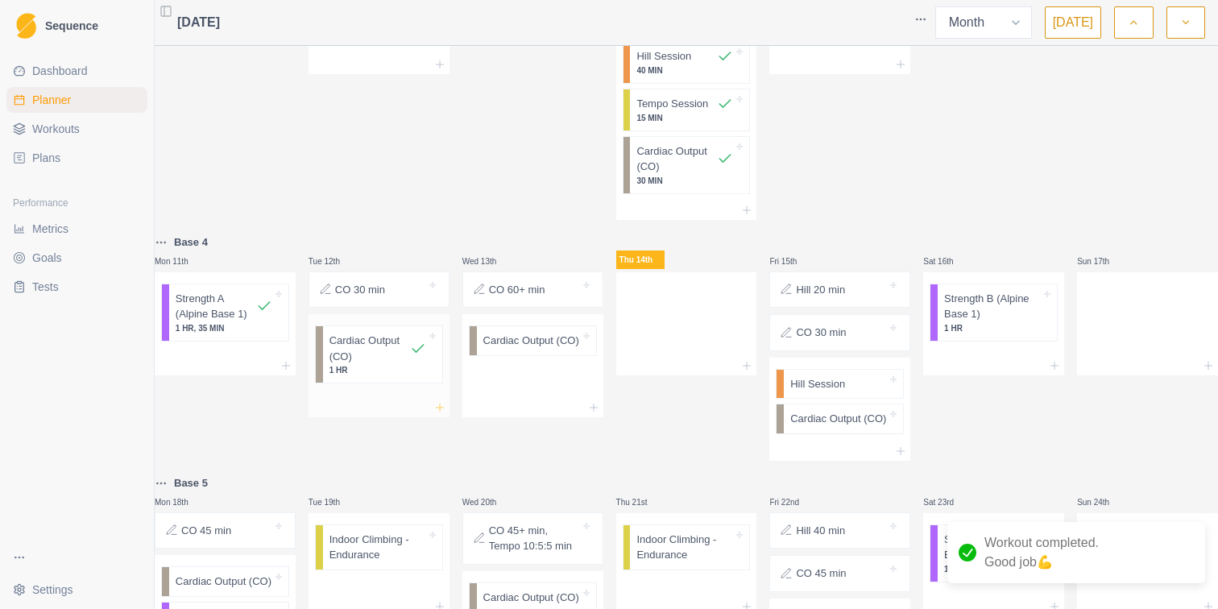
click at [440, 409] on line at bounding box center [440, 407] width 0 height 7
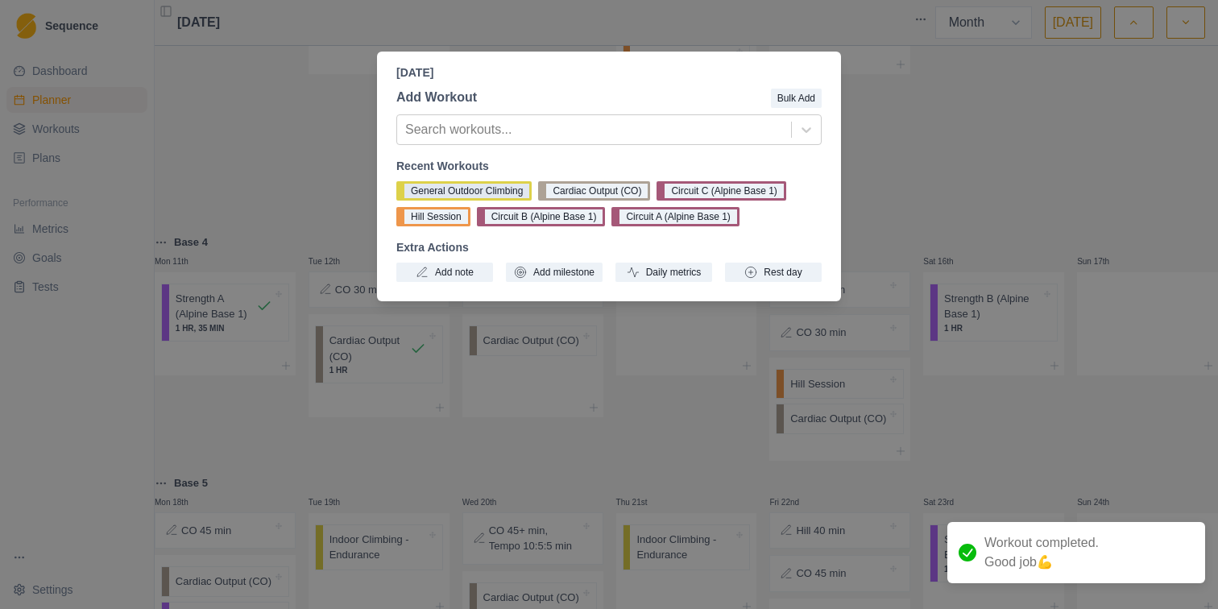
click at [462, 191] on button "General Outdoor Climbing" at bounding box center [463, 190] width 135 height 19
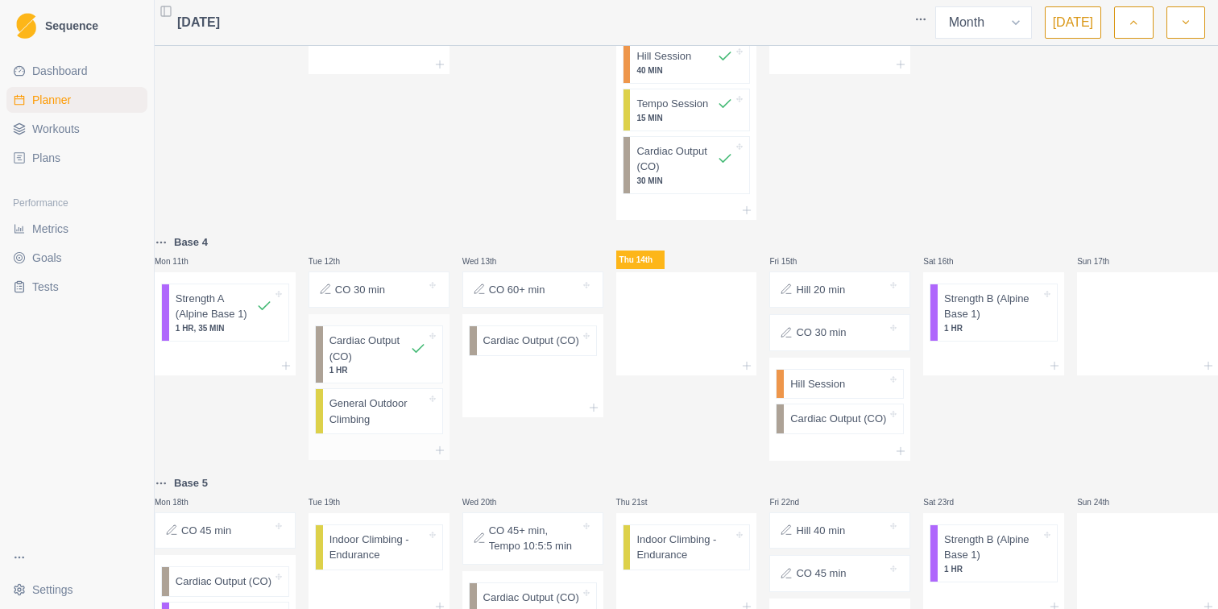
click at [395, 419] on p "General Outdoor Climbing" at bounding box center [377, 410] width 97 height 31
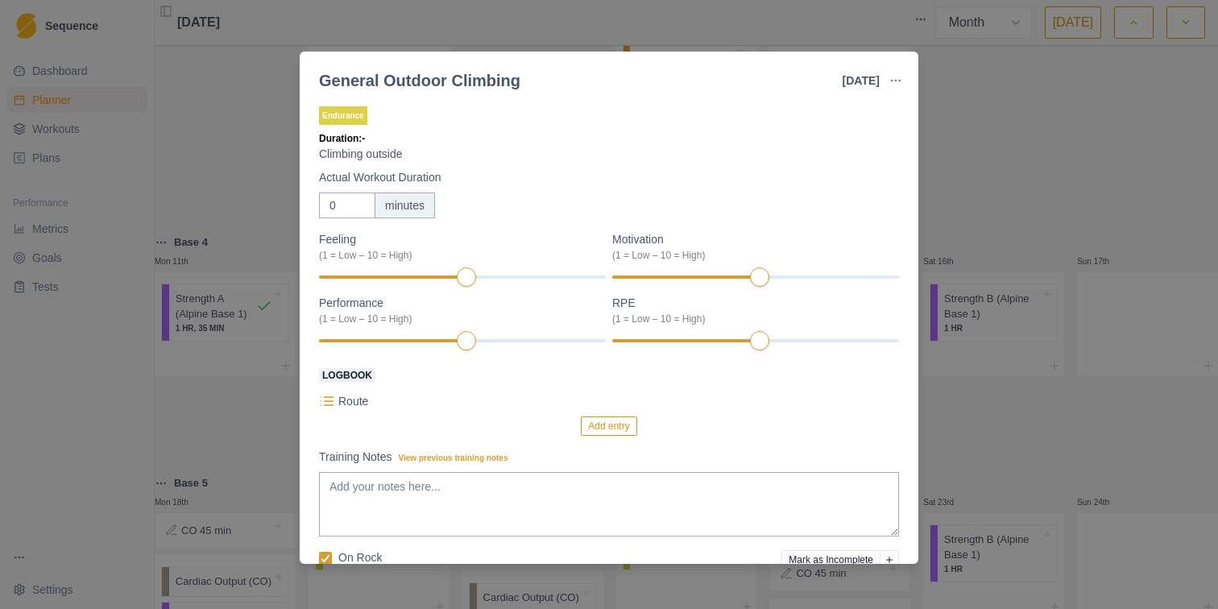
scroll to position [77, 0]
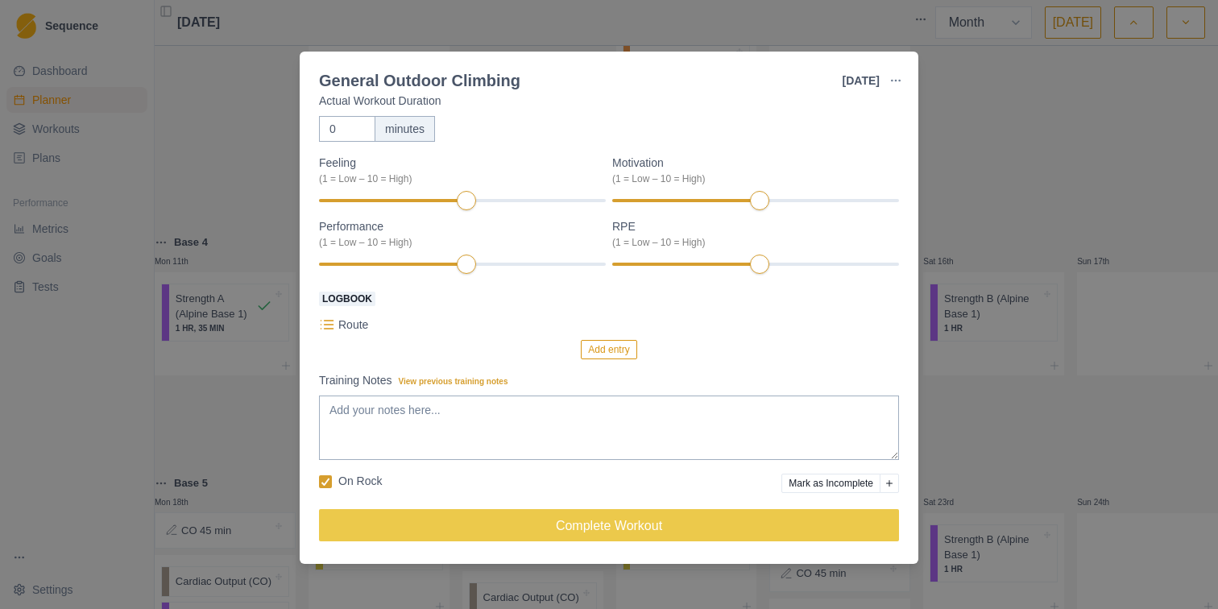
click at [614, 345] on button "Add entry" at bounding box center [609, 349] width 56 height 19
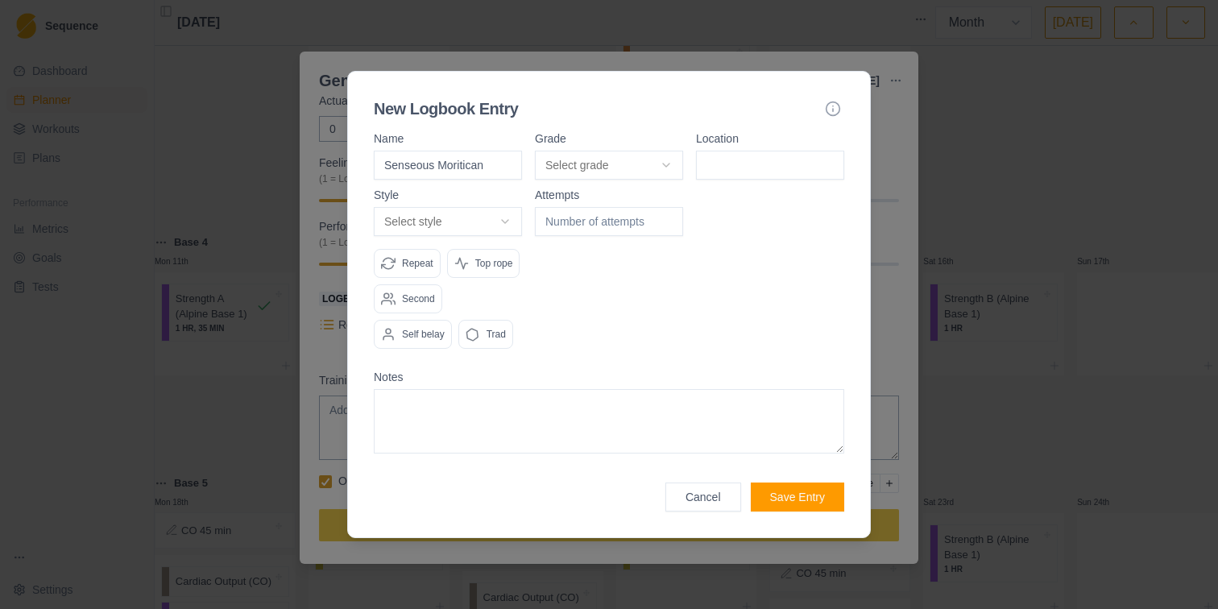
type input "Senseous Moritican"
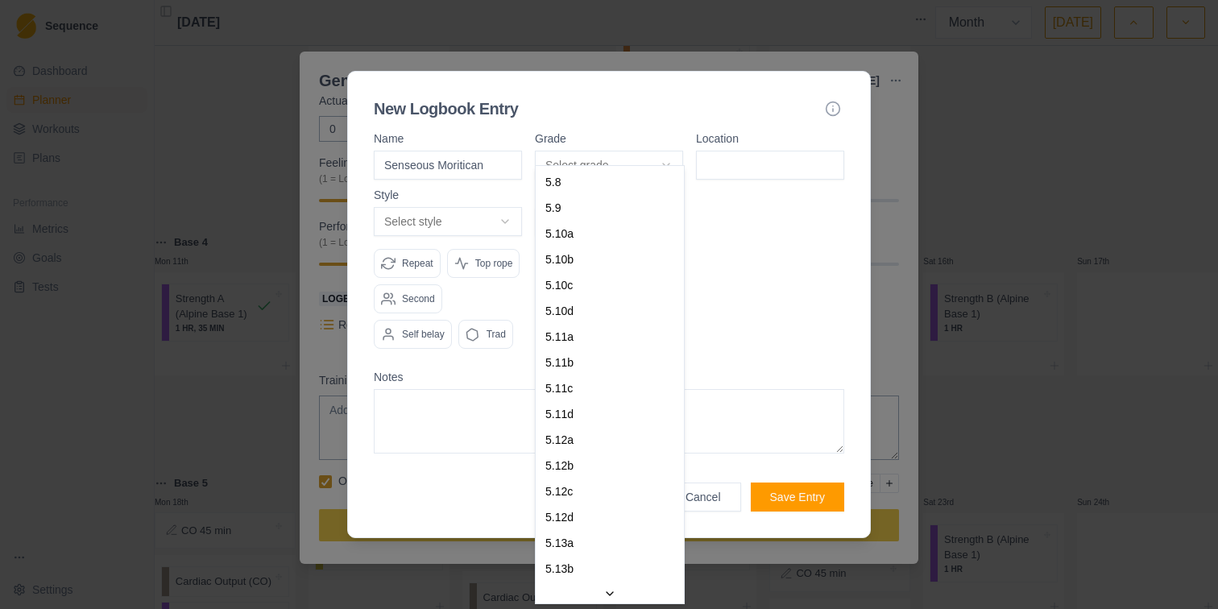
click at [573, 147] on body "Sequence Dashboard Planner Workouts Plans Performance Metrics Goals Tests Setti…" at bounding box center [609, 304] width 1218 height 609
select select "a6710177-d529-4de8-9daa-fd2de67eba40"
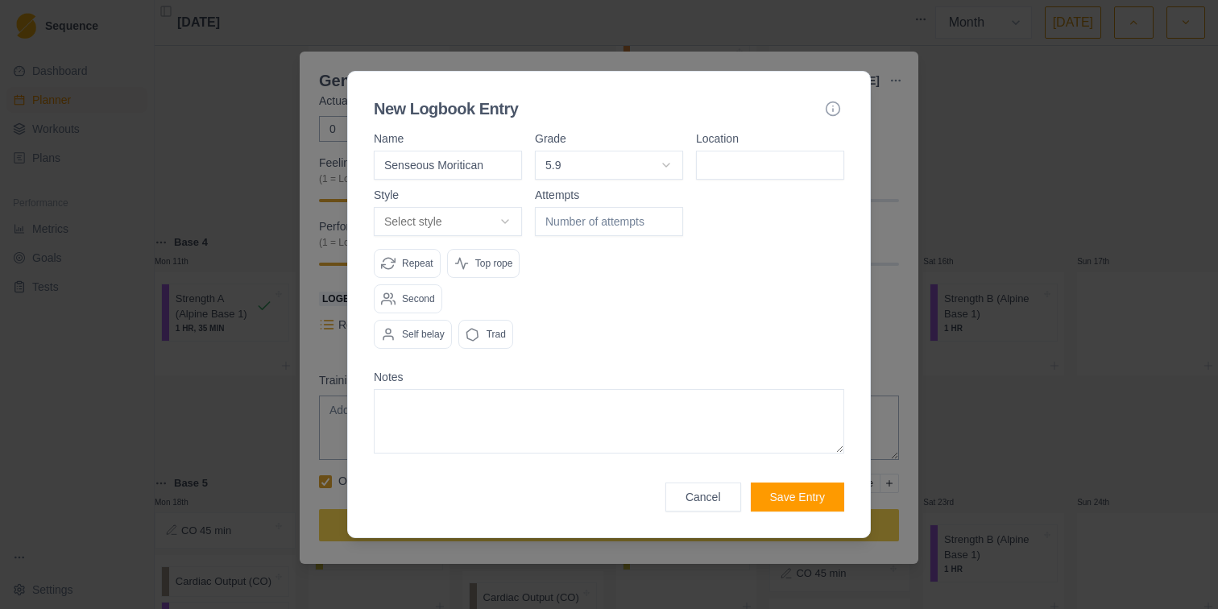
click at [730, 156] on input at bounding box center [770, 165] width 148 height 29
type input "Necro Wall"
click at [494, 198] on body "Sequence Dashboard Planner Workouts Plans Performance Metrics Goals Tests Setti…" at bounding box center [609, 304] width 1218 height 609
click at [424, 306] on p "Second" at bounding box center [418, 299] width 33 height 14
click at [511, 349] on div "Trad" at bounding box center [485, 334] width 55 height 29
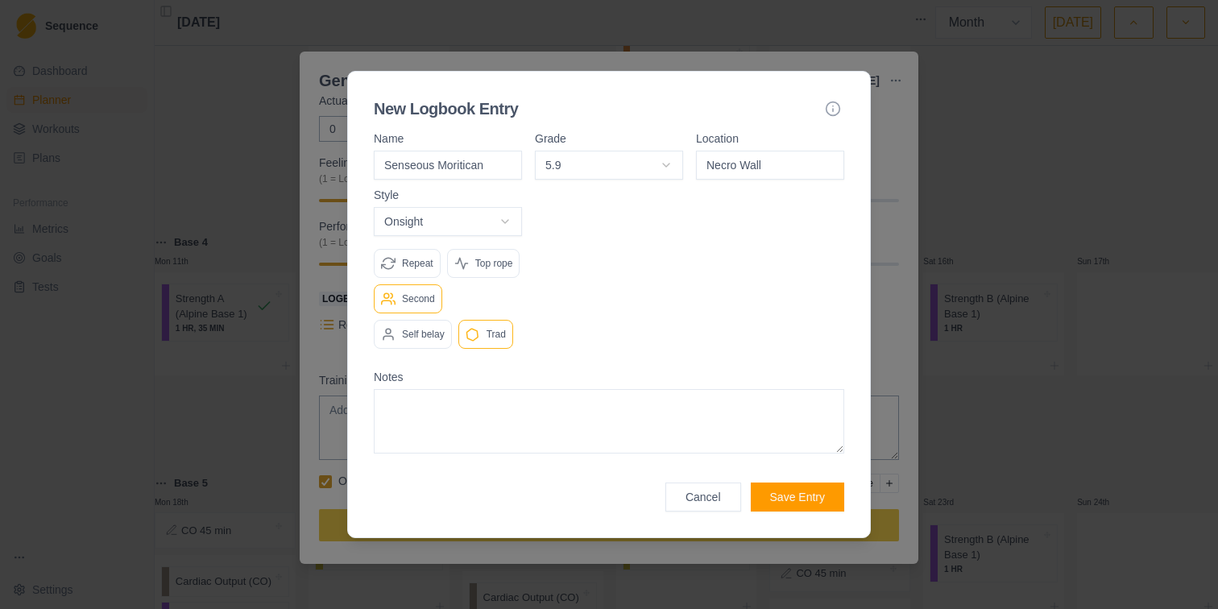
click at [499, 342] on p "Trad" at bounding box center [496, 334] width 19 height 14
click at [416, 306] on p "Second" at bounding box center [418, 299] width 33 height 14
click at [447, 278] on div "Top rope" at bounding box center [483, 263] width 73 height 29
click at [562, 439] on textarea at bounding box center [609, 421] width 470 height 64
type textarea "Super fun."
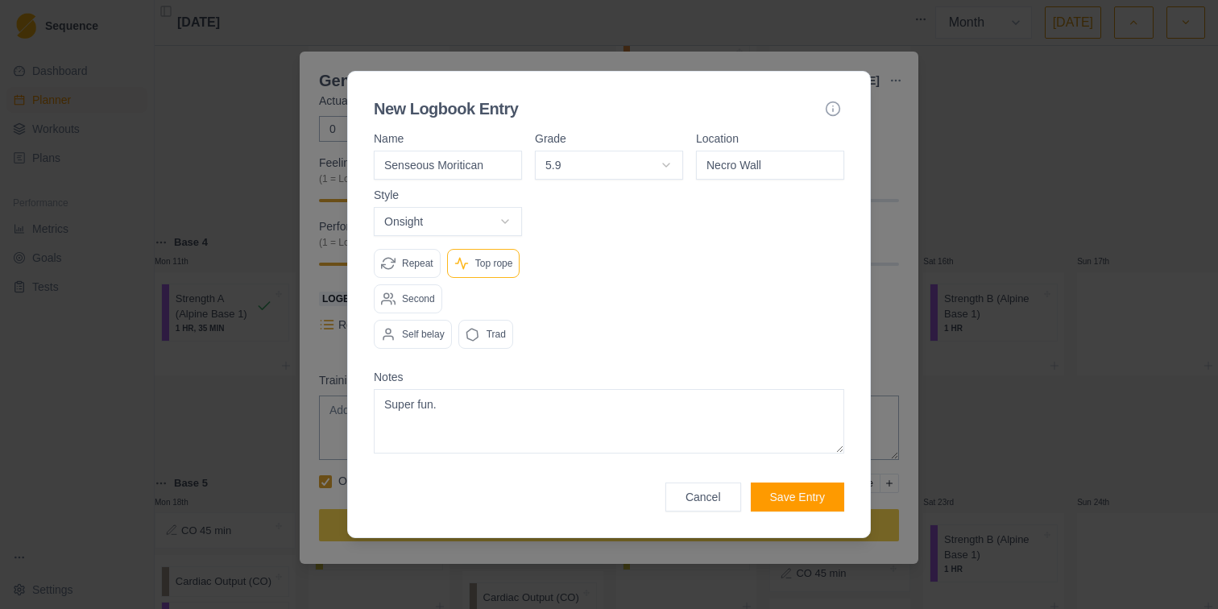
click at [807, 511] on button "Save Entry" at bounding box center [797, 496] width 93 height 29
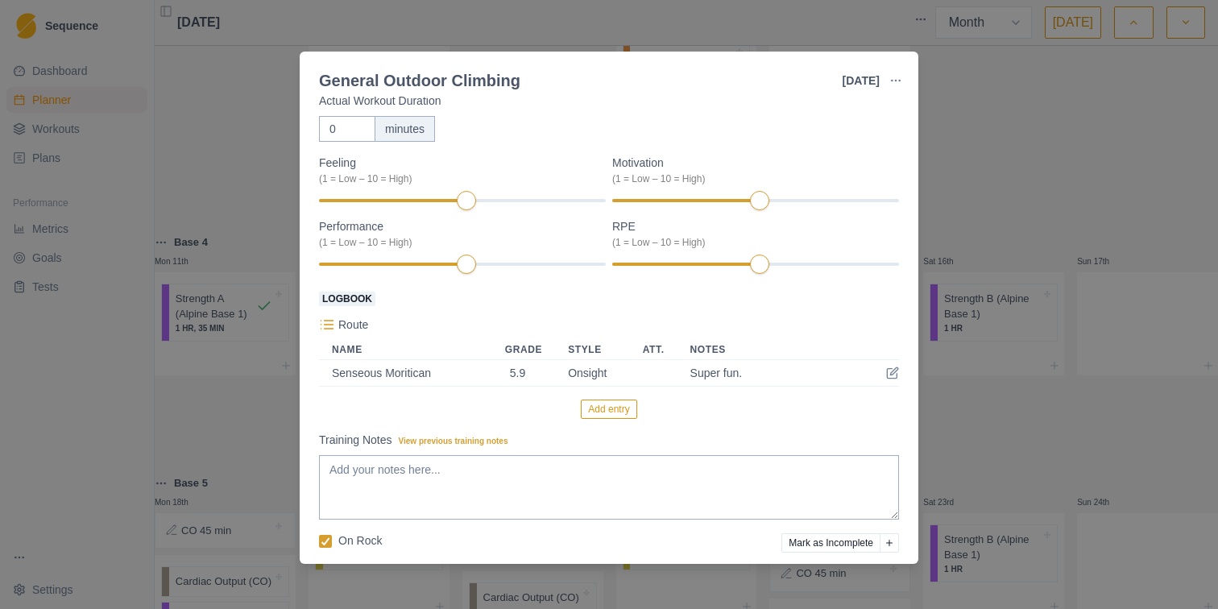
click at [613, 410] on button "Add entry" at bounding box center [609, 409] width 56 height 19
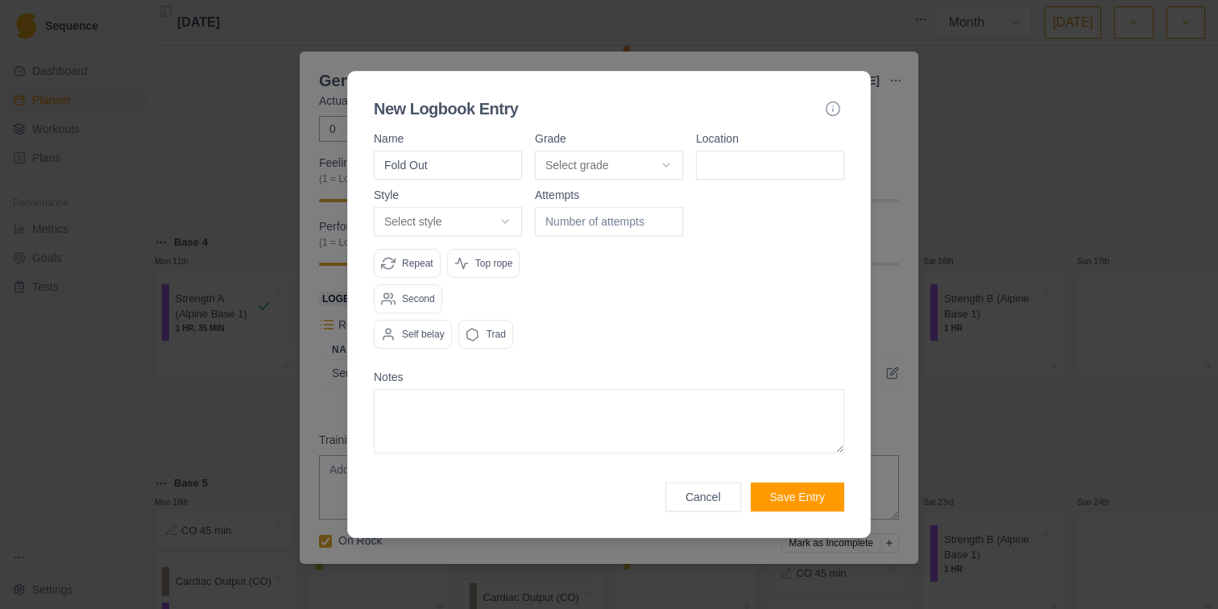
type input "Fold Out"
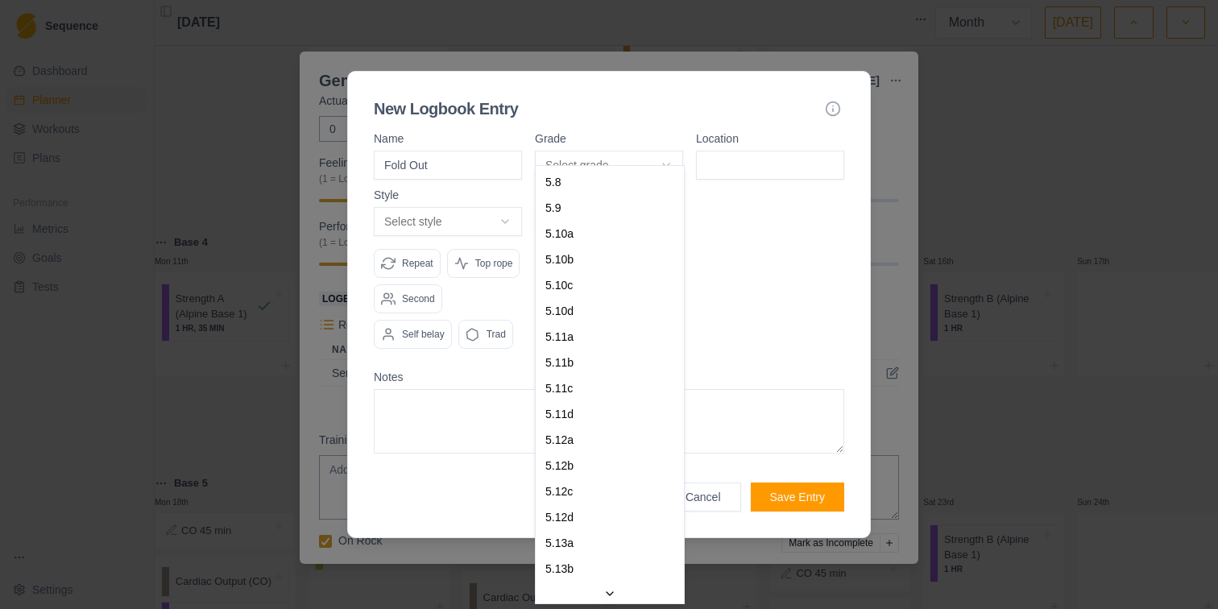
click at [628, 151] on body "Sequence Dashboard Planner Workouts Plans Performance Metrics Goals Tests Setti…" at bounding box center [609, 304] width 1218 height 609
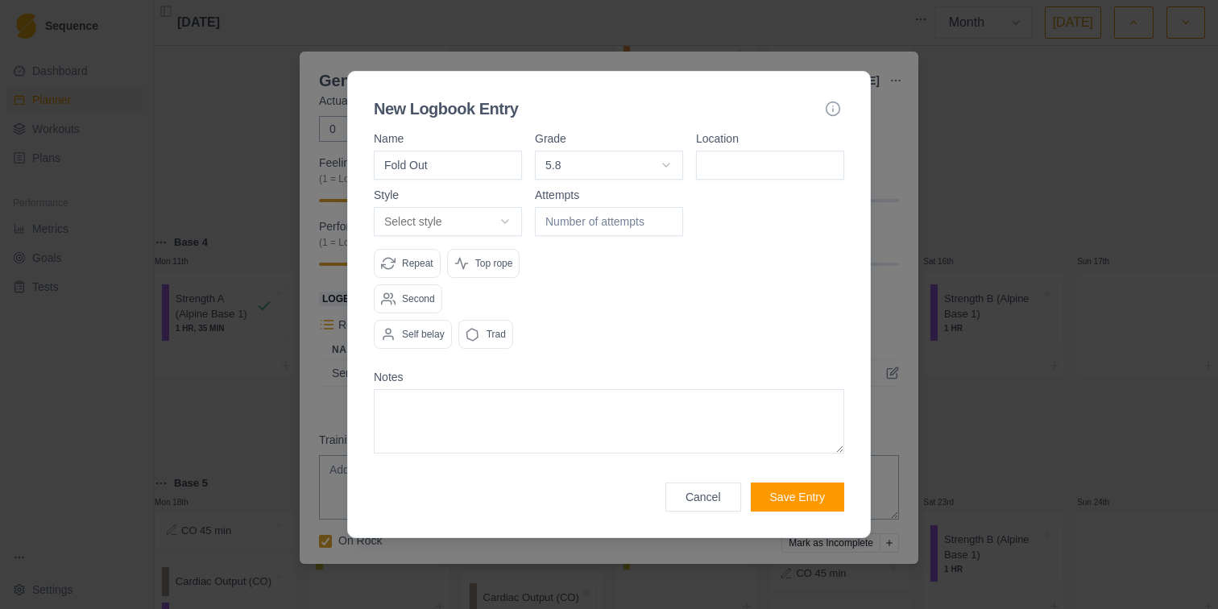
click at [718, 151] on input at bounding box center [770, 165] width 148 height 29
type input "Necro Wall"
click at [456, 200] on body "Sequence Dashboard Planner Workouts Plans Performance Metrics Goals Tests Setti…" at bounding box center [609, 304] width 1218 height 609
click at [424, 306] on p "Second" at bounding box center [418, 299] width 33 height 14
click at [645, 446] on textarea at bounding box center [609, 421] width 470 height 64
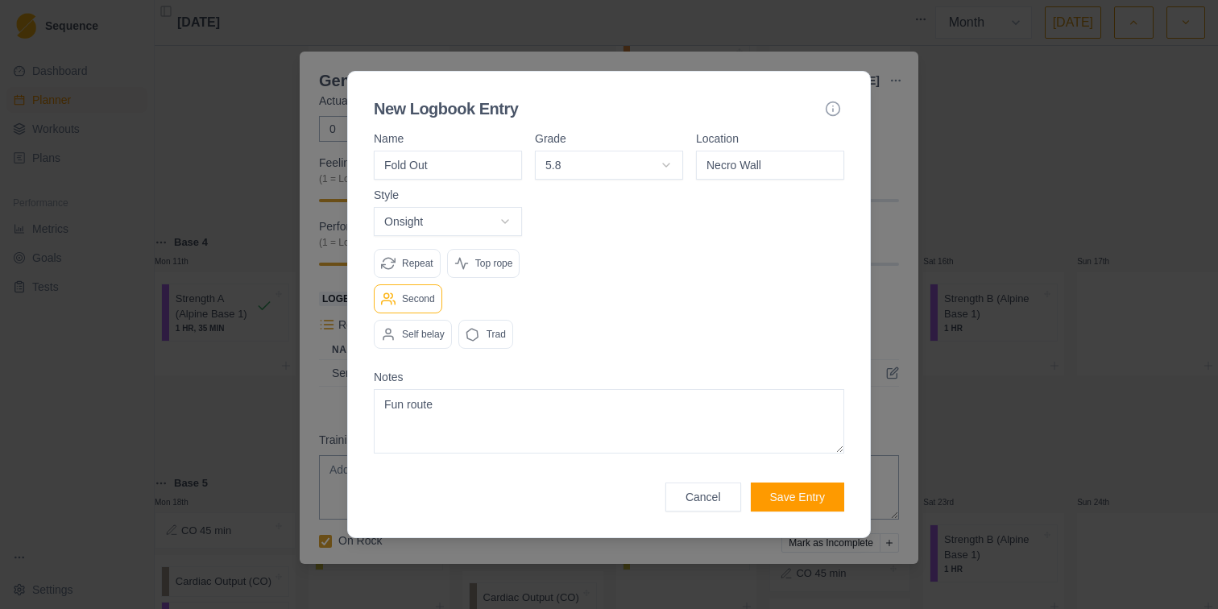
type textarea "Fun route"
click at [811, 511] on button "Save Entry" at bounding box center [797, 496] width 93 height 29
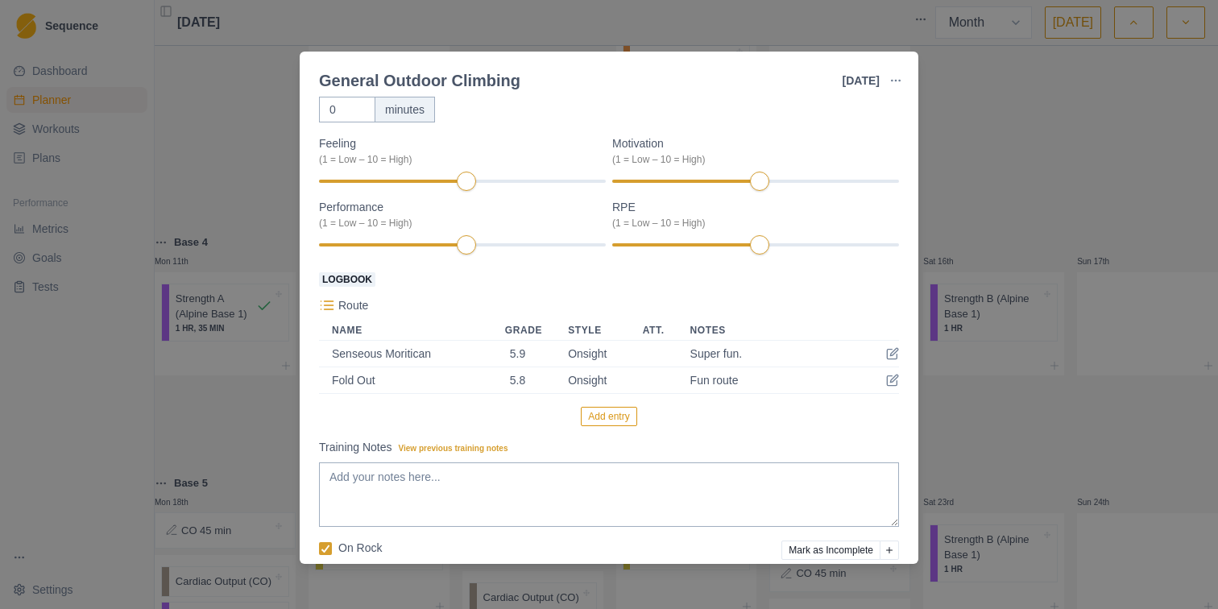
scroll to position [95, 0]
click at [892, 356] on icon at bounding box center [893, 352] width 7 height 7
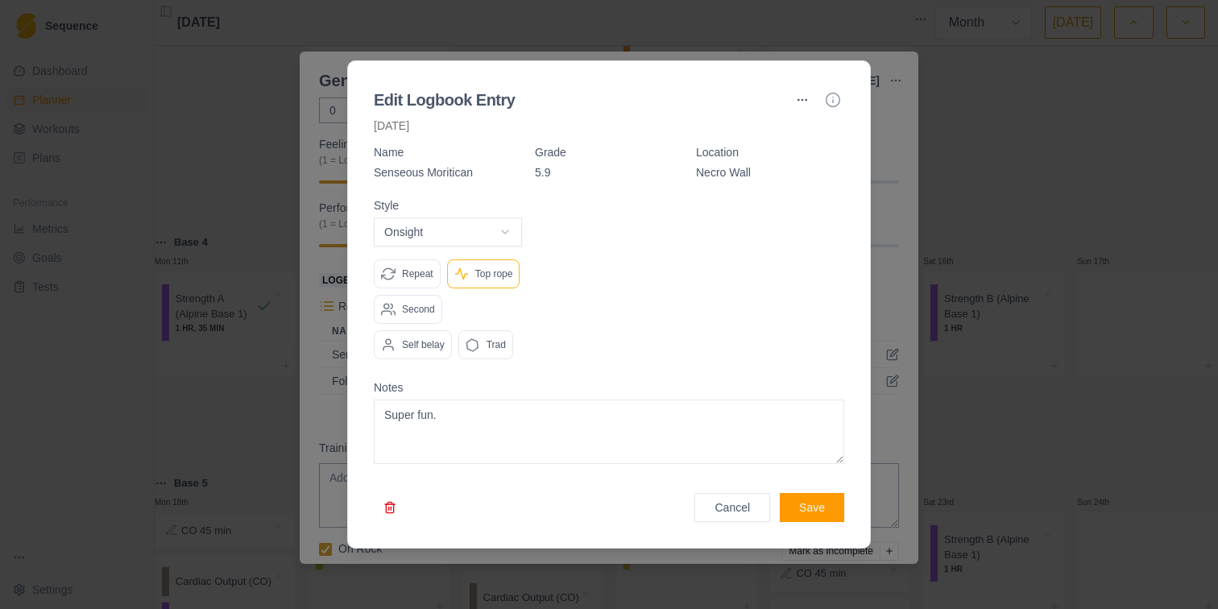
click at [800, 87] on button "button" at bounding box center [802, 100] width 26 height 26
click at [782, 115] on div "Edit" at bounding box center [802, 115] width 95 height 26
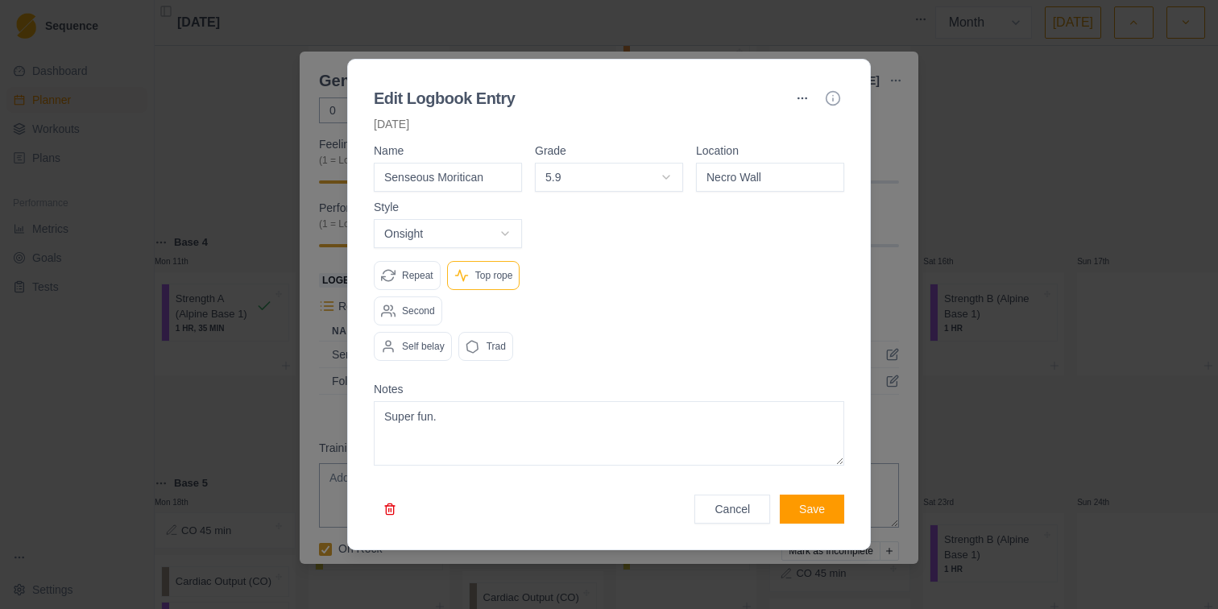
click at [770, 273] on div at bounding box center [770, 287] width 148 height 172
click at [834, 90] on icon "button" at bounding box center [833, 98] width 16 height 16
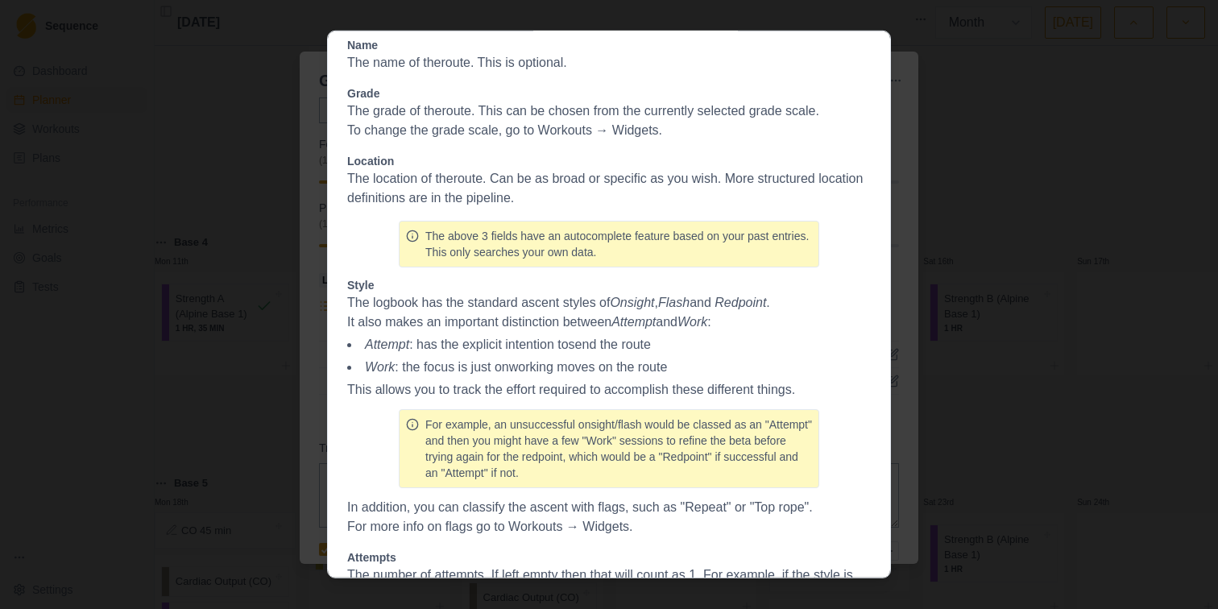
scroll to position [54, 0]
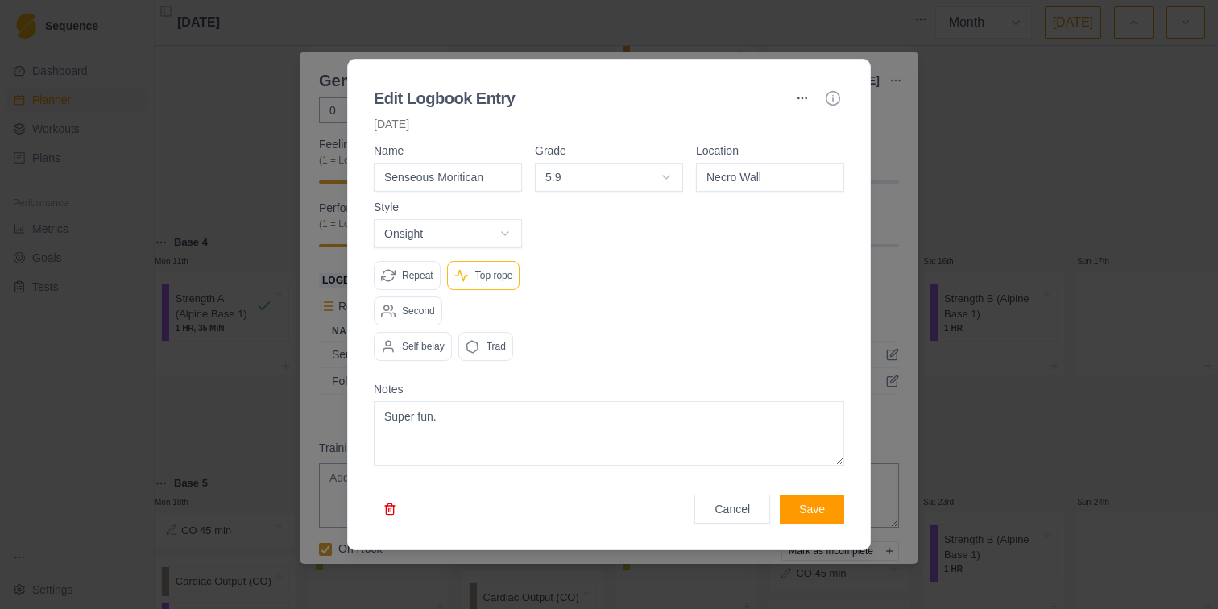
click at [444, 202] on body "Sequence Dashboard Planner Workouts Plans Performance Metrics Goals Tests Setti…" at bounding box center [609, 304] width 1218 height 609
click at [483, 217] on body "Sequence Dashboard Planner Workouts Plans Performance Metrics Goals Tests Setti…" at bounding box center [609, 304] width 1218 height 609
click at [465, 224] on body "Sequence Dashboard Planner Workouts Plans Performance Metrics Goals Tests Setti…" at bounding box center [609, 304] width 1218 height 609
select select "onsight"
click at [592, 271] on div at bounding box center [609, 287] width 148 height 172
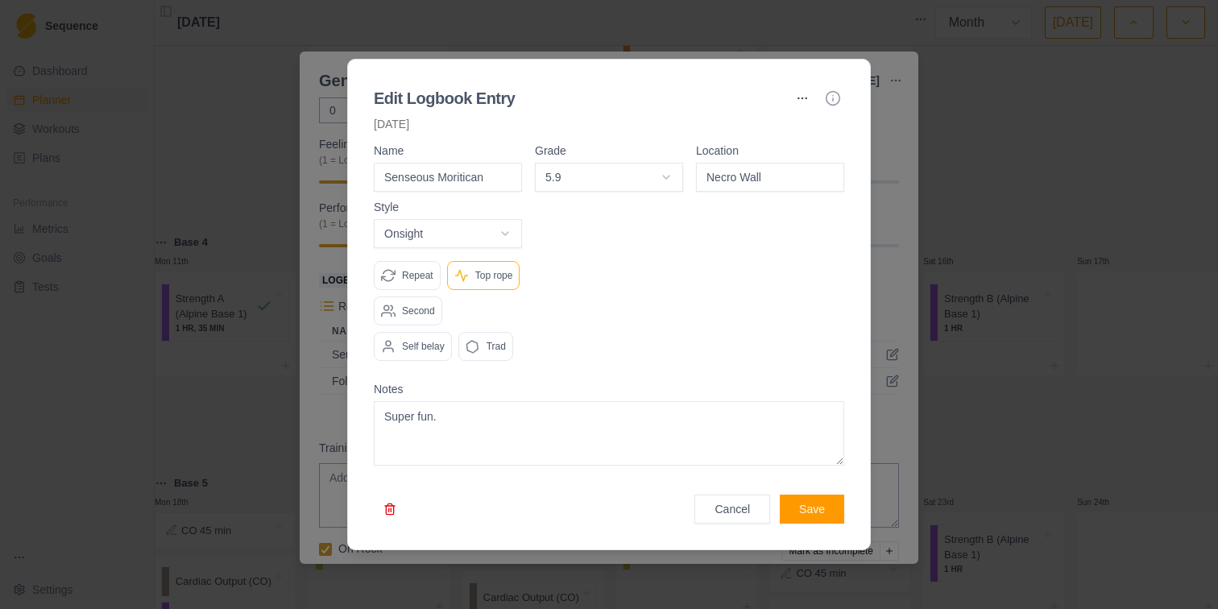
click at [745, 524] on button "Cancel" at bounding box center [732, 509] width 76 height 29
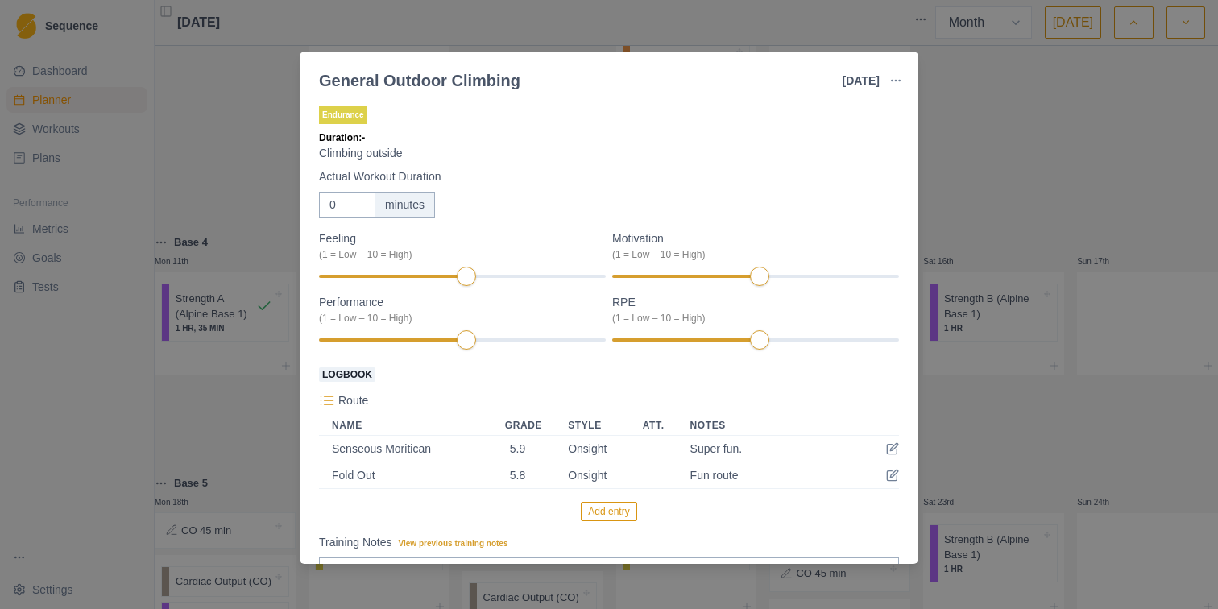
scroll to position [0, 0]
click at [338, 206] on input "0" at bounding box center [347, 206] width 56 height 26
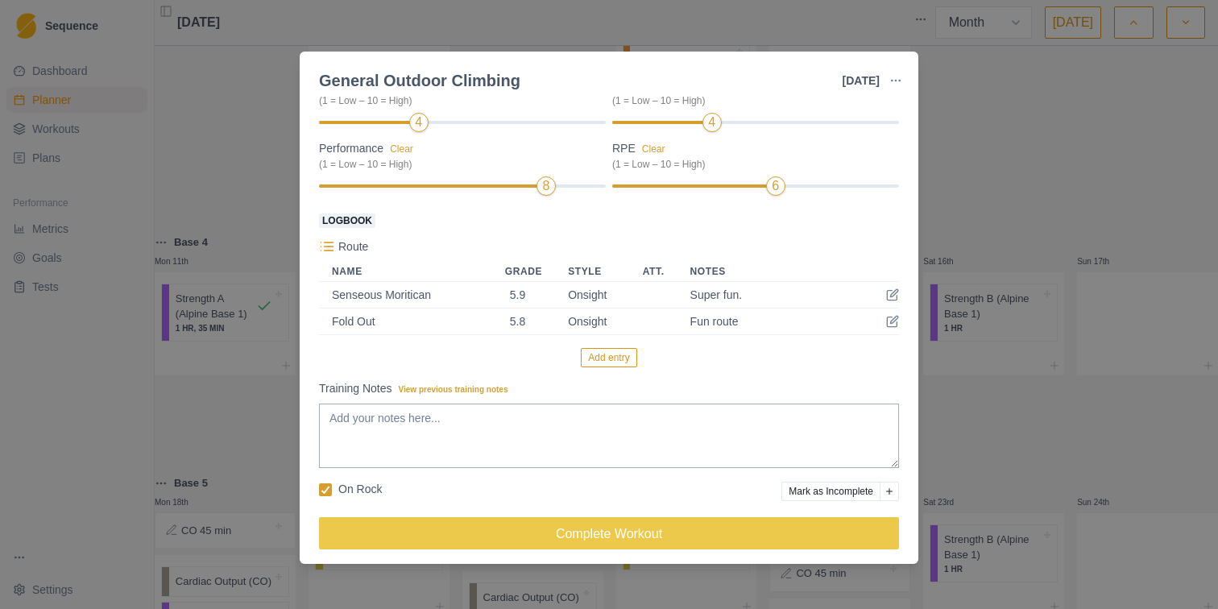
scroll to position [163, 0]
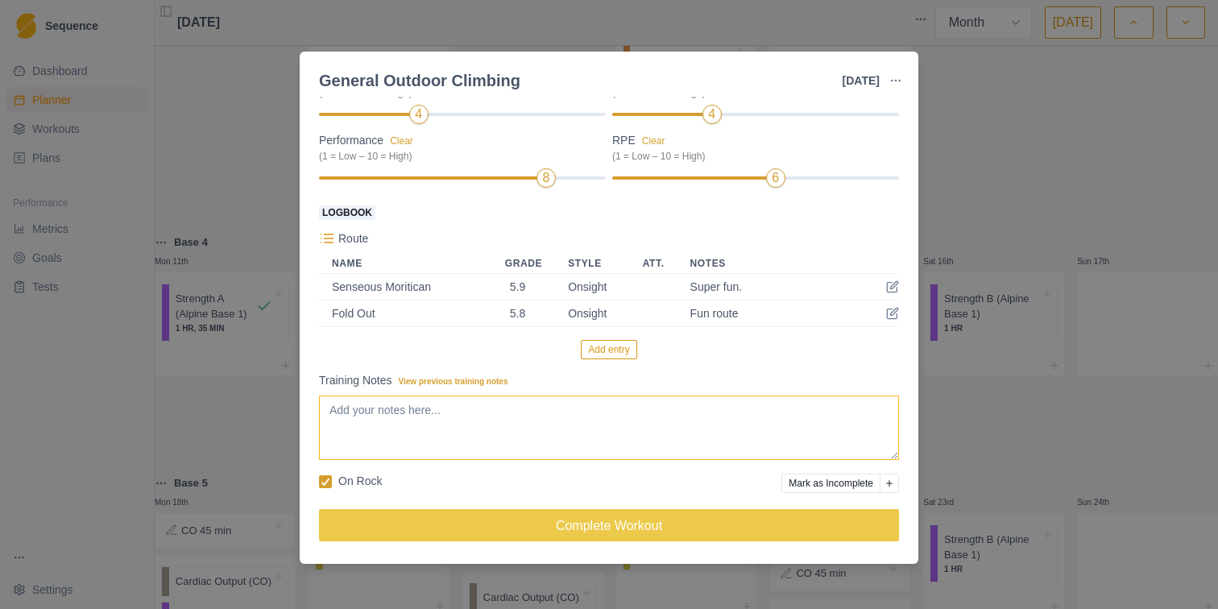
type input "270"
click at [533, 417] on textarea "Training Notes View previous training notes" at bounding box center [609, 427] width 580 height 64
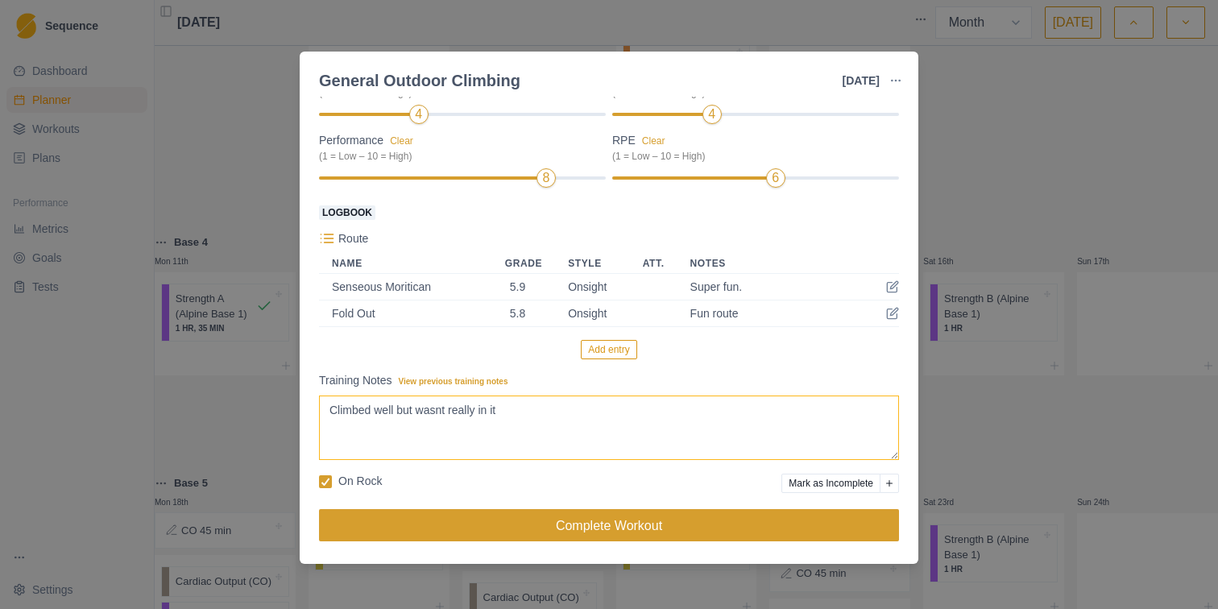
type textarea "Climbed well but wasnt really in it"
click at [550, 523] on button "Complete Workout" at bounding box center [609, 525] width 580 height 32
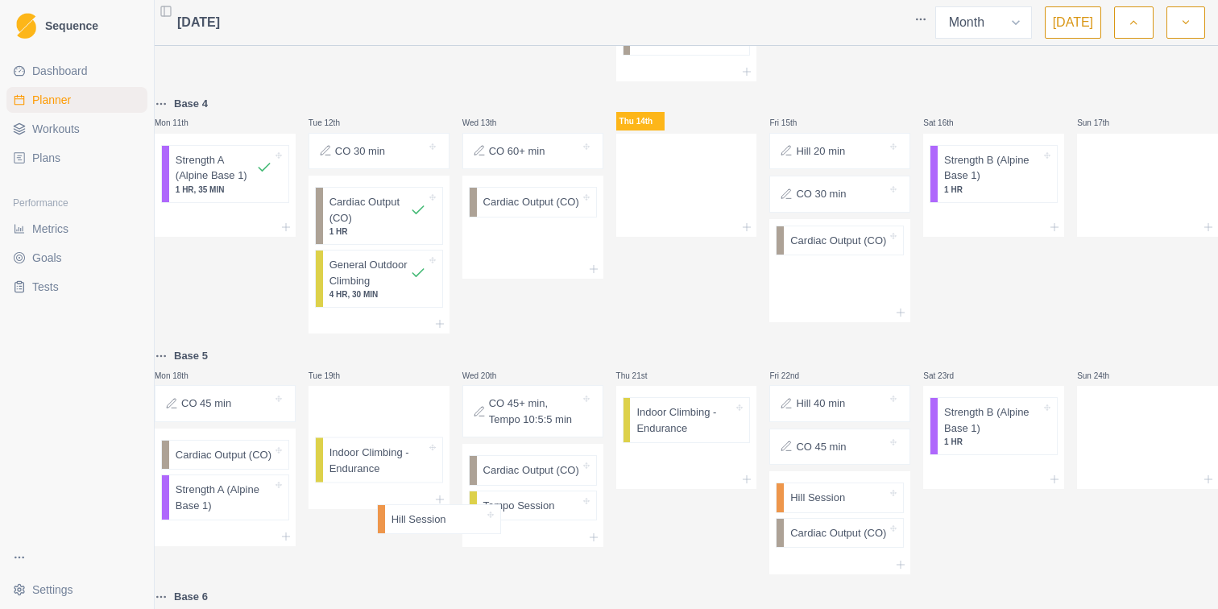
scroll to position [704, 0]
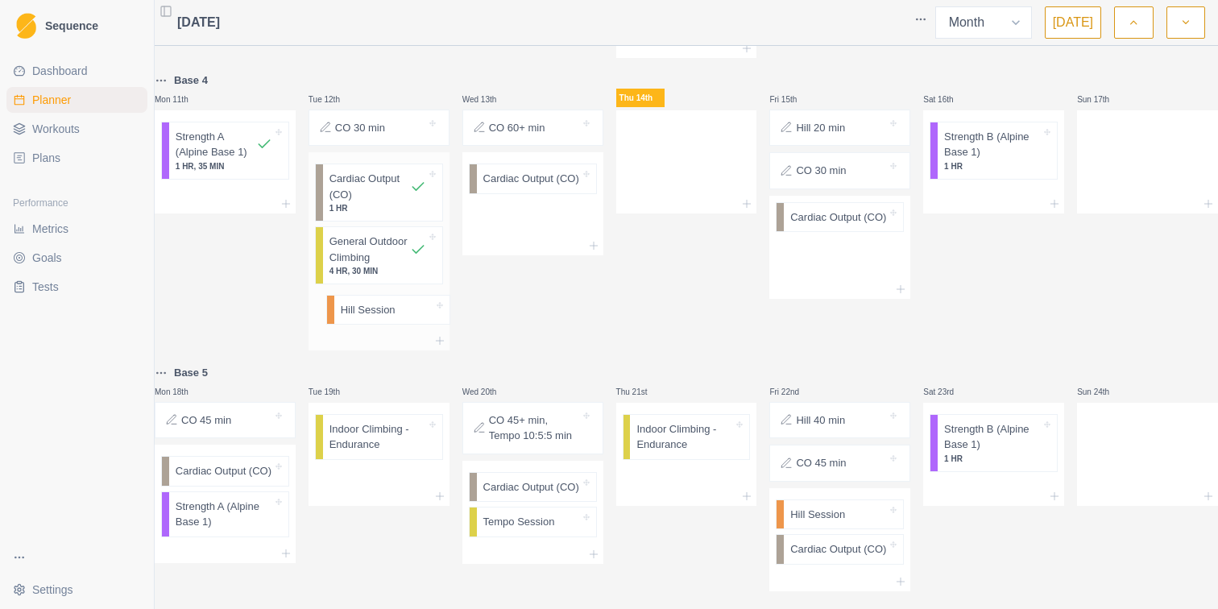
drag, startPoint x: 808, startPoint y: 387, endPoint x: 349, endPoint y: 319, distance: 464.1
click at [349, 319] on div "Base 2 Mon 28th Strength A (Alpine Base 1) 1 HR, 34 MIN Tue 29th CO 45 min Card…" at bounding box center [686, 90] width 1063 height 1483
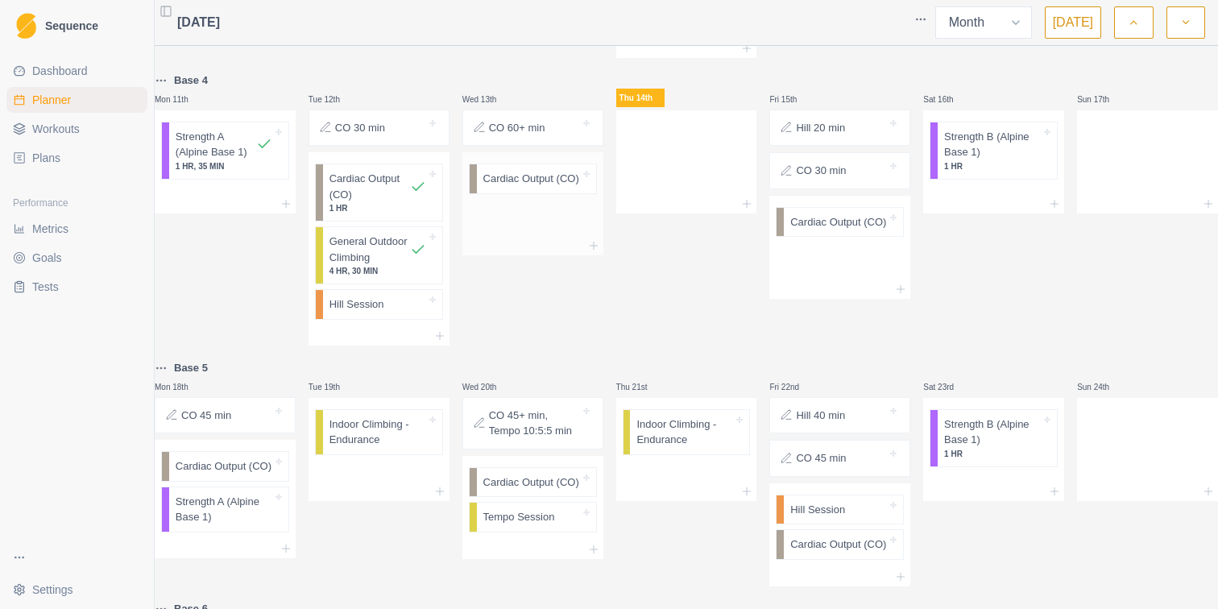
click at [590, 238] on div at bounding box center [532, 245] width 141 height 19
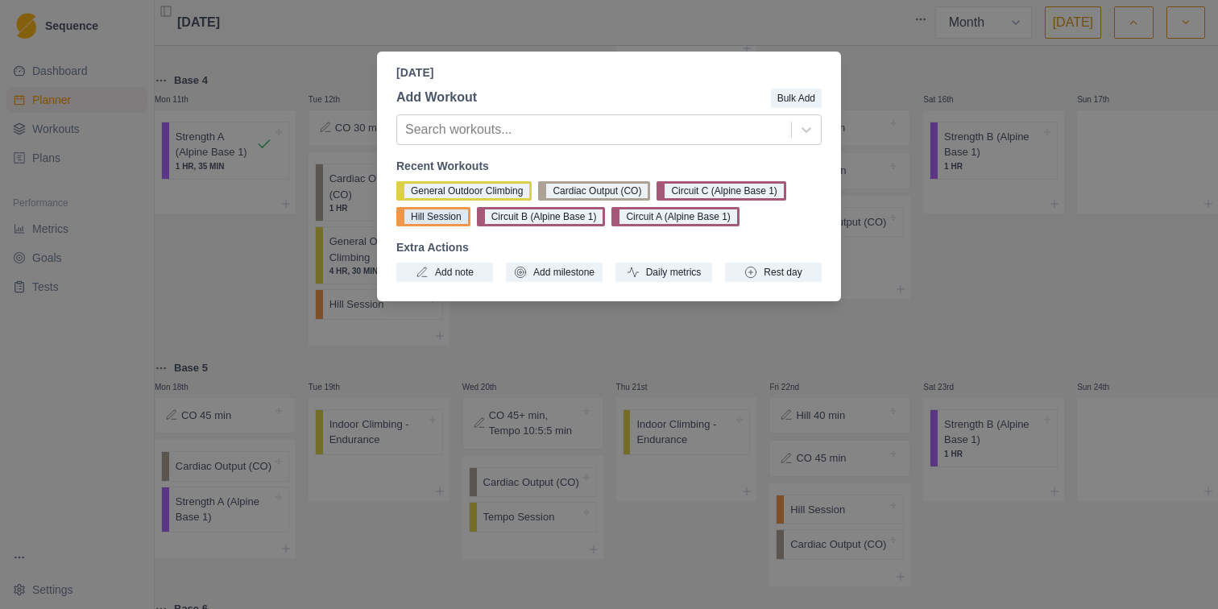
click at [452, 216] on button "Hill Session" at bounding box center [433, 216] width 74 height 19
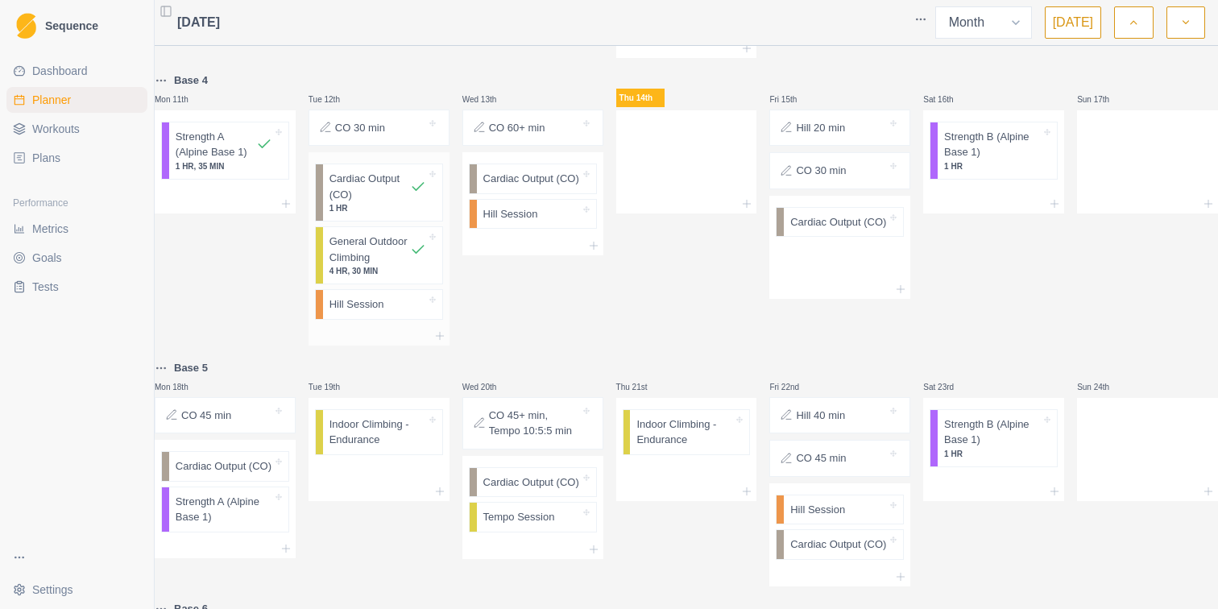
click at [349, 319] on div "Hill Session" at bounding box center [382, 304] width 119 height 29
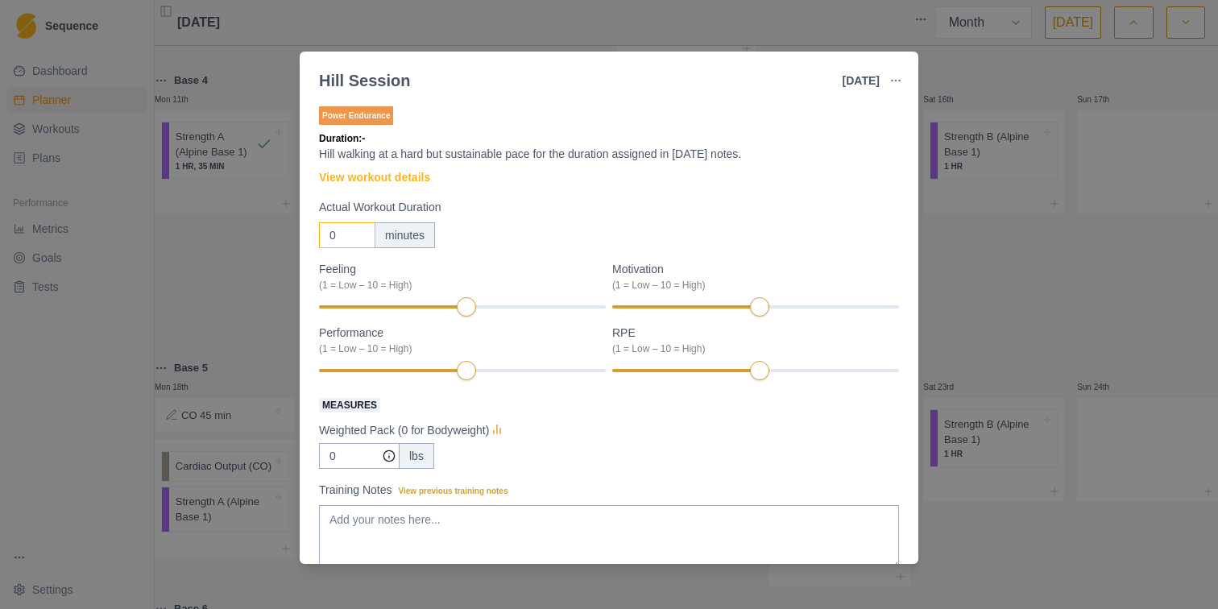
click at [349, 238] on input "0" at bounding box center [347, 235] width 56 height 26
type input "22"
click at [350, 462] on input "0" at bounding box center [359, 456] width 81 height 26
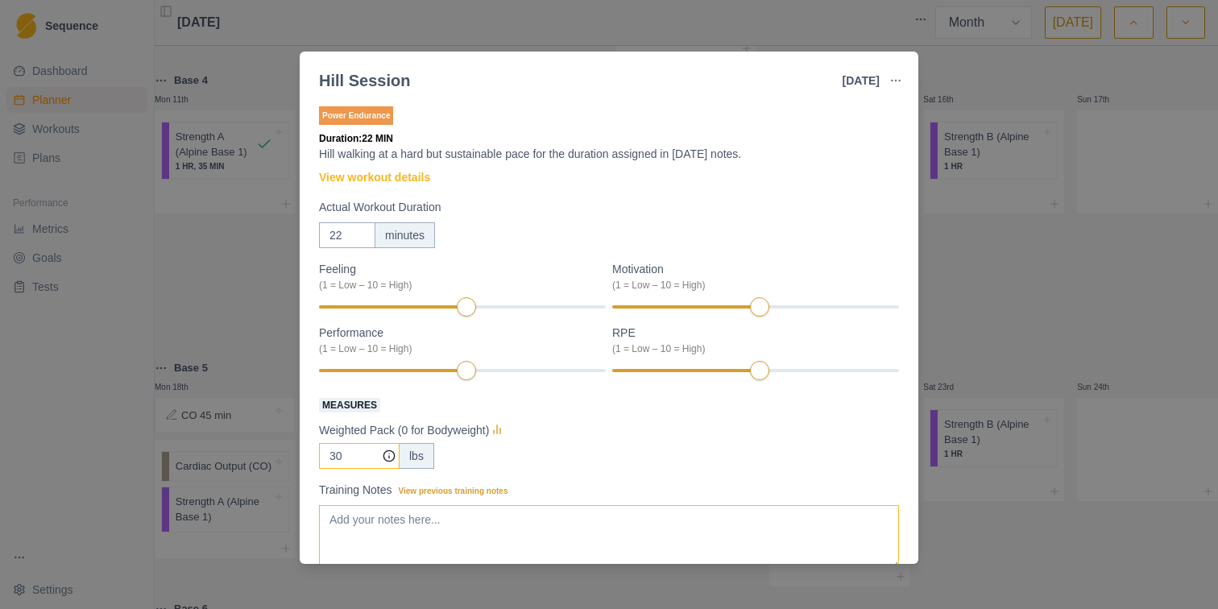
type input "30"
click at [350, 526] on textarea "Training Notes View previous training notes" at bounding box center [609, 537] width 580 height 64
type textarea "Climbing pack"
drag, startPoint x: 351, startPoint y: 456, endPoint x: 322, endPoint y: 456, distance: 29.0
click at [344, 463] on input "30" at bounding box center [359, 456] width 81 height 26
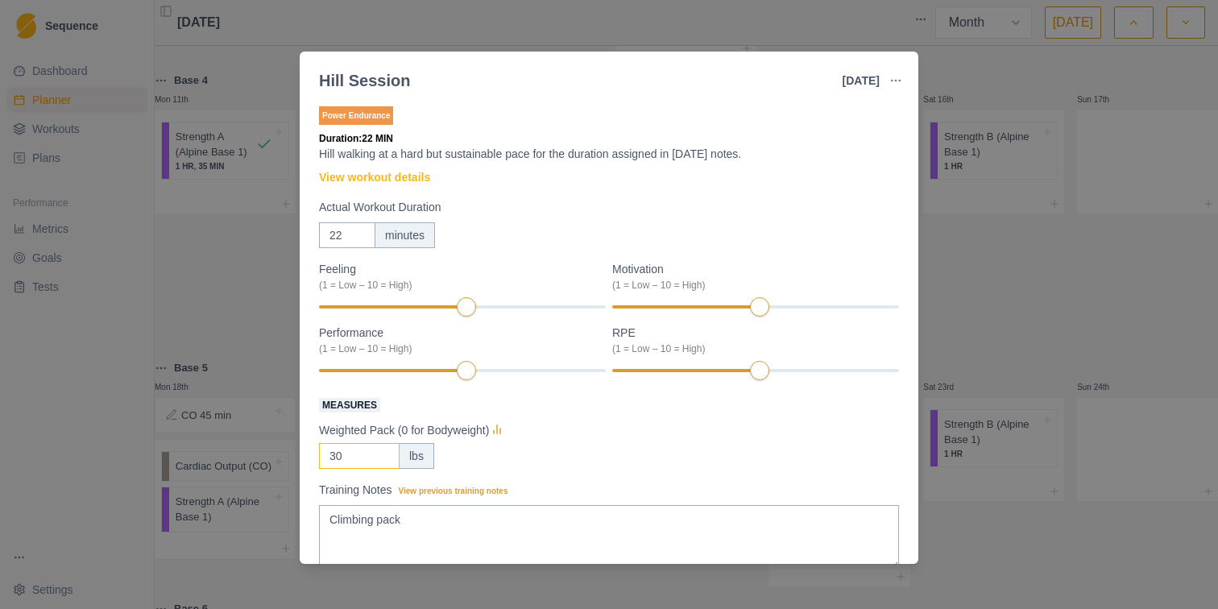
click at [344, 463] on input "30" at bounding box center [359, 456] width 81 height 26
type input "2"
type input "1"
click at [820, 376] on div "8" at bounding box center [755, 370] width 287 height 11
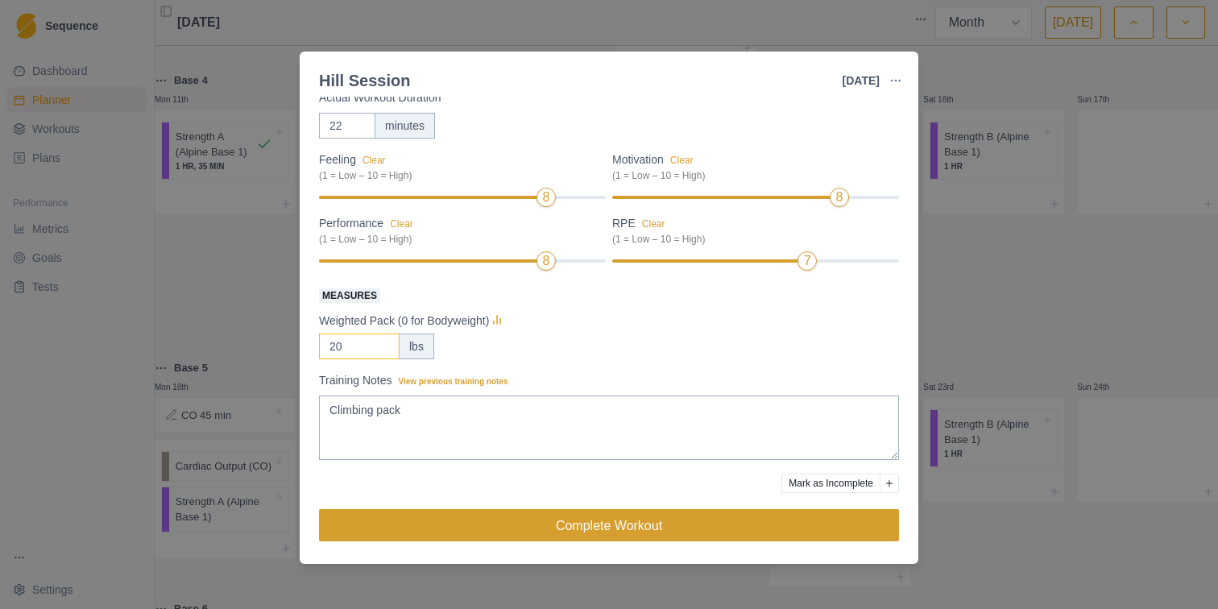
type input "20"
click at [582, 528] on button "Complete Workout" at bounding box center [609, 525] width 580 height 32
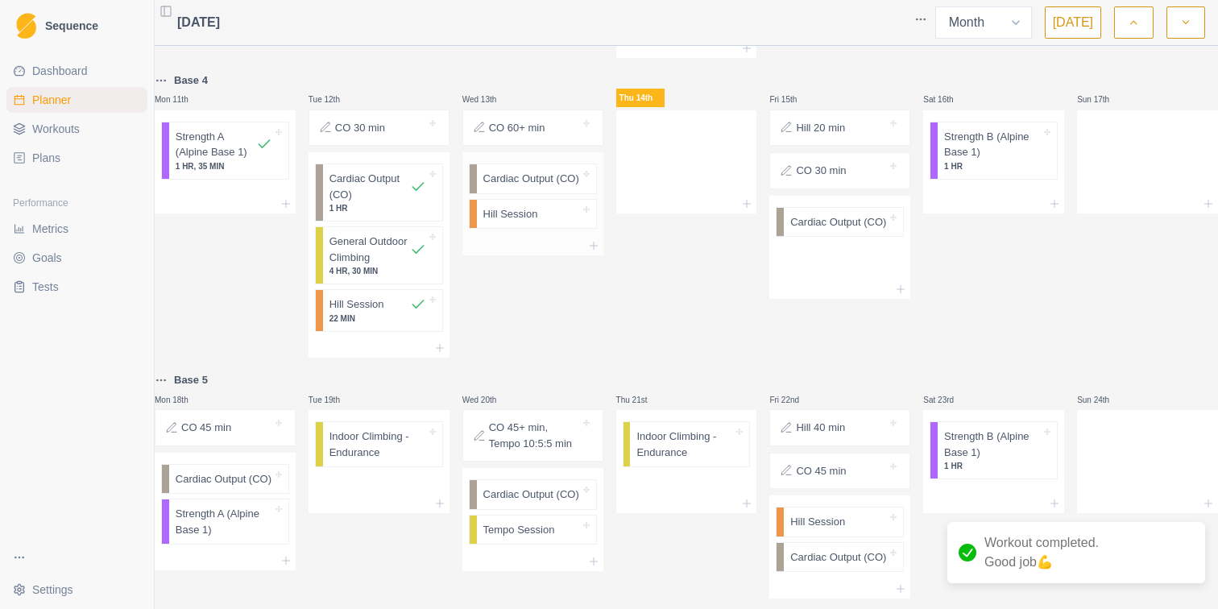
click at [520, 222] on p "Hill Session" at bounding box center [510, 214] width 55 height 16
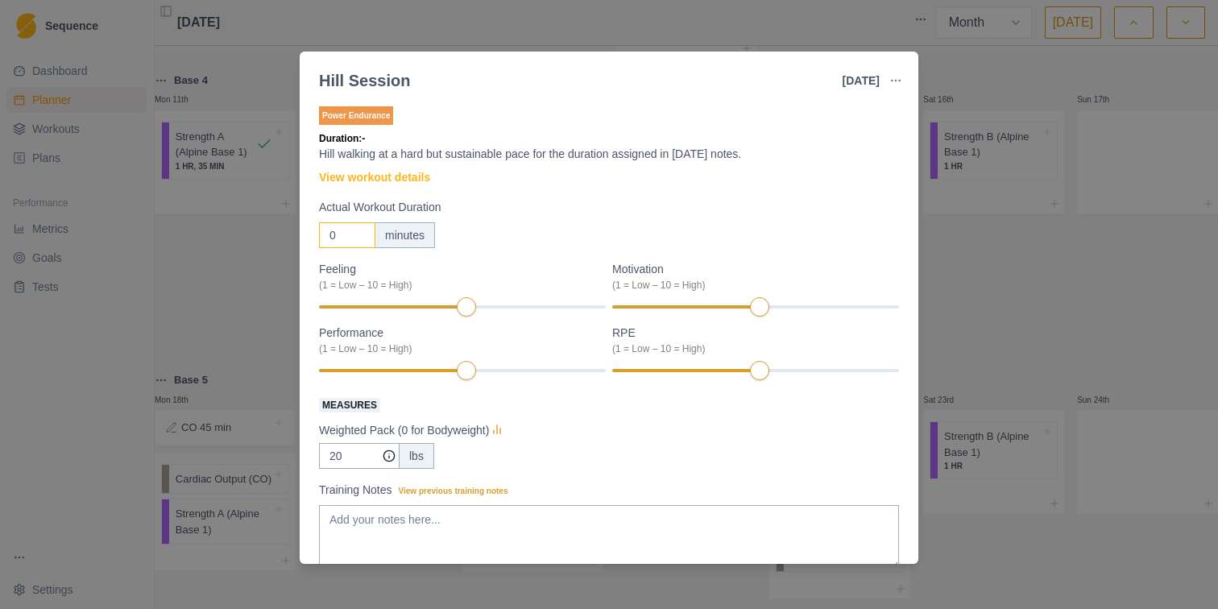
click at [346, 230] on input "0" at bounding box center [347, 235] width 56 height 26
type input "16"
click at [367, 523] on textarea "Training Notes View previous training notes" at bounding box center [609, 537] width 580 height 64
type textarea "Climbing Pack"
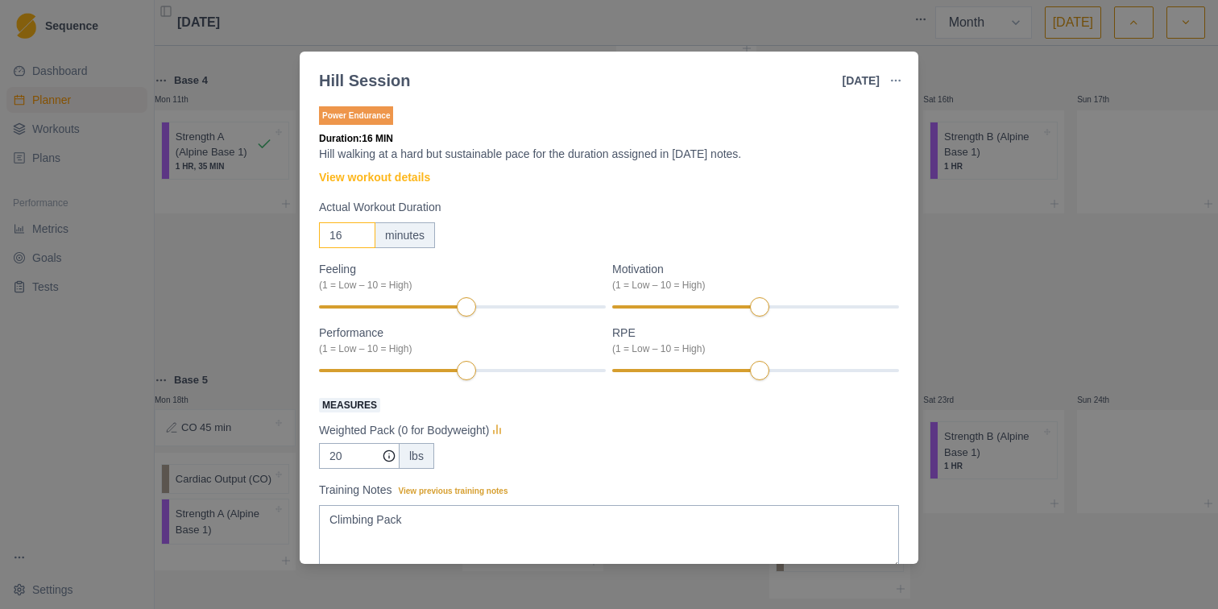
click at [345, 236] on input "16" at bounding box center [347, 235] width 56 height 26
type input "1"
type input "25"
click at [426, 511] on textarea "Climbing Pack" at bounding box center [609, 537] width 580 height 64
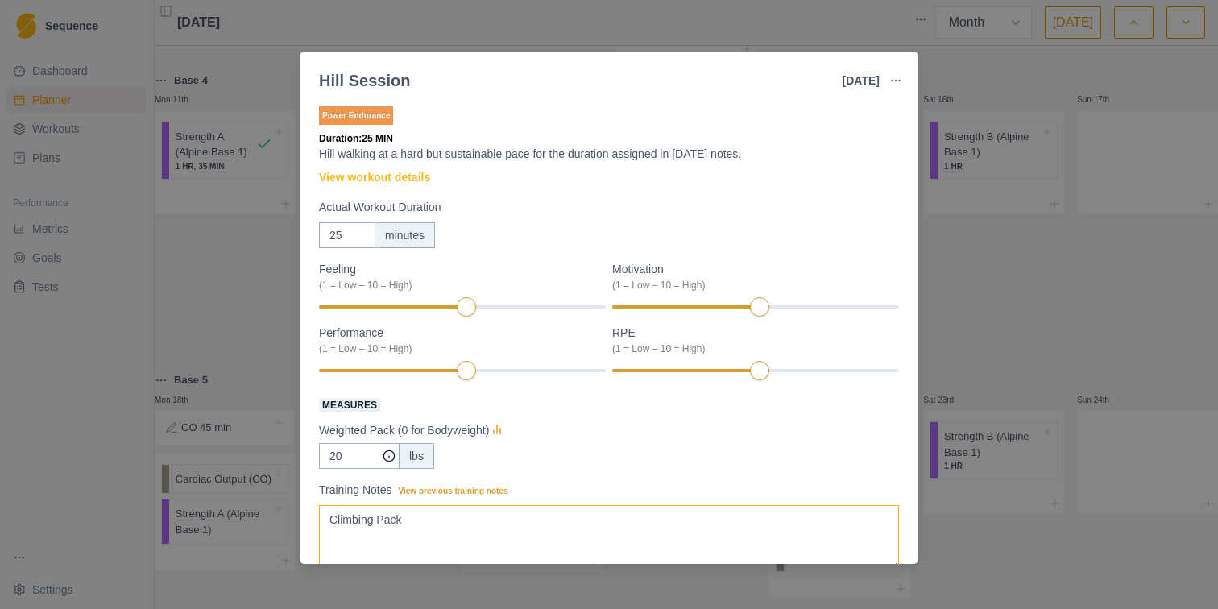
click at [414, 531] on textarea "Climbing Pack" at bounding box center [609, 537] width 580 height 64
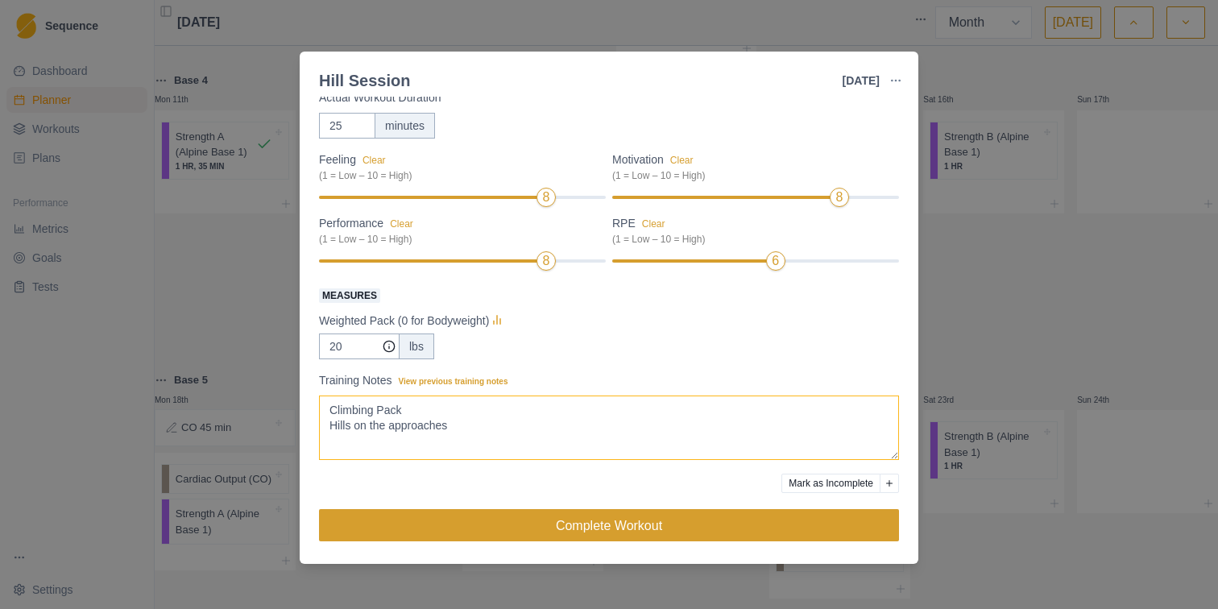
type textarea "Climbing Pack Hills on the approaches"
click at [677, 524] on button "Complete Workout" at bounding box center [609, 525] width 580 height 32
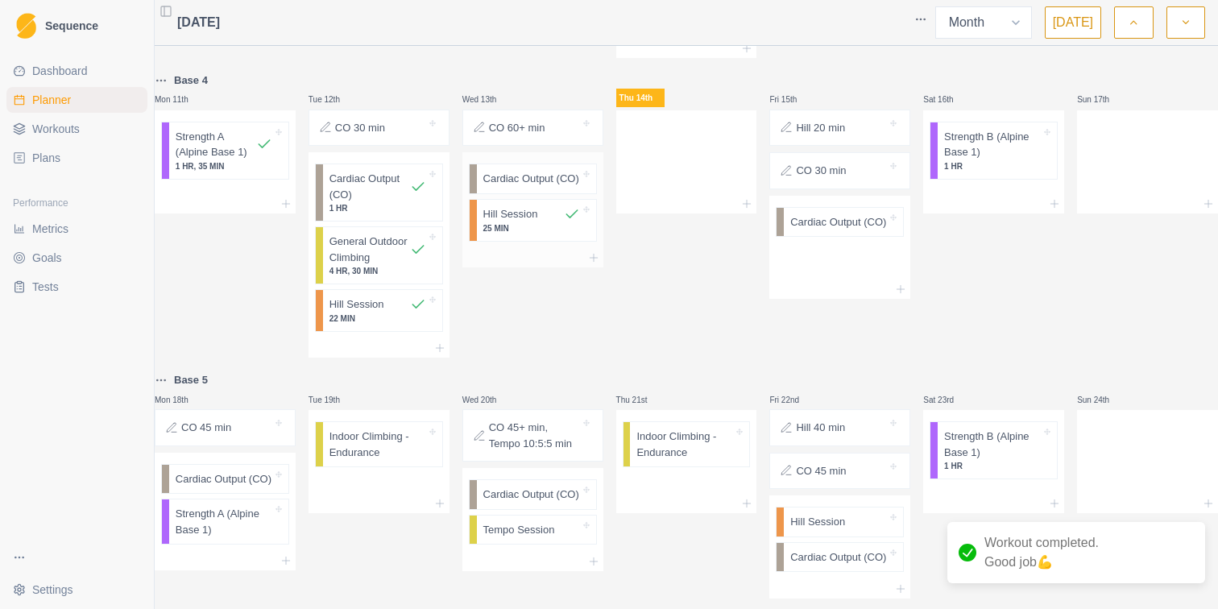
click at [531, 234] on p "25 MIN" at bounding box center [531, 228] width 97 height 12
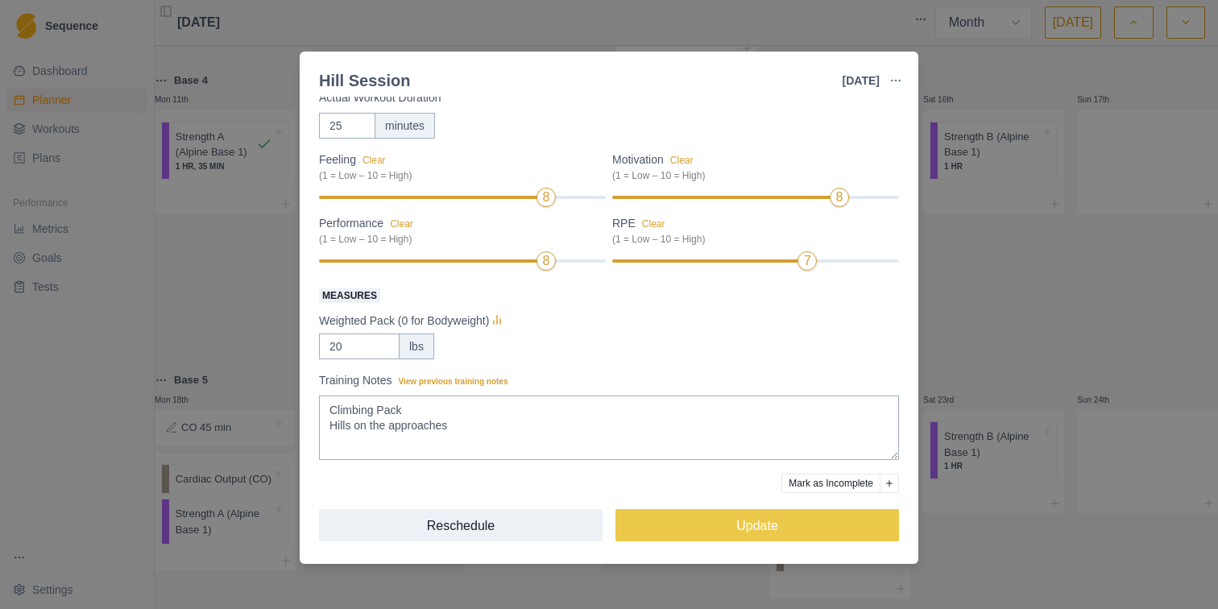
click at [660, 553] on div "Power Endurance Duration: 25 MIN Hill walking at a hard but sustainable pace fo…" at bounding box center [609, 276] width 580 height 564
click at [671, 527] on button "Update" at bounding box center [757, 525] width 284 height 32
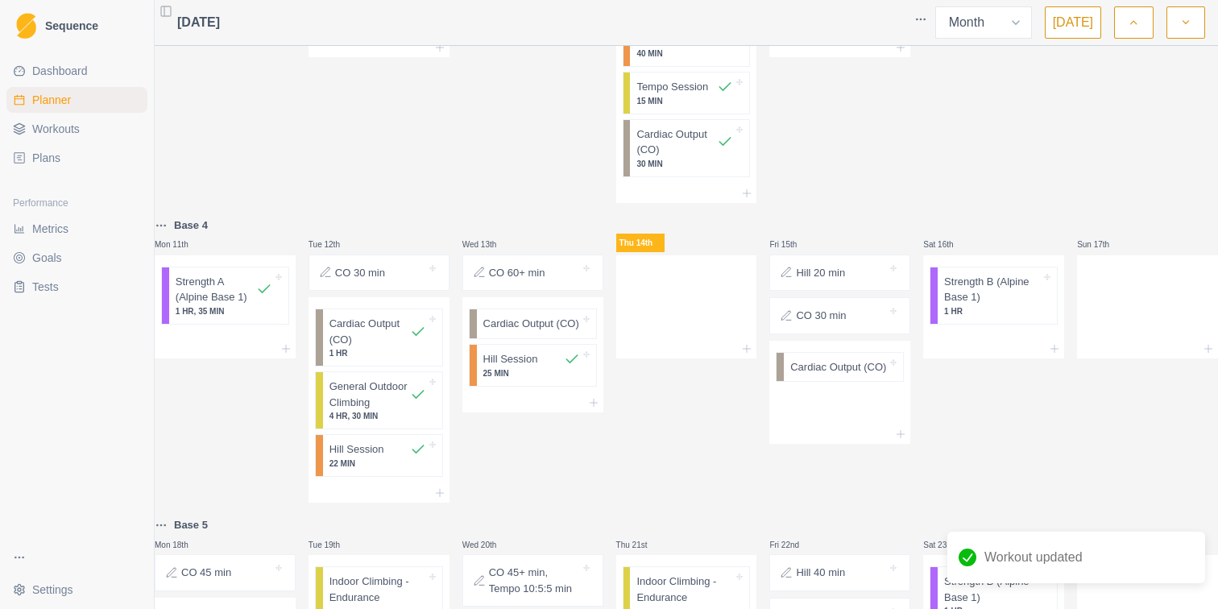
scroll to position [553, 0]
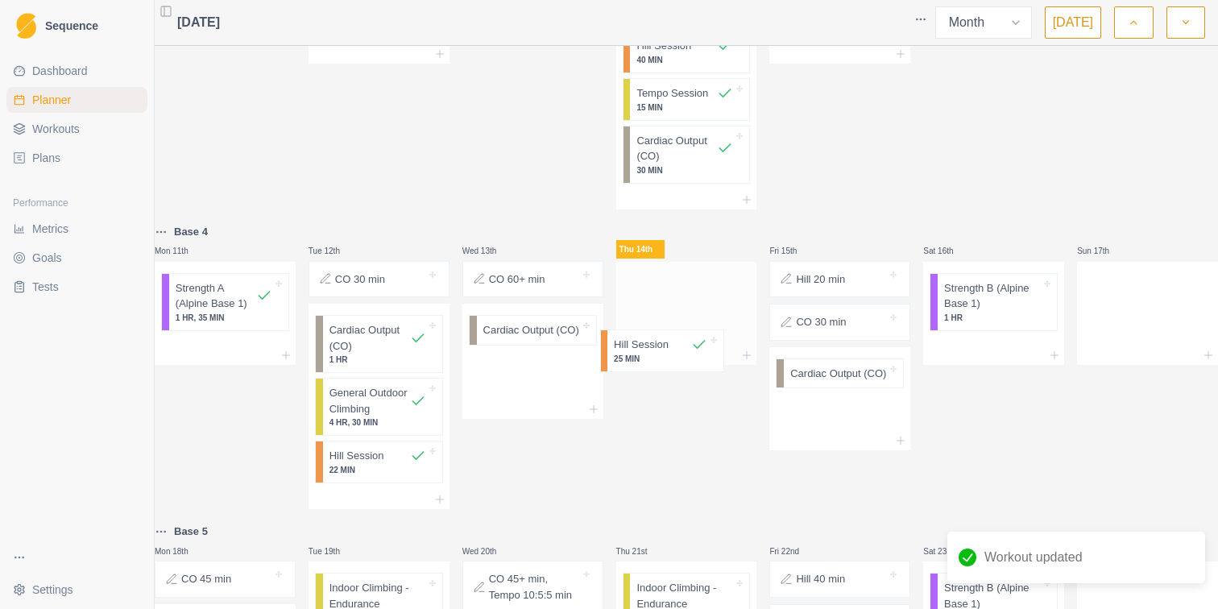
drag, startPoint x: 541, startPoint y: 391, endPoint x: 681, endPoint y: 351, distance: 145.0
click at [681, 351] on div "Base 2 Mon 28th Strength A (Alpine Base 1) 1 HR, 34 MIN Tue 29th CO 45 min Card…" at bounding box center [686, 246] width 1063 height 1490
click at [744, 350] on icon at bounding box center [746, 355] width 13 height 13
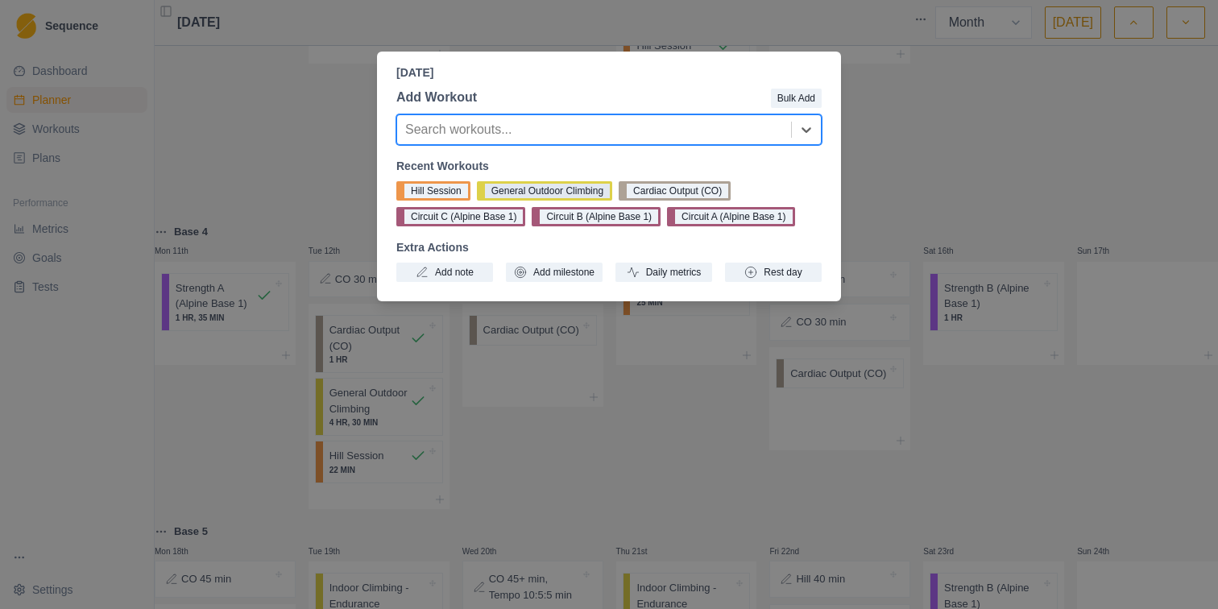
click at [550, 193] on button "General Outdoor Climbing" at bounding box center [544, 190] width 135 height 19
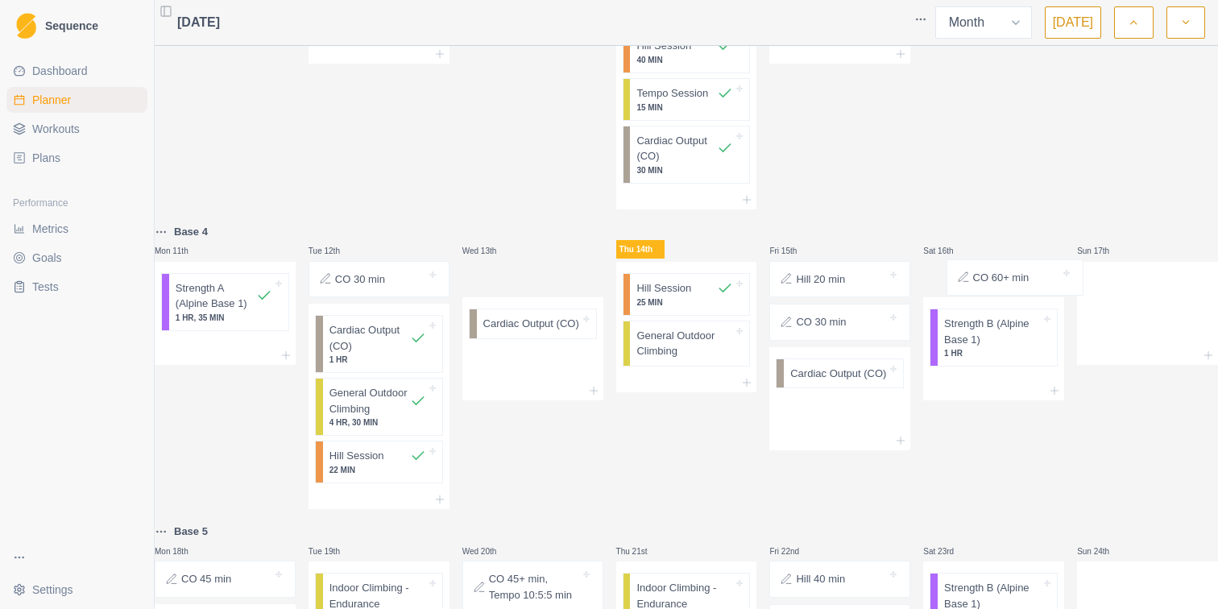
drag, startPoint x: 536, startPoint y: 281, endPoint x: 1019, endPoint y: 279, distance: 483.3
click at [1019, 279] on div "Base 2 Mon 28th Strength A (Alpine Base 1) 1 HR, 34 MIN Tue 29th CO 45 min Card…" at bounding box center [686, 246] width 1063 height 1490
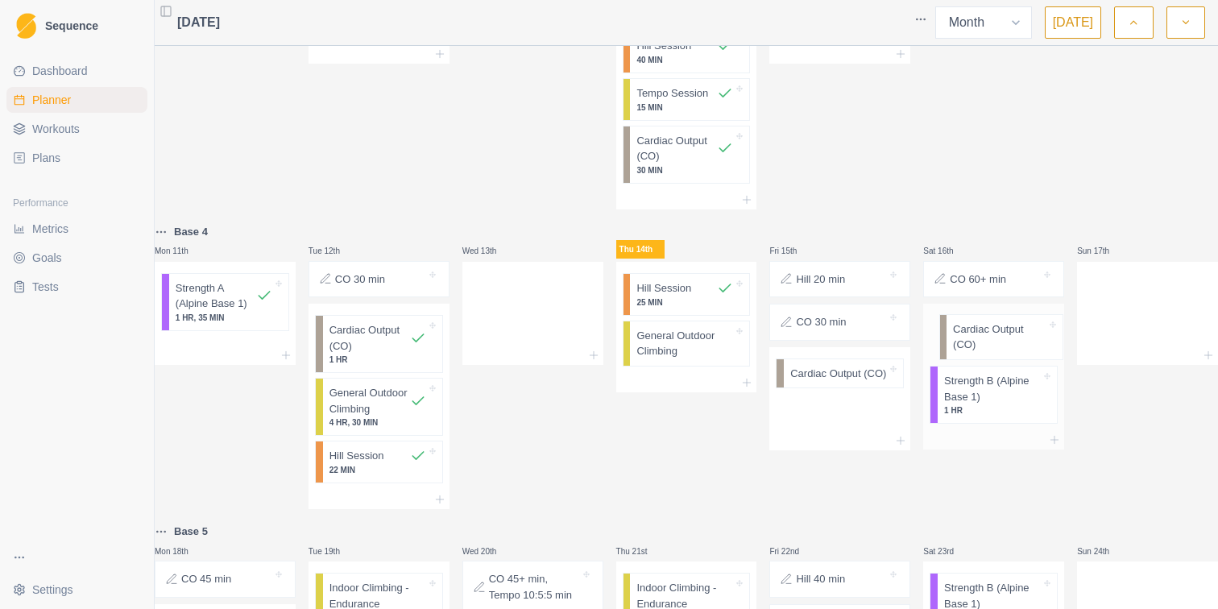
drag, startPoint x: 503, startPoint y: 299, endPoint x: 973, endPoint y: 342, distance: 471.6
click at [973, 342] on div "Base 2 Mon 28th Strength A (Alpine Base 1) 1 HR, 34 MIN Tue 29th CO 45 min Card…" at bounding box center [686, 246] width 1063 height 1490
click at [711, 344] on p "General Outdoor Climbing" at bounding box center [684, 343] width 97 height 31
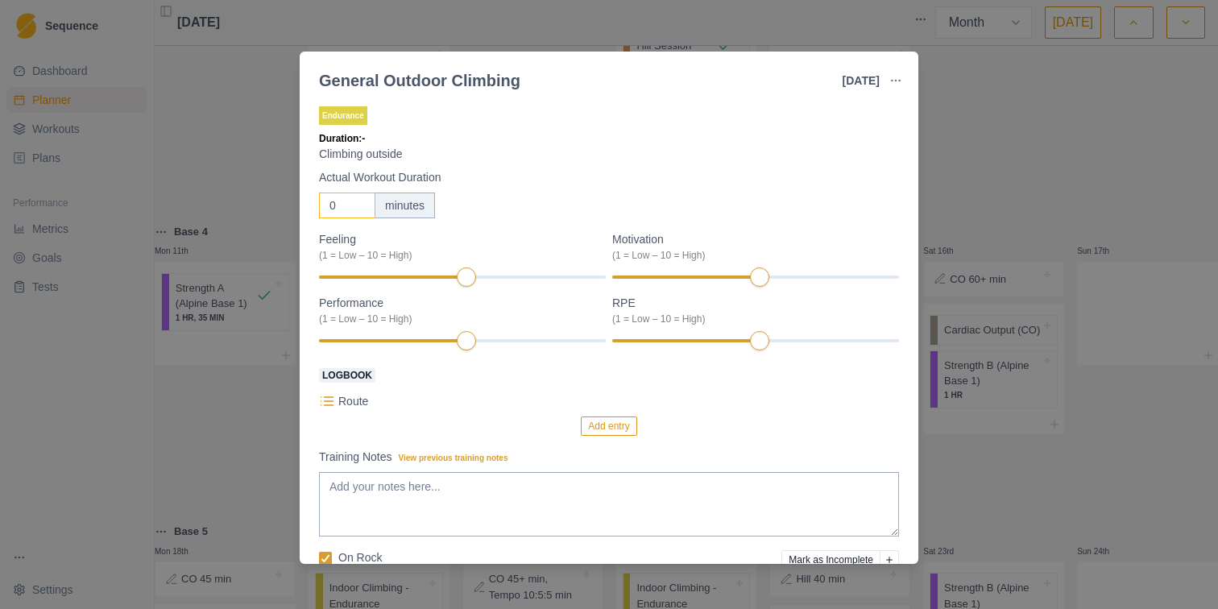
click at [342, 202] on input "0" at bounding box center [347, 206] width 56 height 26
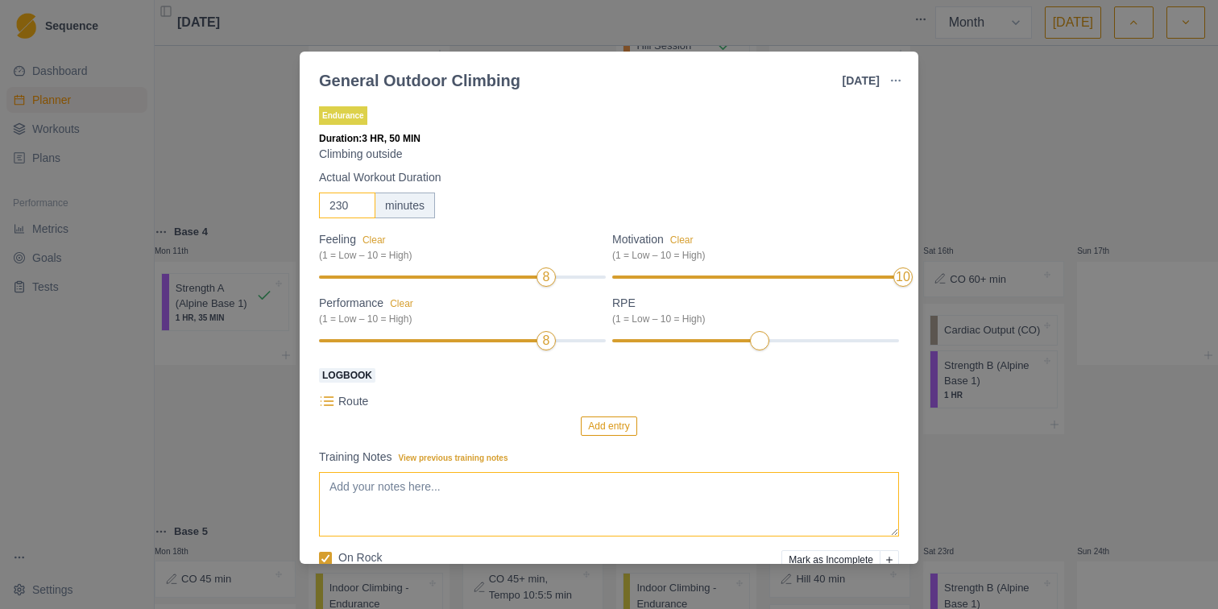
type input "230"
click at [422, 493] on textarea "Training Notes View previous training notes" at bounding box center [609, 504] width 580 height 64
type textarea "e"
type textarea "G"
type textarea "Felt pretty good on all the leads. Never felt panicked. Felt awkward in one spo…"
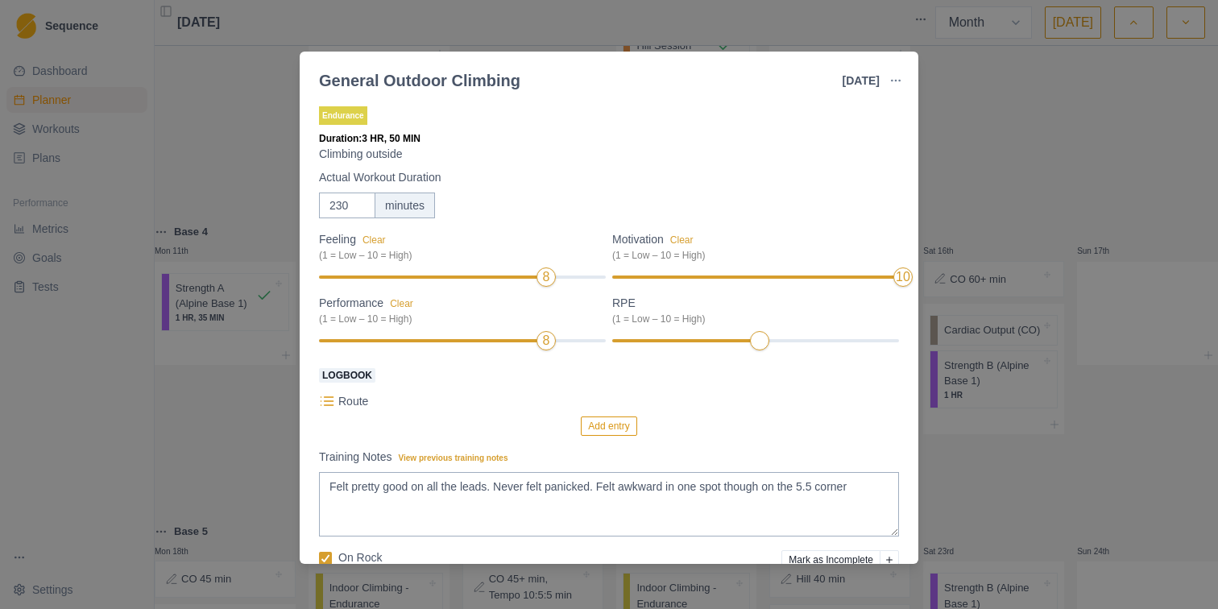
click at [590, 422] on button "Add entry" at bounding box center [609, 425] width 56 height 19
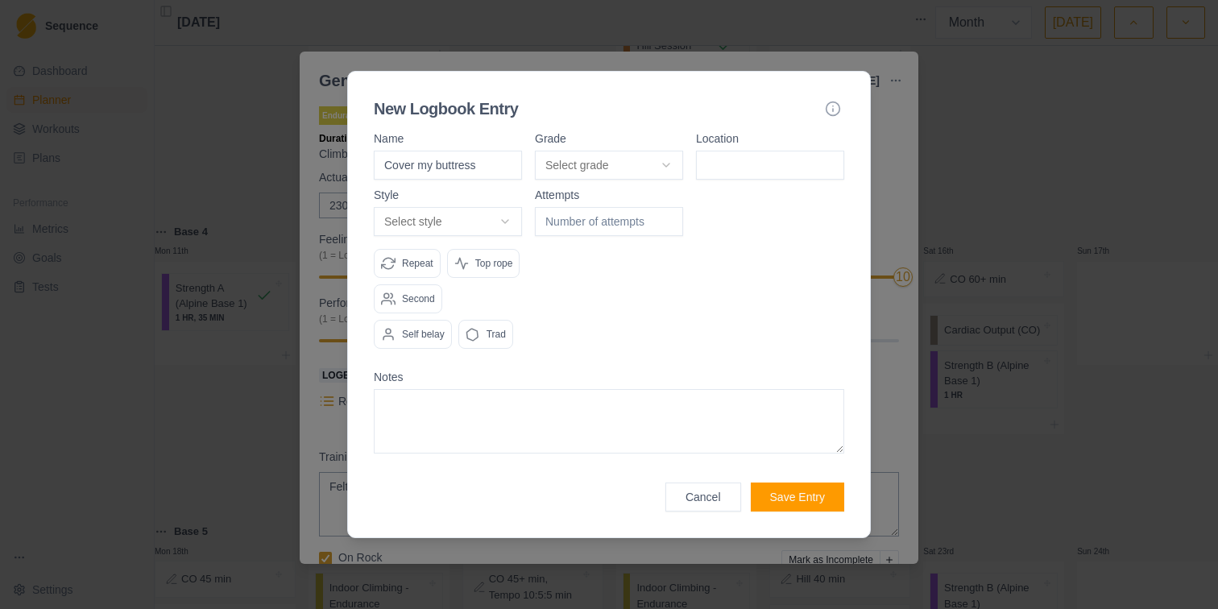
type input "Cover my buttress"
click at [731, 151] on input at bounding box center [770, 165] width 148 height 29
type input "panty wall"
click at [487, 209] on body "Sequence Dashboard Planner Workouts Plans Performance Metrics Goals Tests Setti…" at bounding box center [609, 304] width 1218 height 609
click at [487, 349] on div "Trad" at bounding box center [485, 334] width 55 height 29
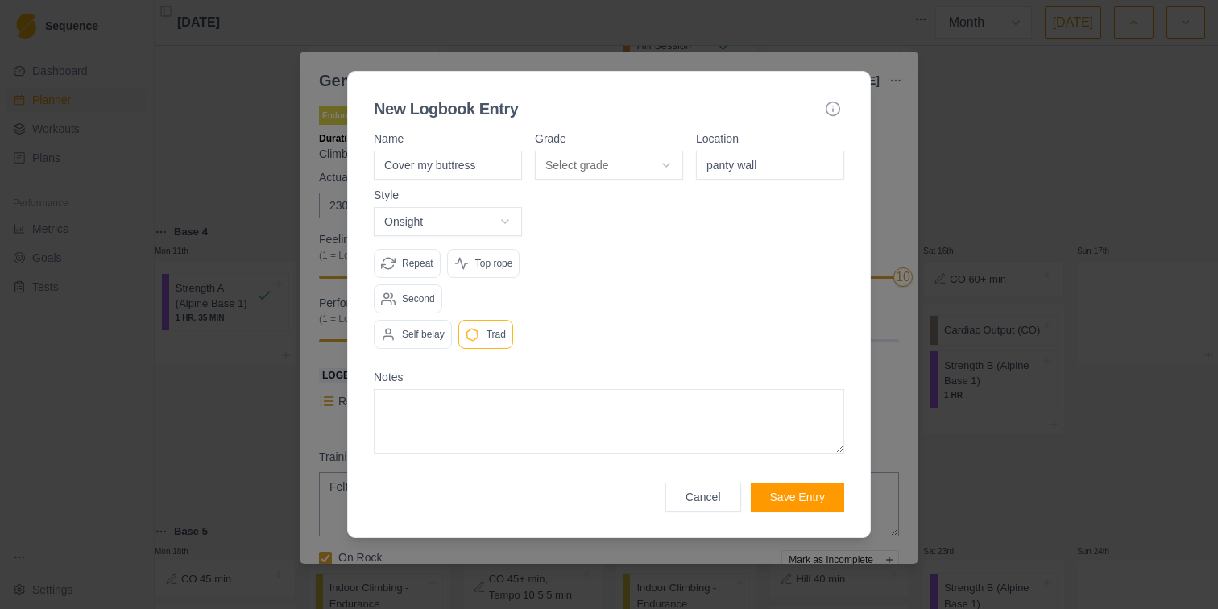
click at [477, 424] on textarea at bounding box center [609, 421] width 470 height 64
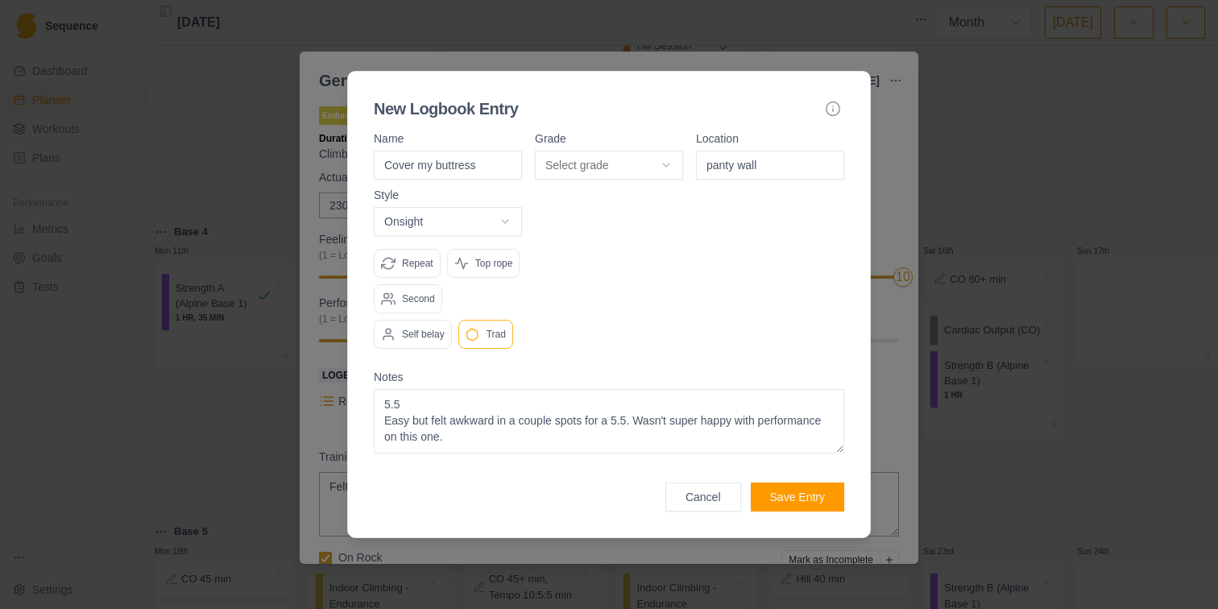
type textarea "5.5 Easy but felt awkward in a couple spots for a 5.5. Wasn't super happy with …"
click at [791, 511] on button "Save Entry" at bounding box center [797, 496] width 93 height 29
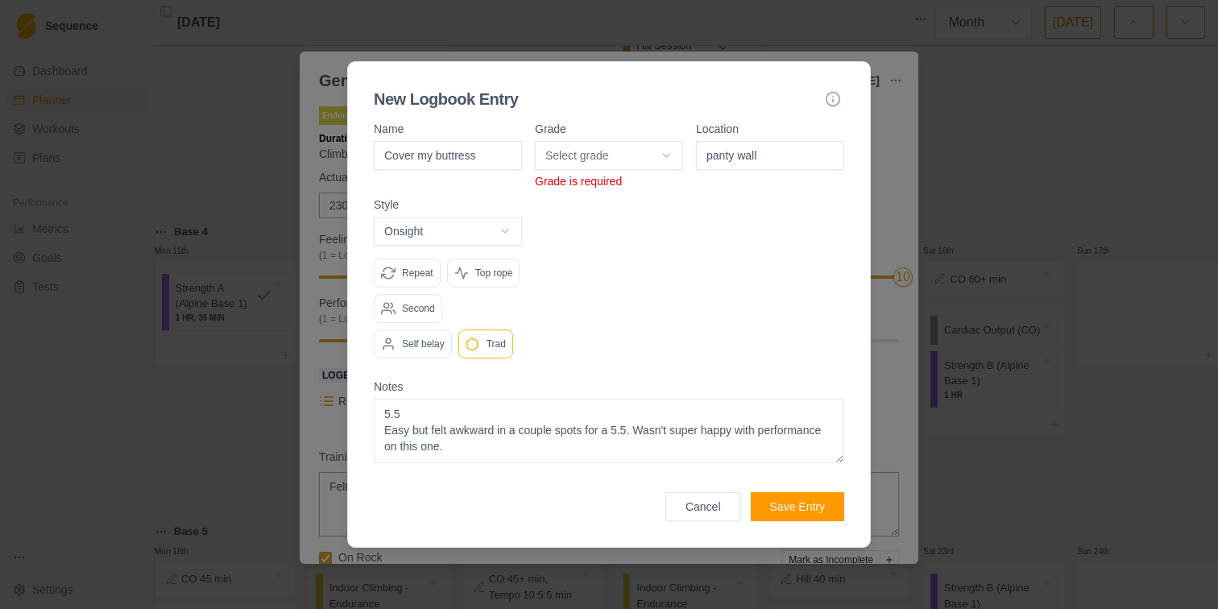
click at [610, 147] on body "Sequence Dashboard Planner Workouts Plans Performance Metrics Goals Tests Setti…" at bounding box center [609, 304] width 1218 height 609
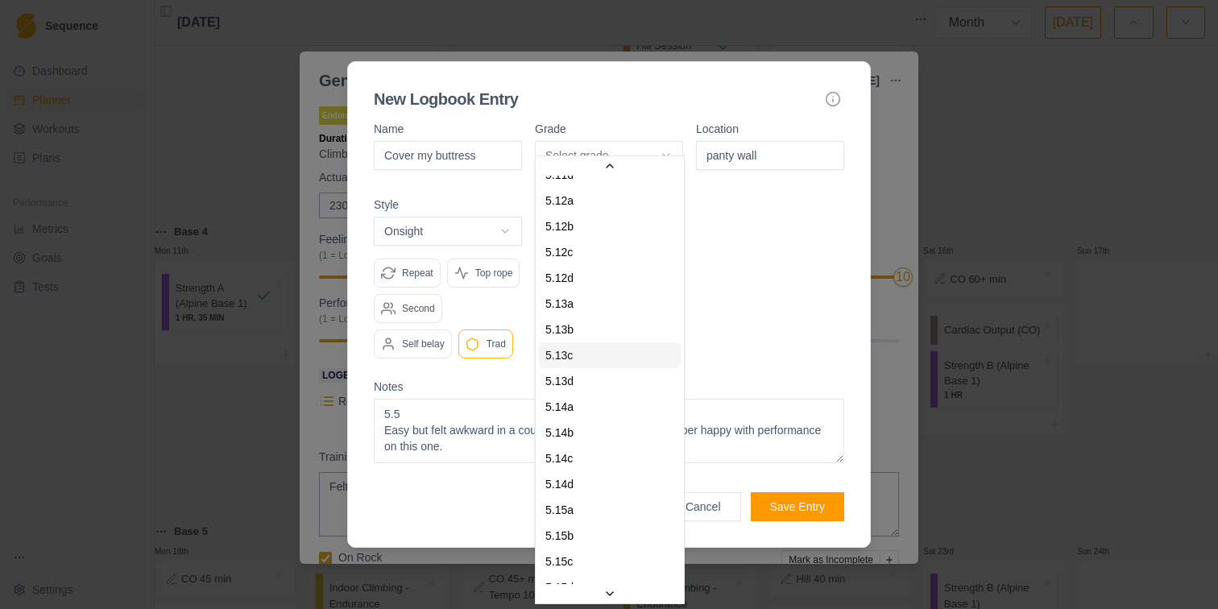
scroll to position [0, 0]
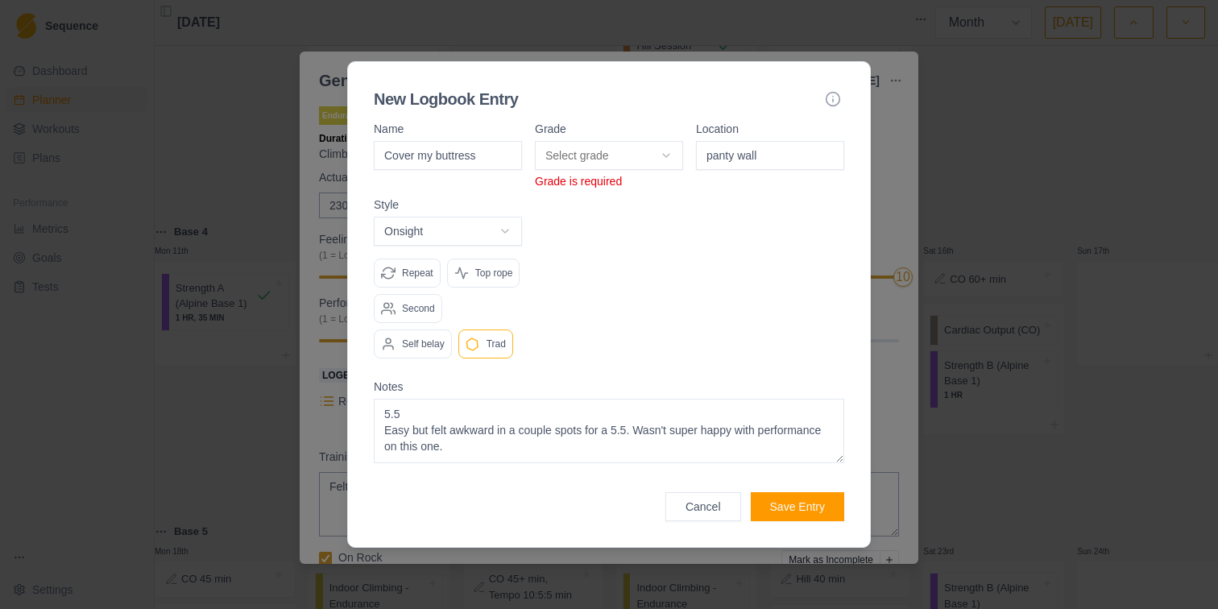
click at [581, 139] on body "Sequence Dashboard Planner Workouts Plans Performance Metrics Goals Tests Setti…" at bounding box center [609, 304] width 1218 height 609
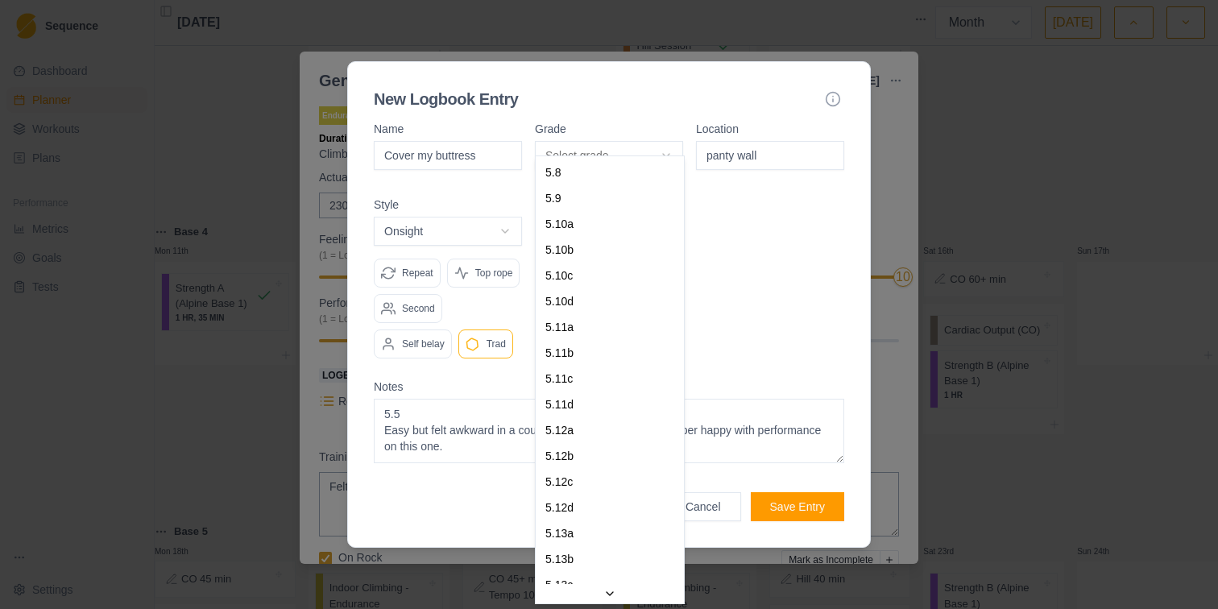
click at [581, 139] on body "Sequence Dashboard Planner Workouts Plans Performance Metrics Goals Tests Setti…" at bounding box center [609, 304] width 1218 height 609
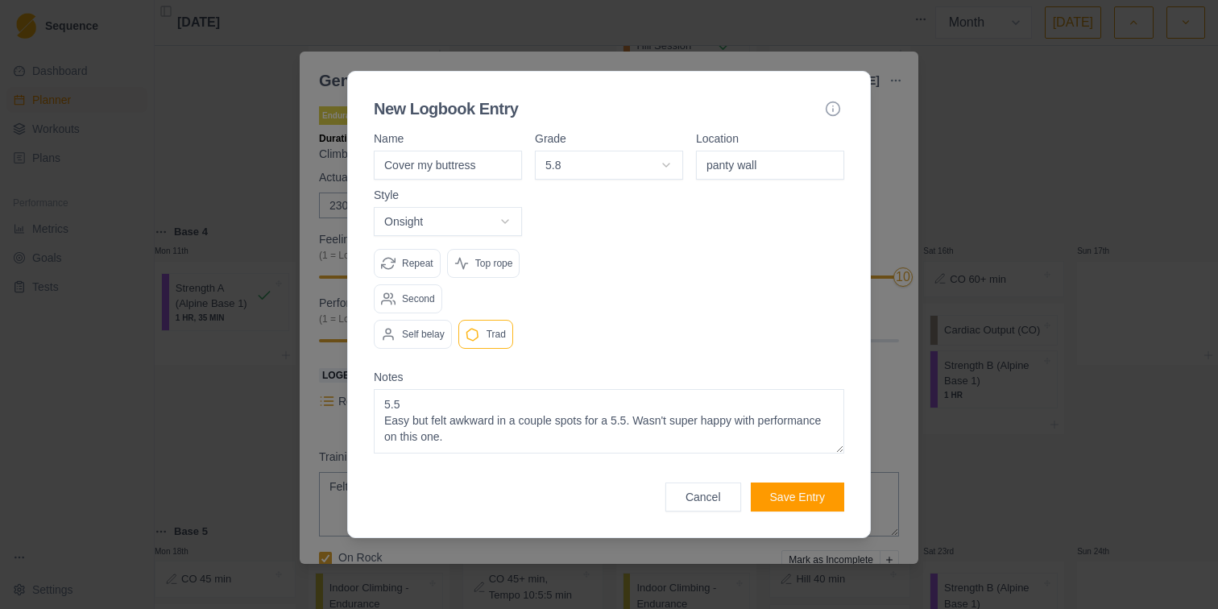
click at [786, 511] on button "Save Entry" at bounding box center [797, 496] width 93 height 29
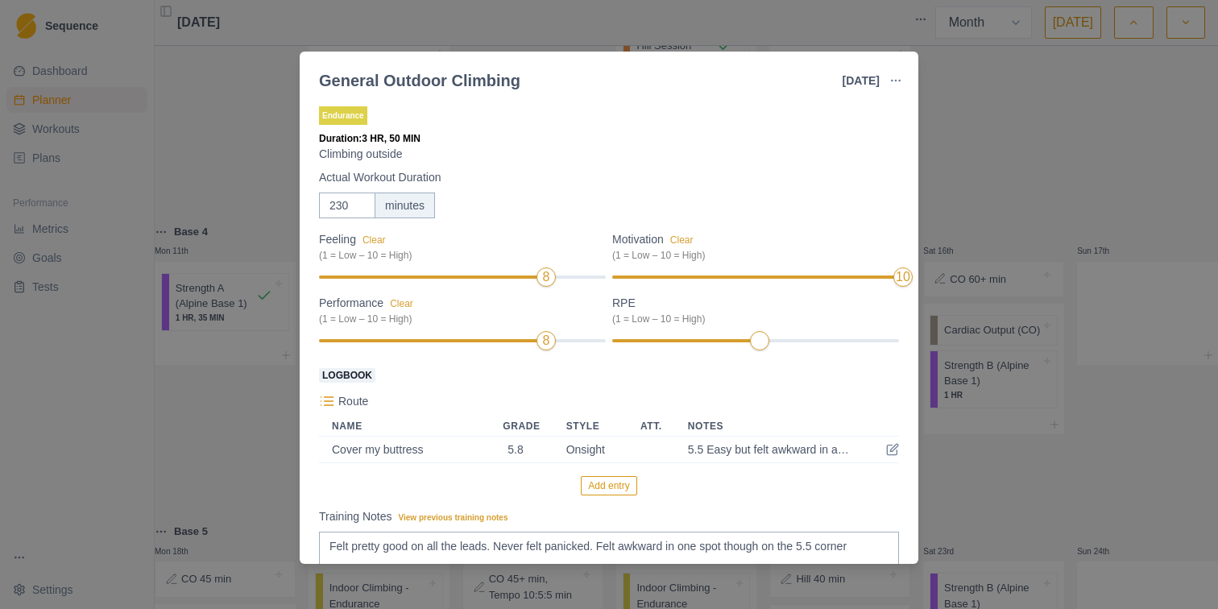
click at [618, 487] on button "Add entry" at bounding box center [609, 485] width 56 height 19
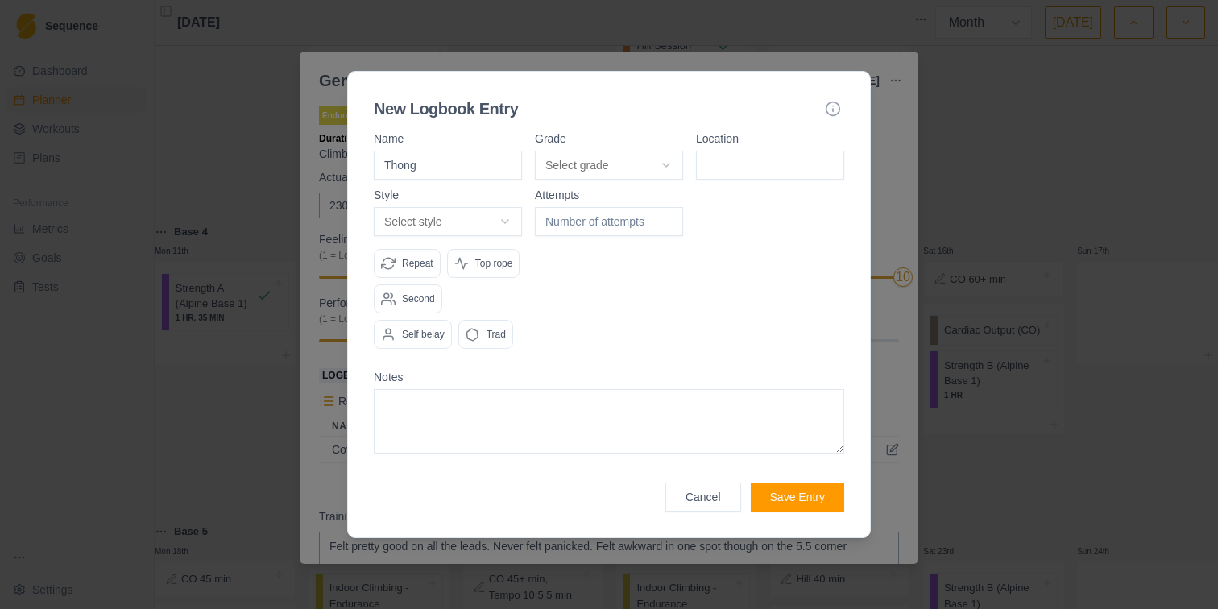
type input "Thong"
click at [716, 155] on input at bounding box center [770, 165] width 148 height 29
type input "panty wall"
click at [647, 154] on body "Sequence Dashboard Planner Workouts Plans Performance Metrics Goals Tests Setti…" at bounding box center [609, 304] width 1218 height 609
click at [467, 425] on textarea at bounding box center [609, 421] width 470 height 64
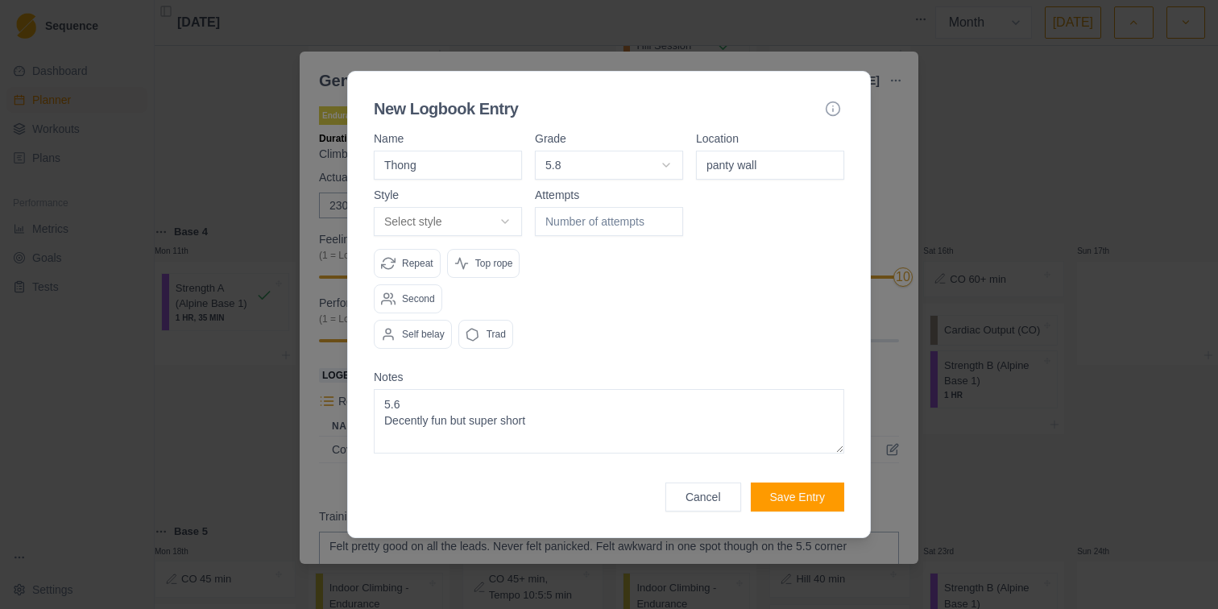
type textarea "5.6 Decently fun but super short"
click at [425, 204] on body "Sequence Dashboard Planner Workouts Plans Performance Metrics Goals Tests Setti…" at bounding box center [609, 304] width 1218 height 609
click at [499, 342] on p "Trad" at bounding box center [496, 334] width 19 height 14
click at [791, 511] on button "Save Entry" at bounding box center [797, 496] width 93 height 29
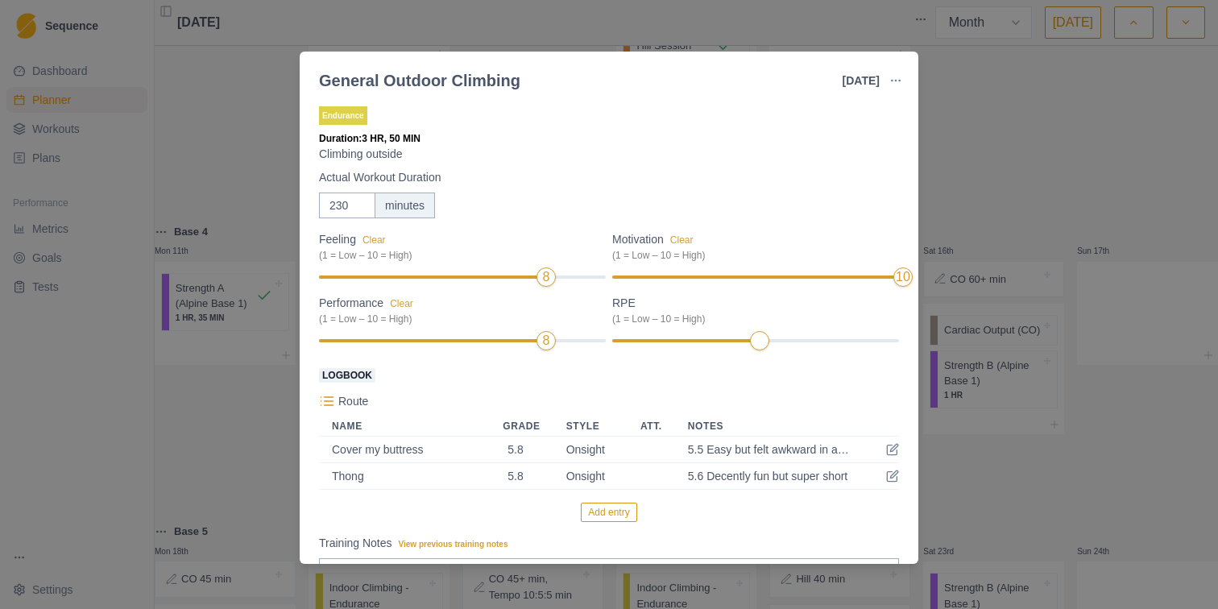
click at [615, 515] on button "Add entry" at bounding box center [609, 512] width 56 height 19
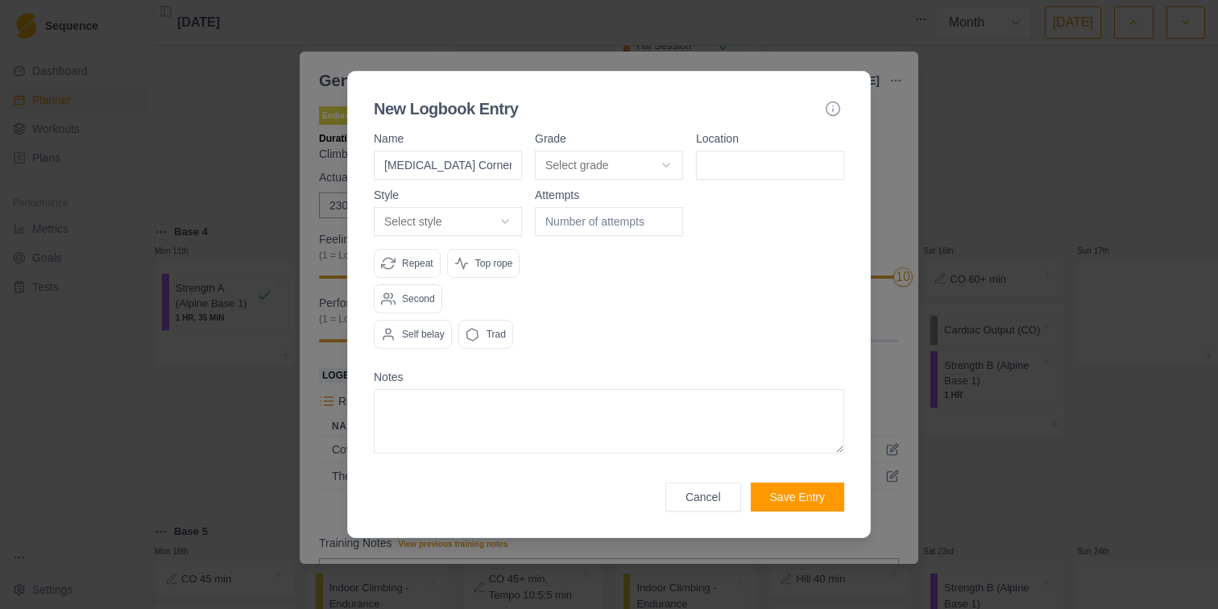
type input "Viagra Corner"
click at [668, 151] on body "Sequence Dashboard Planner Workouts Plans Performance Metrics Goals Tests Setti…" at bounding box center [609, 304] width 1218 height 609
click at [718, 153] on input at bounding box center [770, 165] width 148 height 29
type input "Viagra Tower"
click at [445, 206] on body "Sequence Dashboard Planner Workouts Plans Performance Metrics Goals Tests Setti…" at bounding box center [609, 304] width 1218 height 609
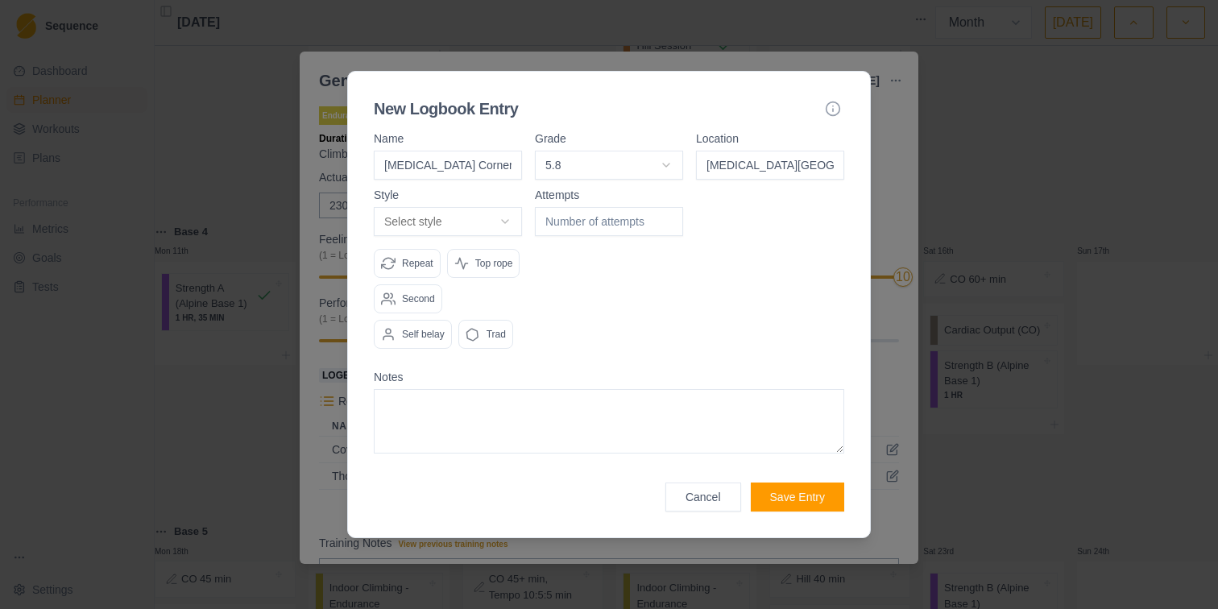
click at [834, 93] on body "Sequence Dashboard Planner Workouts Plans Performance Metrics Goals Tests Setti…" at bounding box center [609, 304] width 1218 height 609
click at [831, 101] on icon "button" at bounding box center [833, 109] width 16 height 16
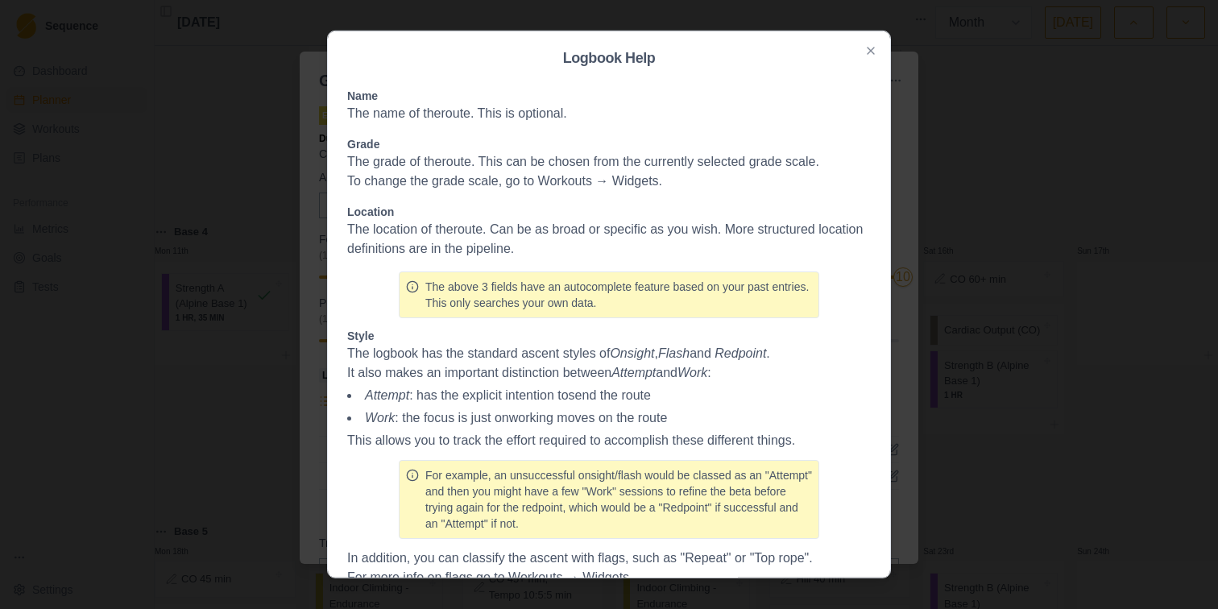
click at [867, 58] on h2 "Logbook Help" at bounding box center [609, 58] width 524 height 14
click at [871, 44] on icon "button" at bounding box center [870, 50] width 13 height 13
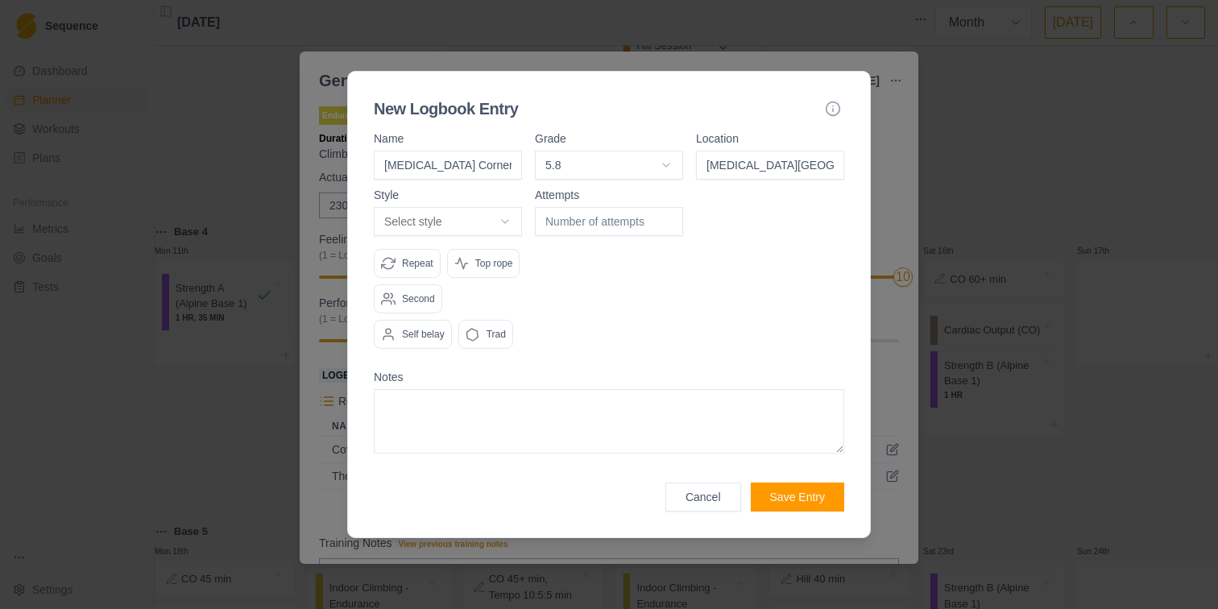
click at [418, 256] on p "Repeat" at bounding box center [417, 263] width 31 height 14
click at [468, 205] on body "Sequence Dashboard Planner Workouts Plans Performance Metrics Goals Tests Setti…" at bounding box center [609, 304] width 1218 height 609
click at [638, 284] on body "Sequence Dashboard Planner Workouts Plans Performance Metrics Goals Tests Setti…" at bounding box center [609, 304] width 1218 height 609
click at [504, 342] on p "Trad" at bounding box center [496, 334] width 19 height 14
click at [462, 433] on textarea at bounding box center [609, 421] width 470 height 64
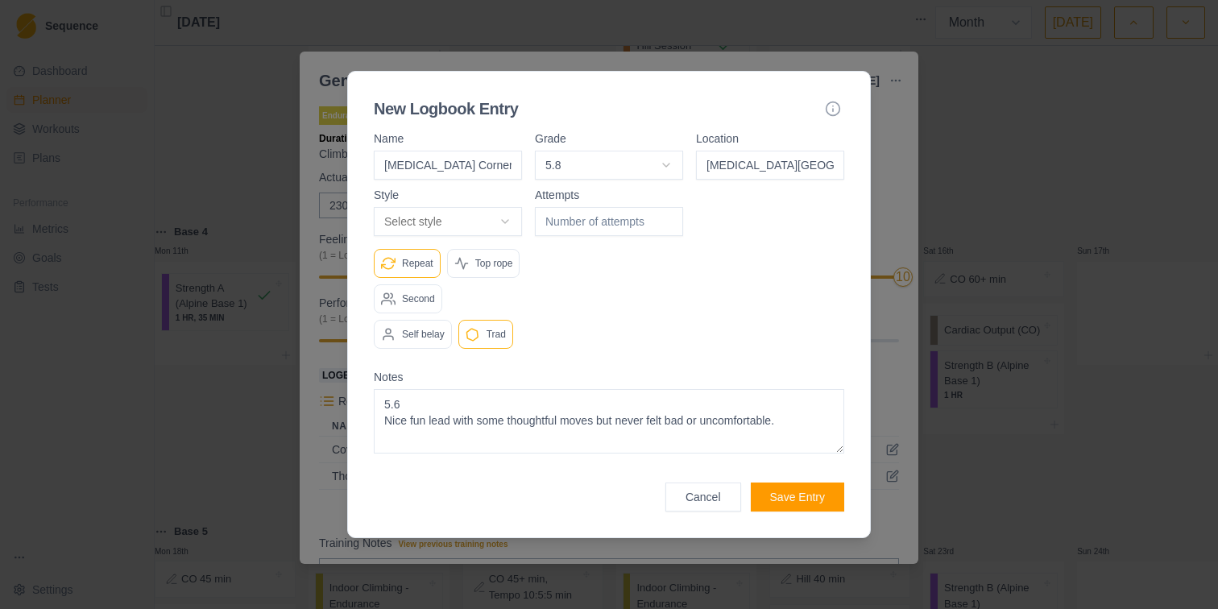
type textarea "5.6 Nice fun lead with some thoughtful moves but never felt bad or uncomfortabl…"
click at [785, 511] on button "Save Entry" at bounding box center [797, 496] width 93 height 29
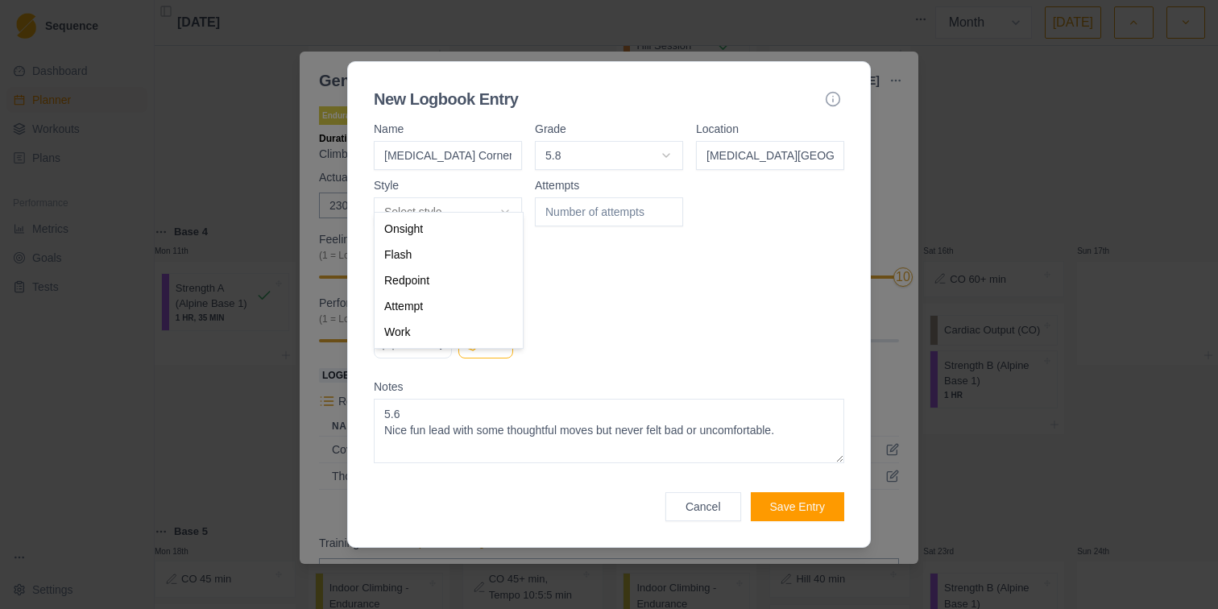
click at [497, 197] on body "Sequence Dashboard Planner Workouts Plans Performance Metrics Goals Tests Setti…" at bounding box center [609, 304] width 1218 height 609
select select "flash"
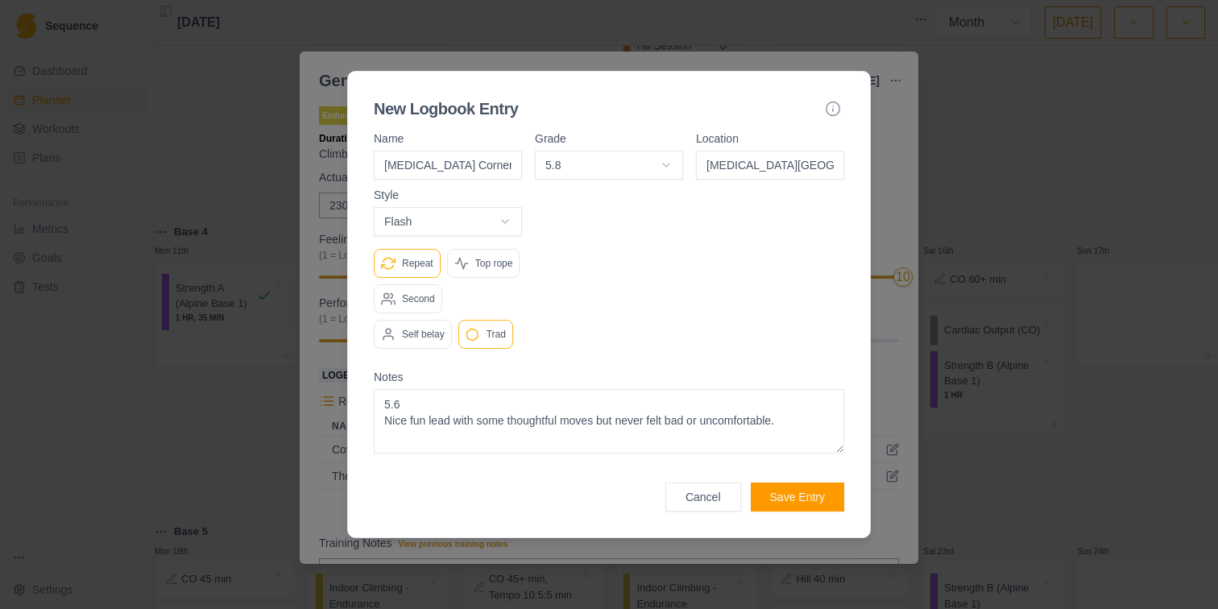
click at [794, 511] on button "Save Entry" at bounding box center [797, 496] width 93 height 29
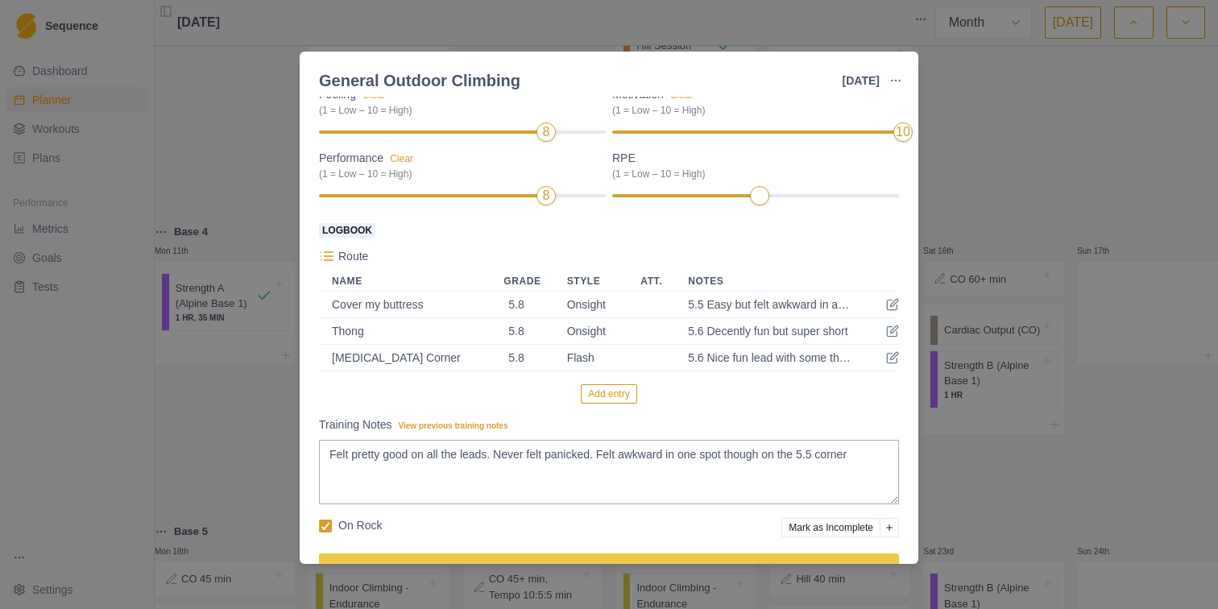
scroll to position [189, 0]
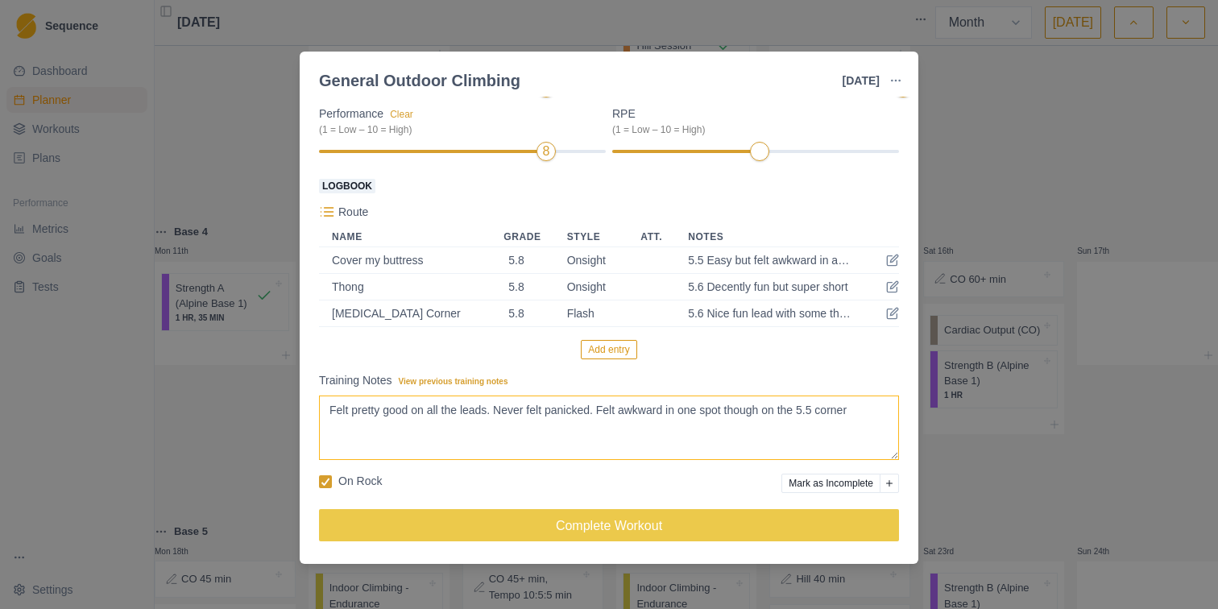
click at [710, 407] on textarea "Felt pretty good on all the leads. Never felt panicked. Felt awkward in one spo…" at bounding box center [609, 427] width 580 height 64
click at [853, 413] on textarea "Felt pretty good on all the leads. Never felt panicked. Felt awkward in one spo…" at bounding box center [609, 427] width 580 height 64
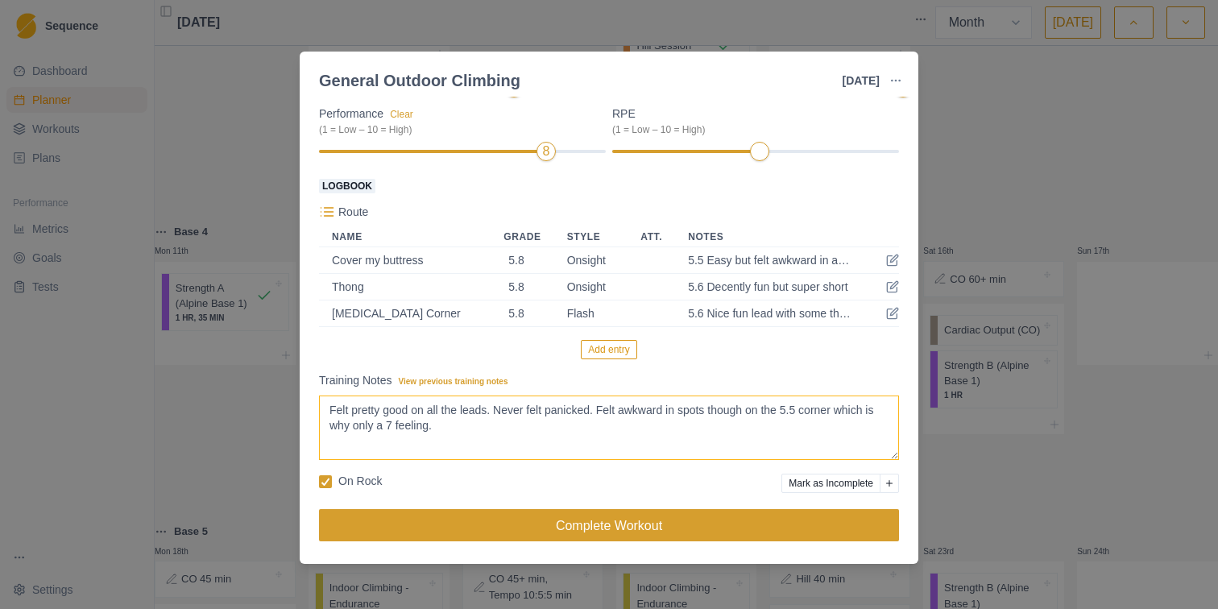
type textarea "Felt pretty good on all the leads. Never felt panicked. Felt awkward in spots t…"
click at [760, 519] on button "Complete Workout" at bounding box center [609, 525] width 580 height 32
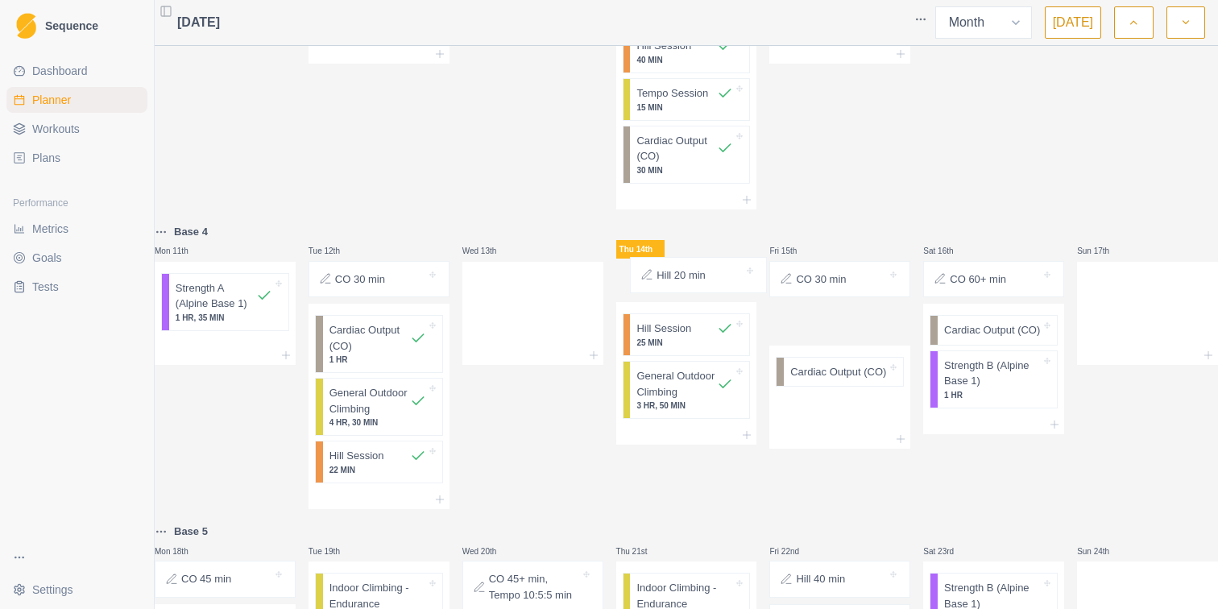
drag, startPoint x: 830, startPoint y: 285, endPoint x: 683, endPoint y: 285, distance: 147.4
click at [683, 285] on div "Base 2 Mon 28th Strength A (Alpine Base 1) 1 HR, 34 MIN Tue 29th CO 45 min Card…" at bounding box center [686, 246] width 1063 height 1490
click at [856, 479] on div "Fri 15th CO 30 min Cardiac Output (CO)" at bounding box center [839, 366] width 141 height 288
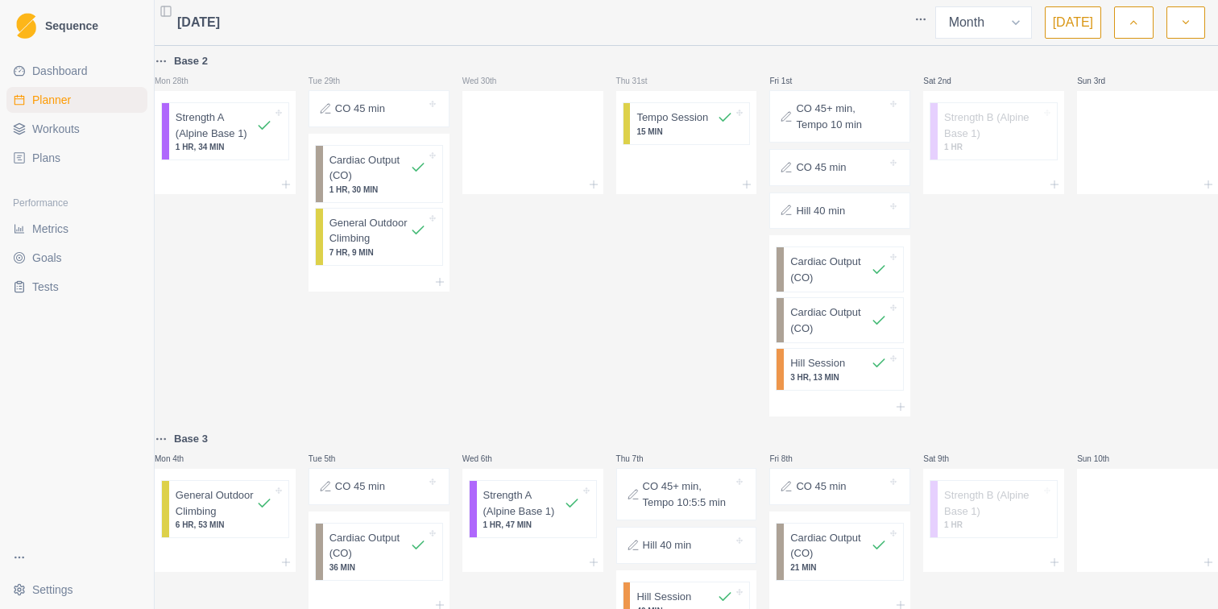
scroll to position [0, 0]
click at [1125, 28] on button "button" at bounding box center [1133, 22] width 39 height 32
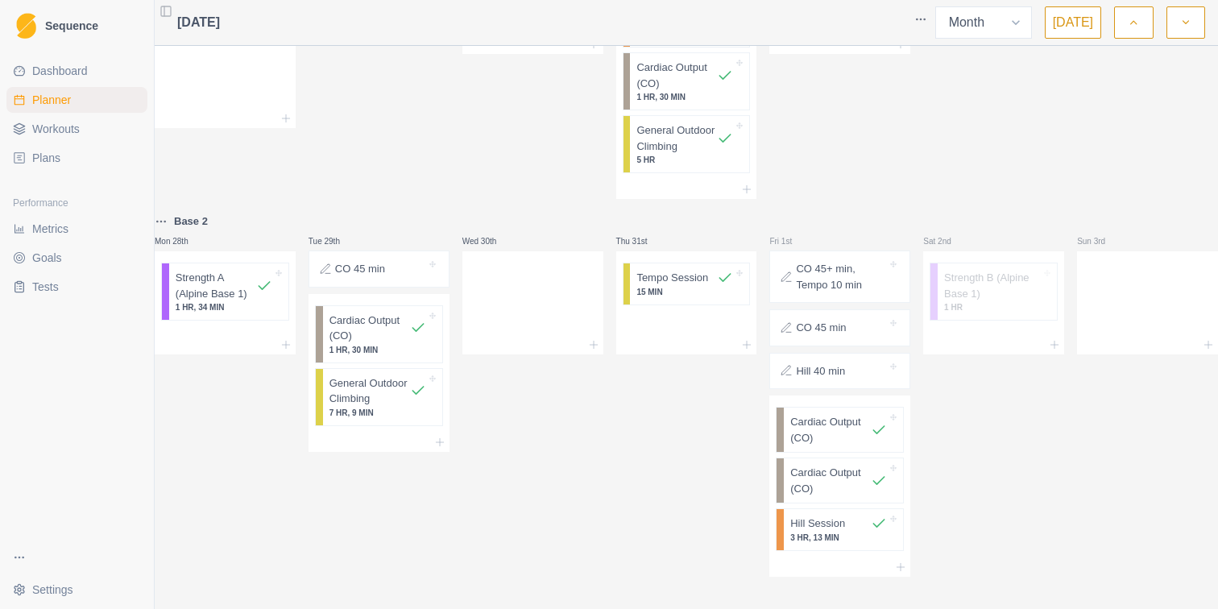
scroll to position [810, 0]
click at [1193, 26] on button "button" at bounding box center [1185, 22] width 39 height 32
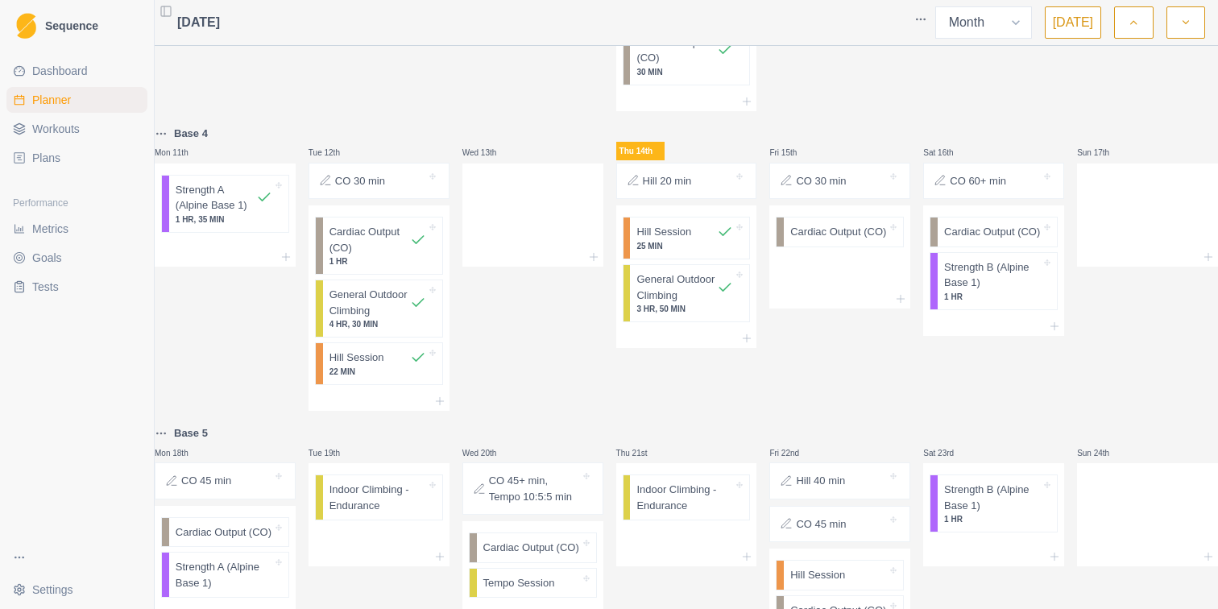
scroll to position [640, 0]
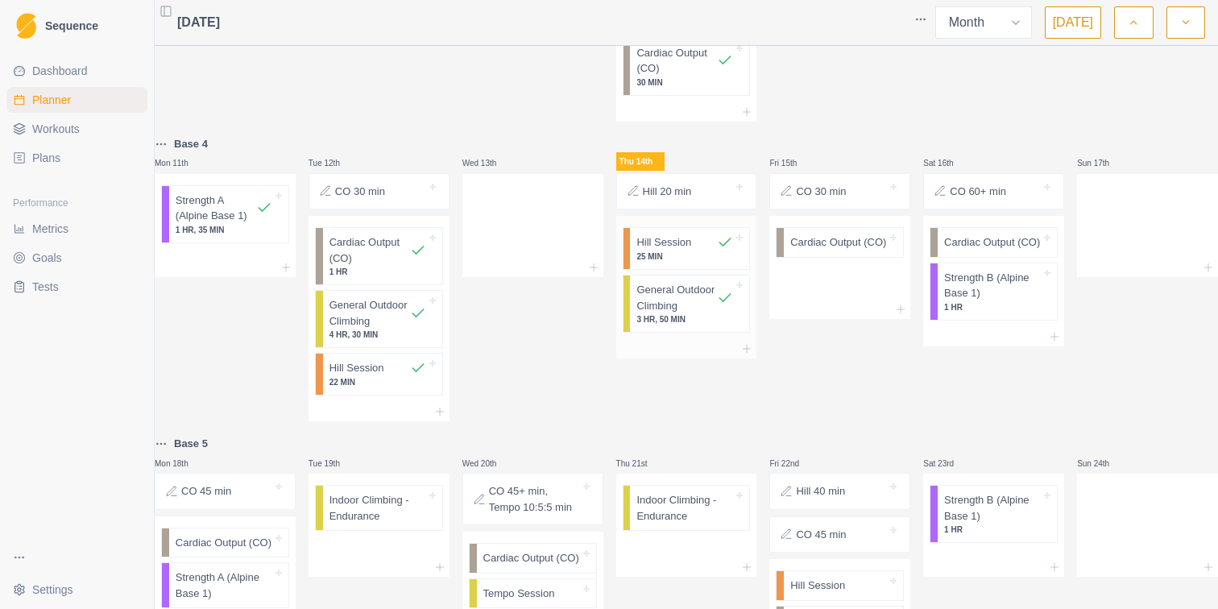
click at [687, 358] on div at bounding box center [686, 348] width 141 height 19
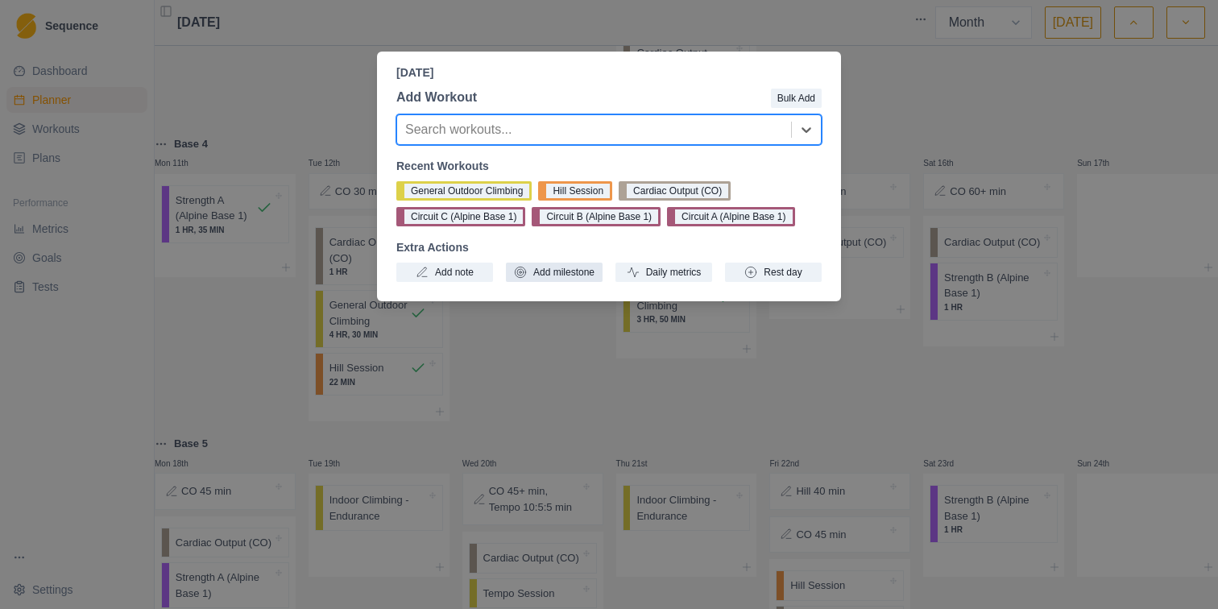
click at [583, 270] on button "Add milestone" at bounding box center [554, 272] width 97 height 19
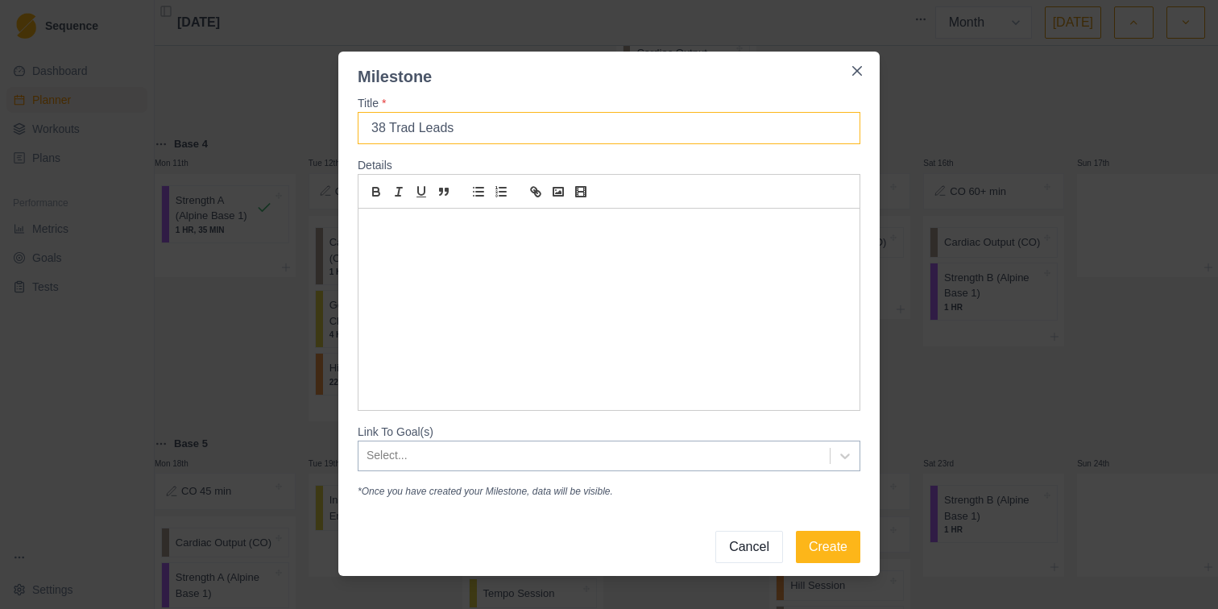
type input "38 Trad Leads"
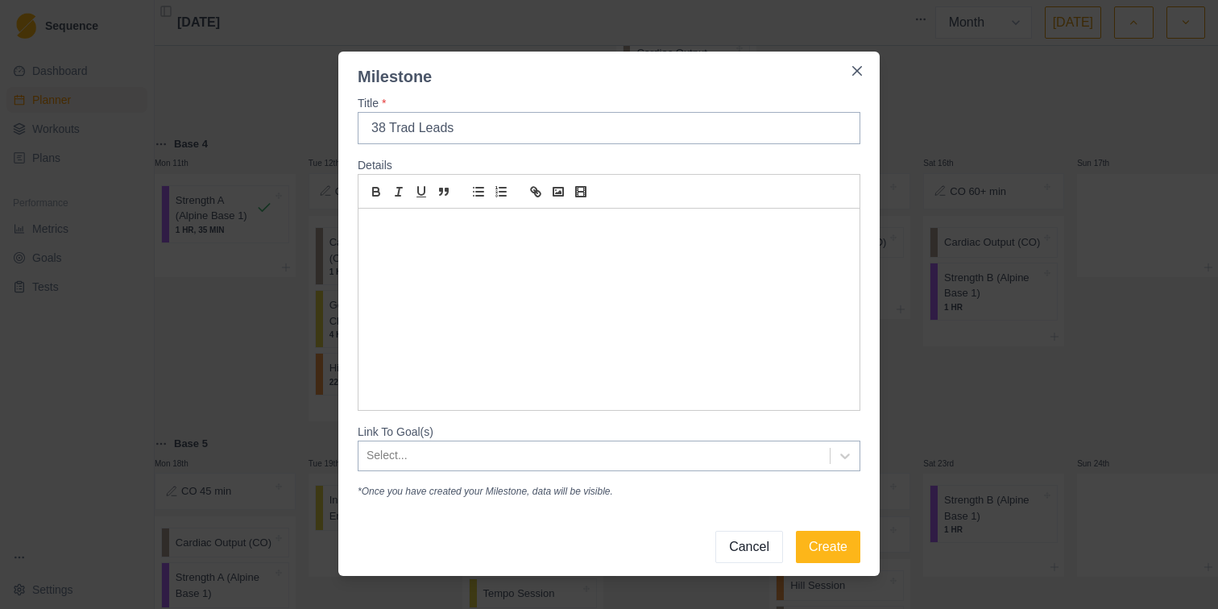
click at [454, 259] on div at bounding box center [608, 309] width 501 height 201
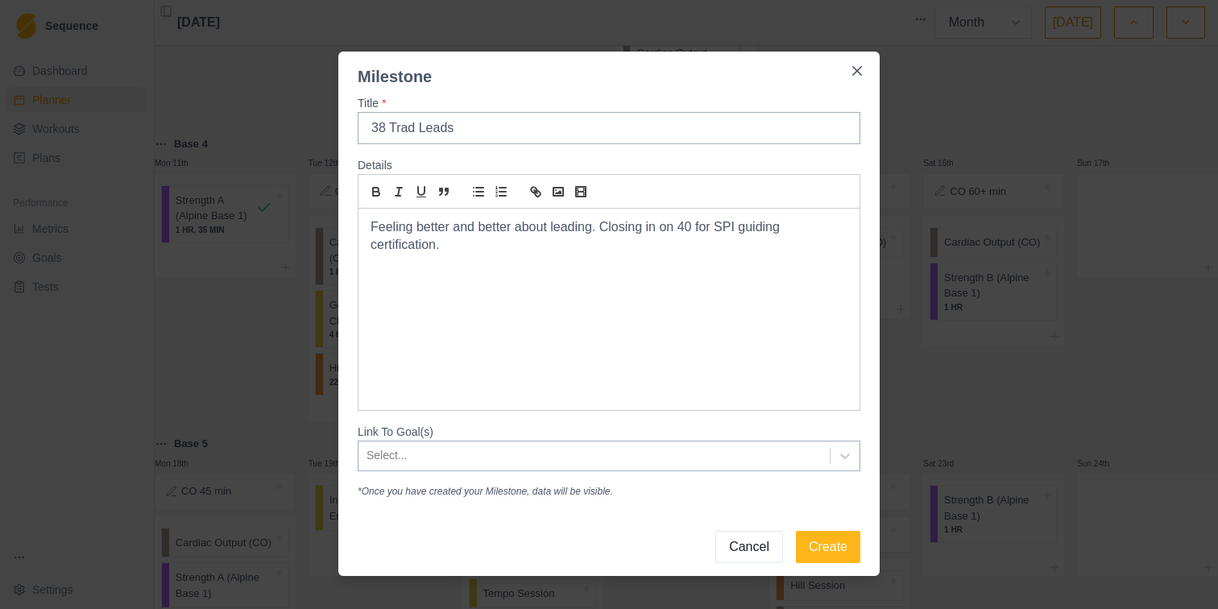
click at [670, 231] on p "Feeling better and better about leading. Closing in on 40 for SPI guiding certi…" at bounding box center [609, 236] width 477 height 36
click at [711, 228] on p "Feeling better and better about leading. Closing in on the 40 for SPI guiding c…" at bounding box center [609, 236] width 477 height 36
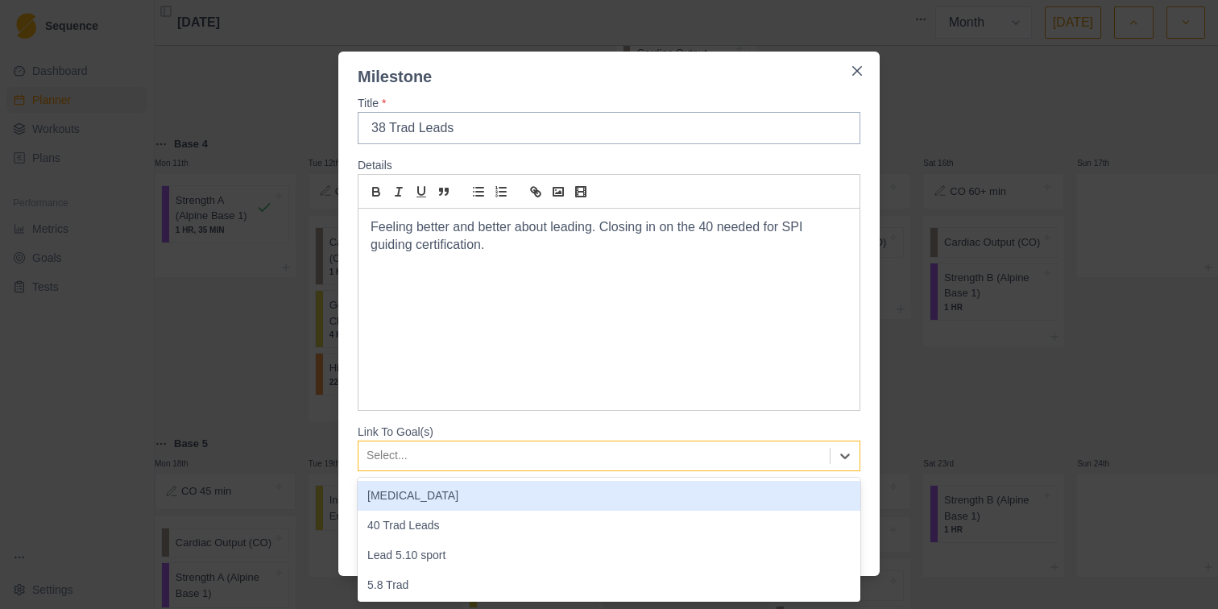
scroll to position [19, 0]
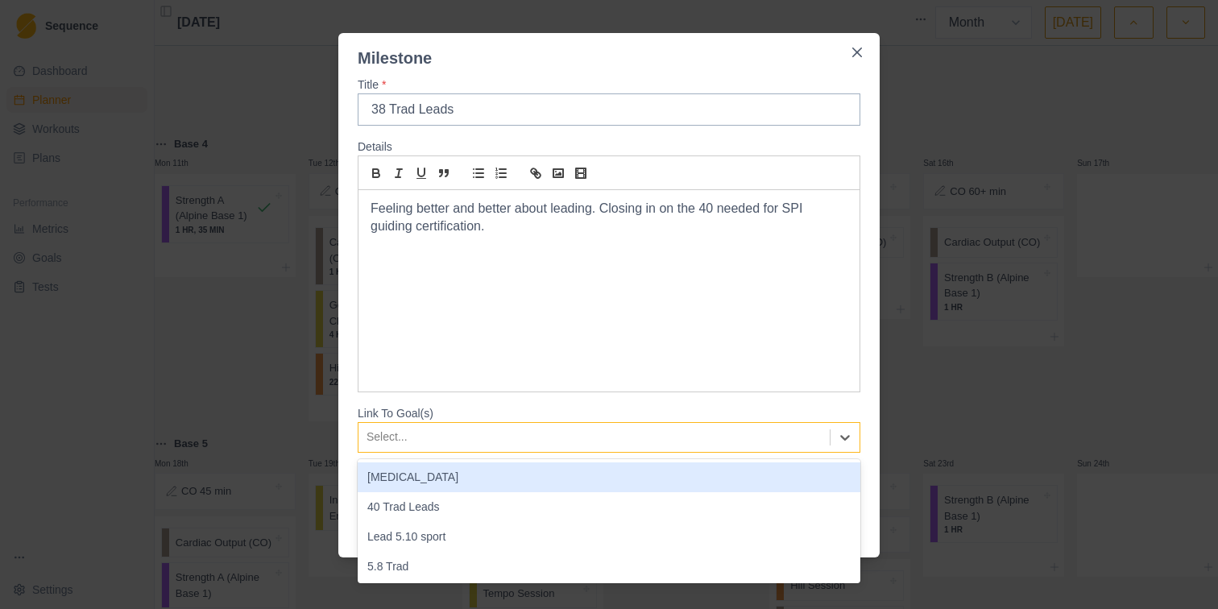
click at [413, 453] on div "Epinephrine , 1 of 10. 10 results available. Use Up and Down to choose options,…" at bounding box center [609, 437] width 503 height 31
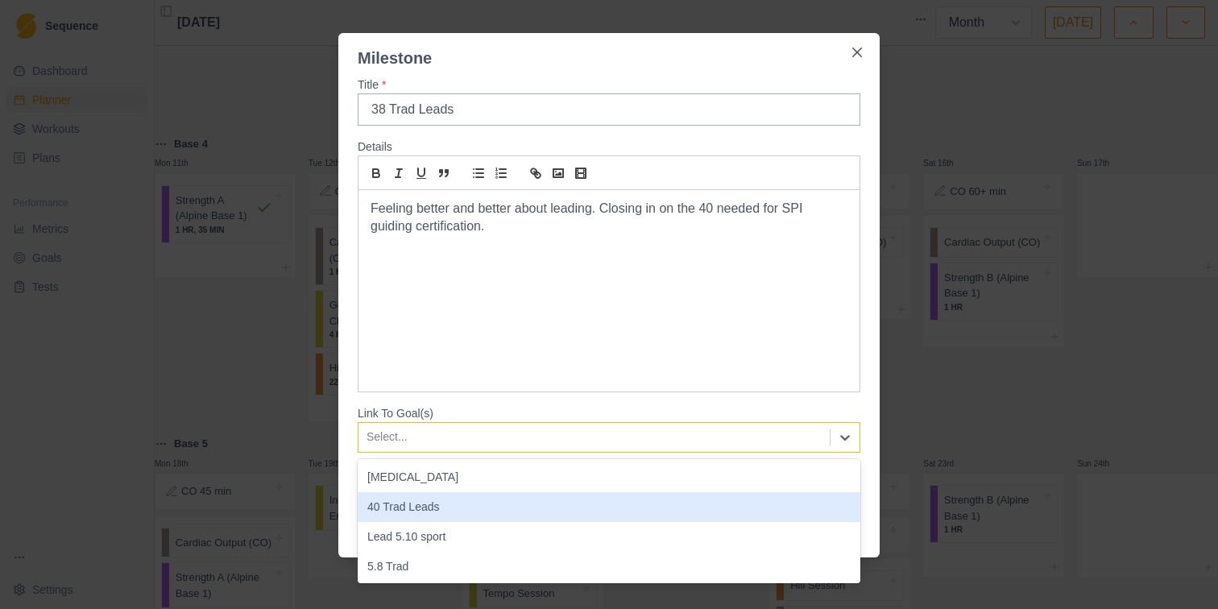
click at [420, 503] on div "40 Trad Leads" at bounding box center [609, 507] width 503 height 30
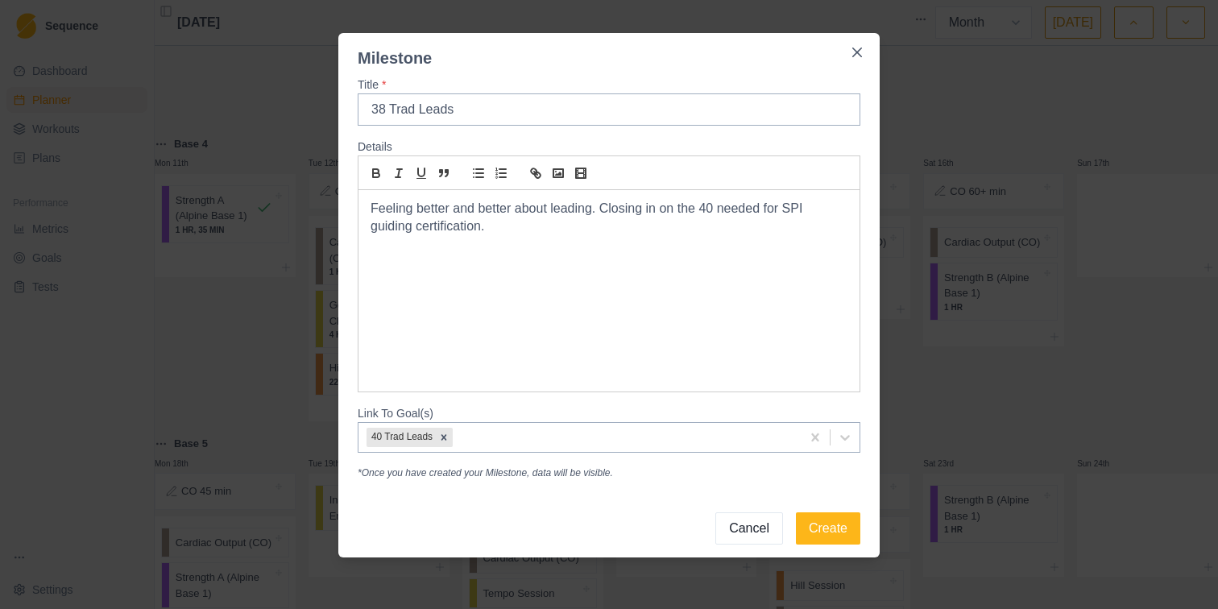
click at [373, 208] on p "Feeling better and better about leading. Closing in on the 40 needed for SPI gu…" at bounding box center [609, 218] width 477 height 36
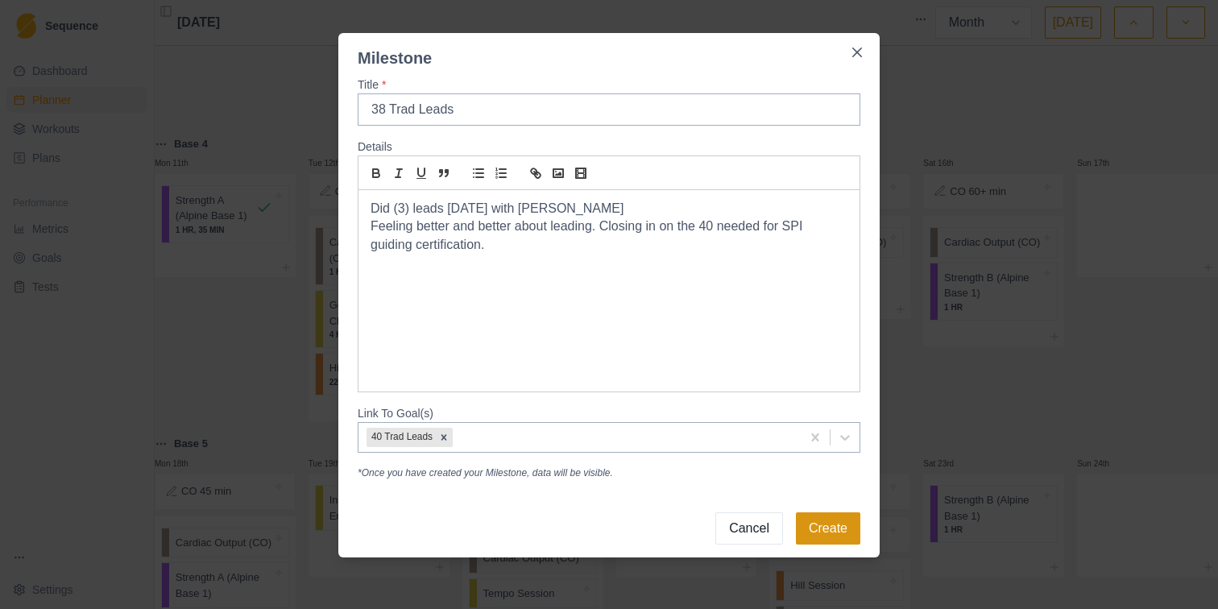
click at [818, 528] on button "Create" at bounding box center [828, 528] width 64 height 32
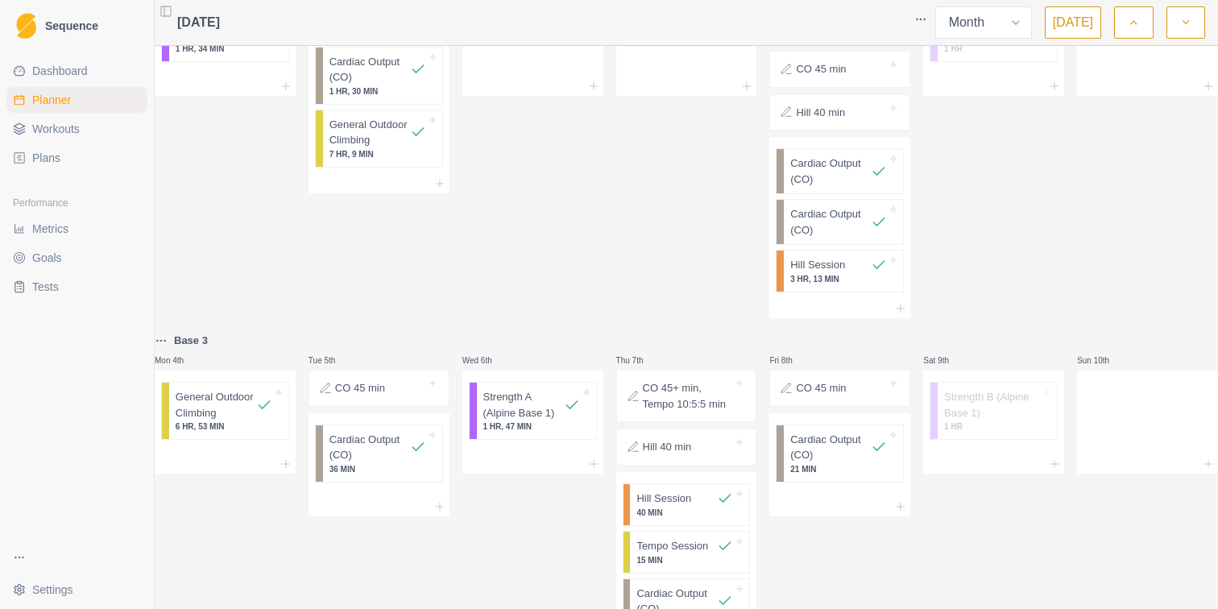
scroll to position [0, 0]
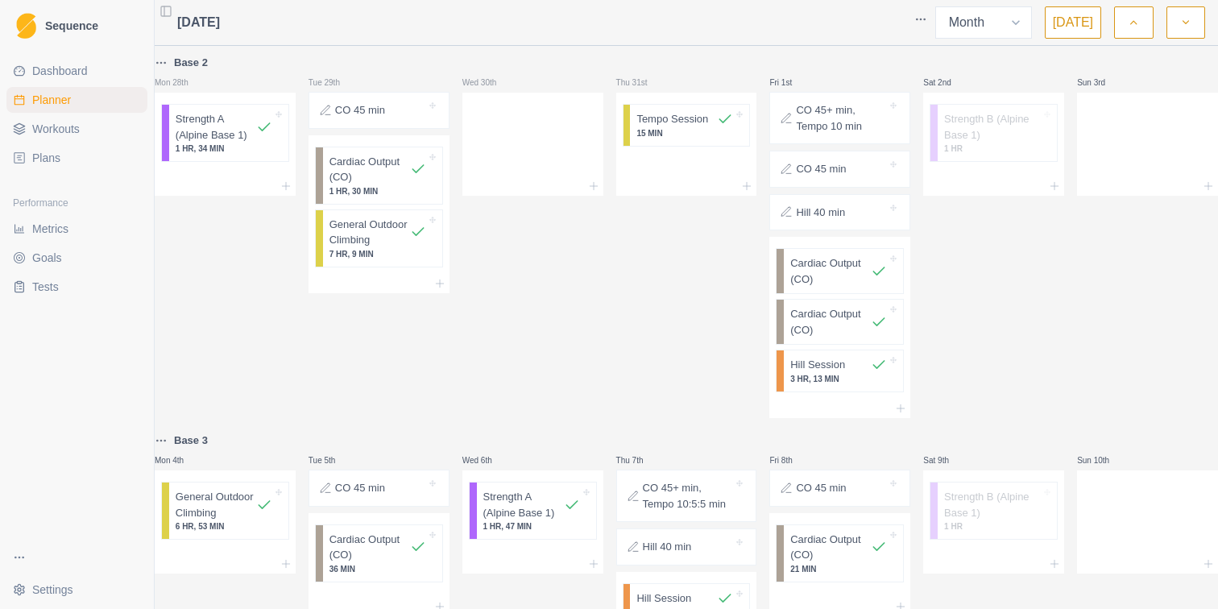
click at [1131, 14] on icon "button" at bounding box center [1133, 22] width 11 height 16
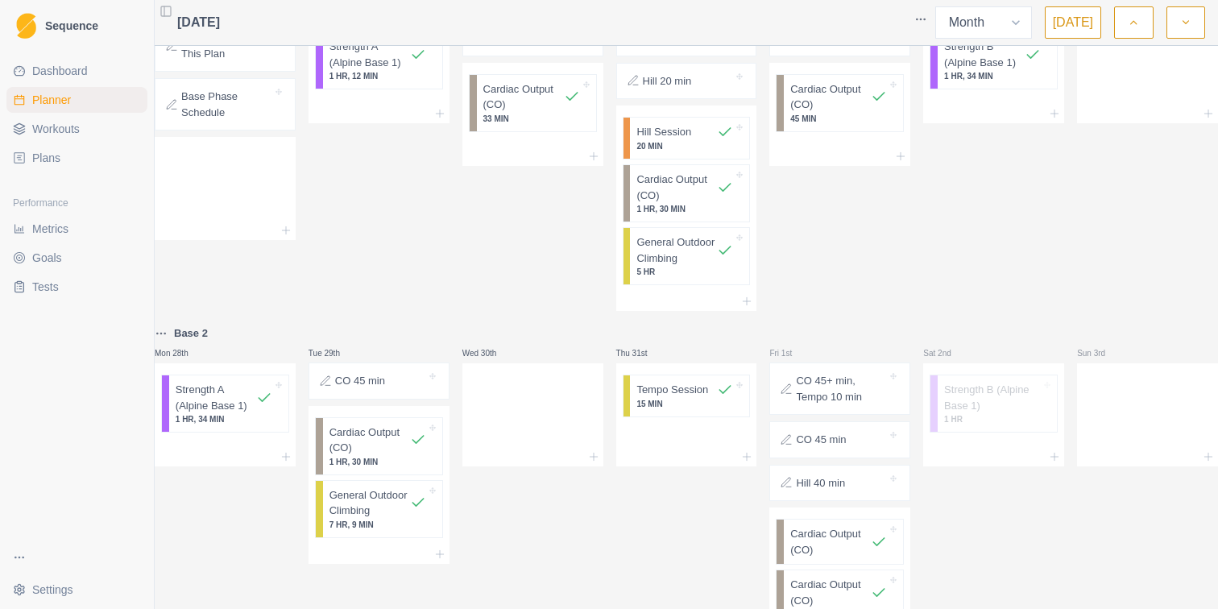
scroll to position [810, 0]
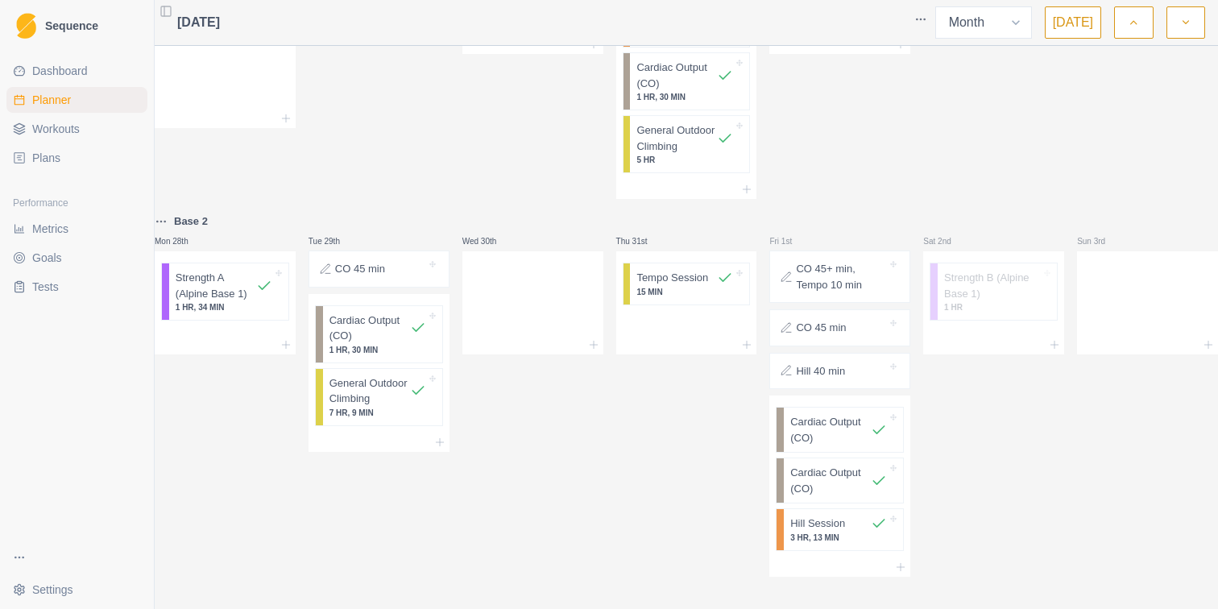
click at [1185, 42] on div "July 2025 Week Month Today" at bounding box center [686, 23] width 1063 height 46
click at [1185, 27] on icon "button" at bounding box center [1185, 22] width 11 height 16
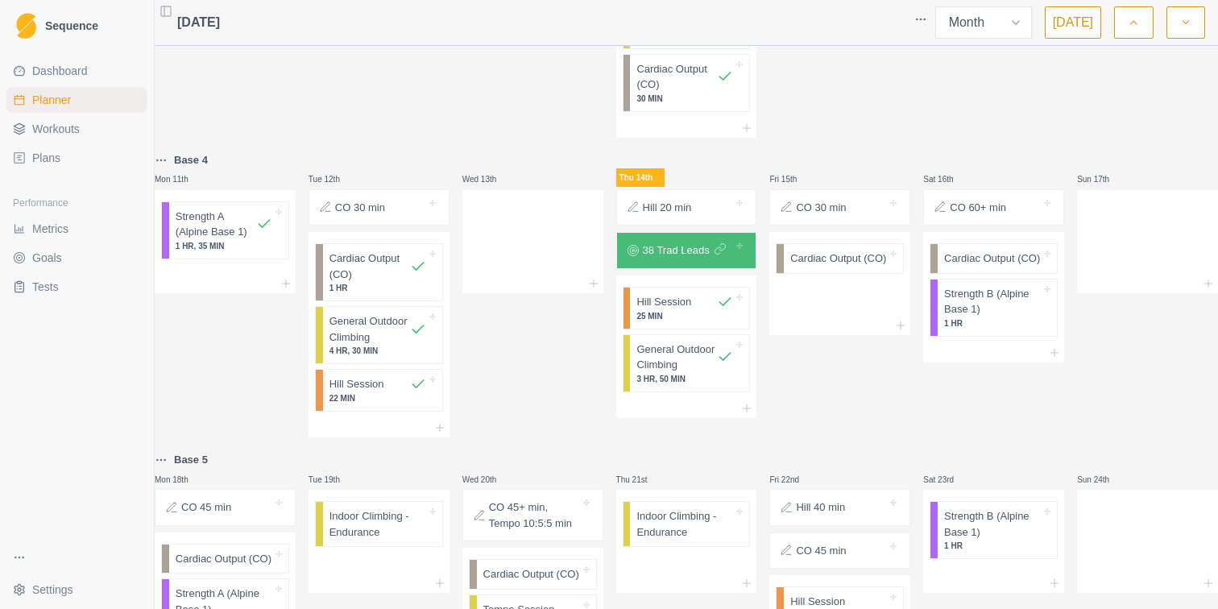
scroll to position [631, 0]
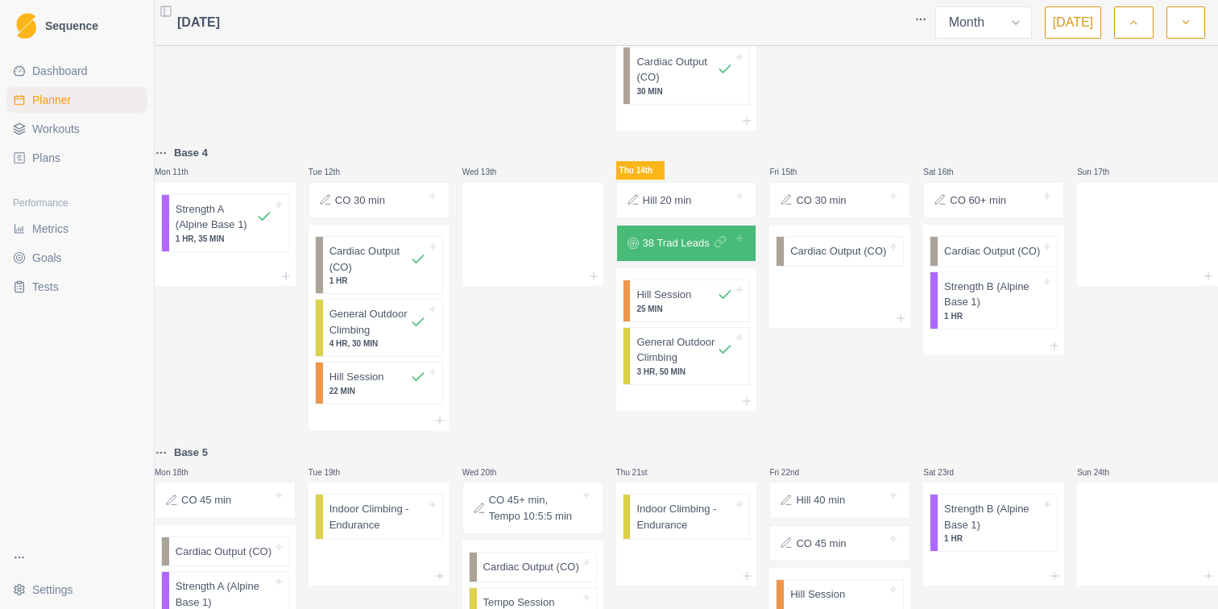
click at [20, 251] on icon at bounding box center [19, 257] width 13 height 13
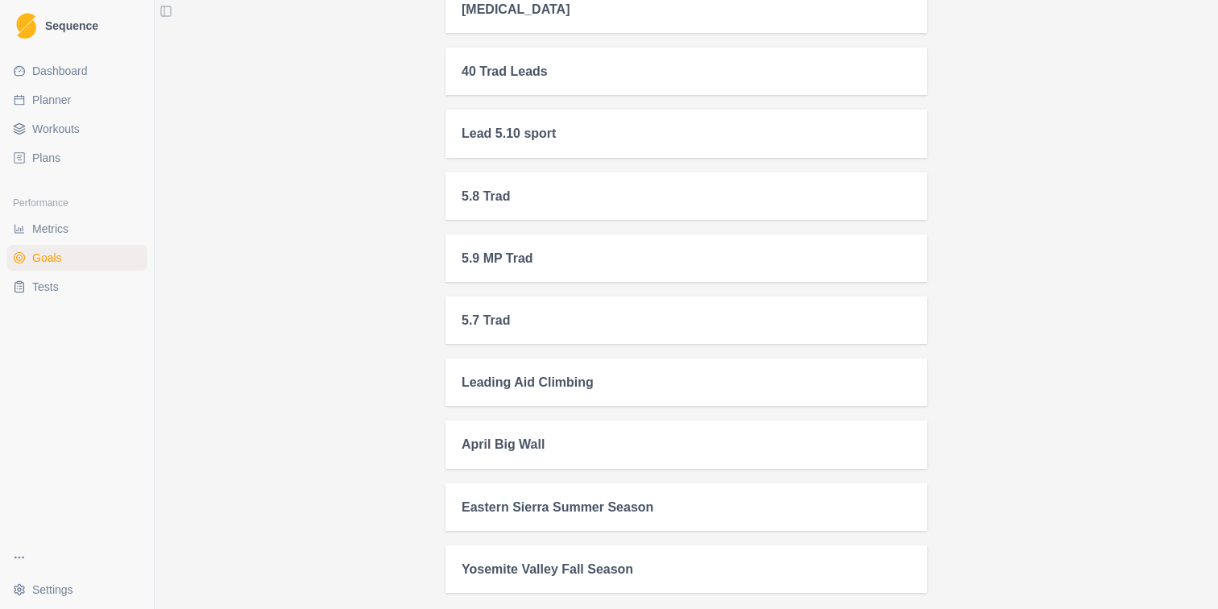
scroll to position [124, 0]
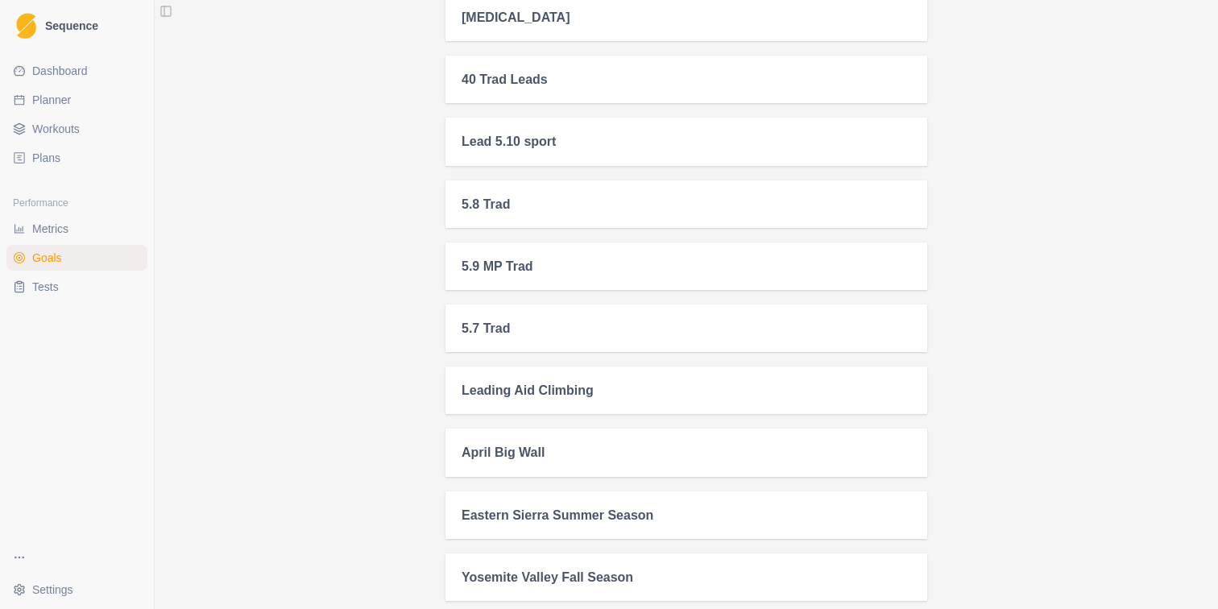
click at [72, 97] on link "Planner" at bounding box center [76, 100] width 141 height 26
select select "month"
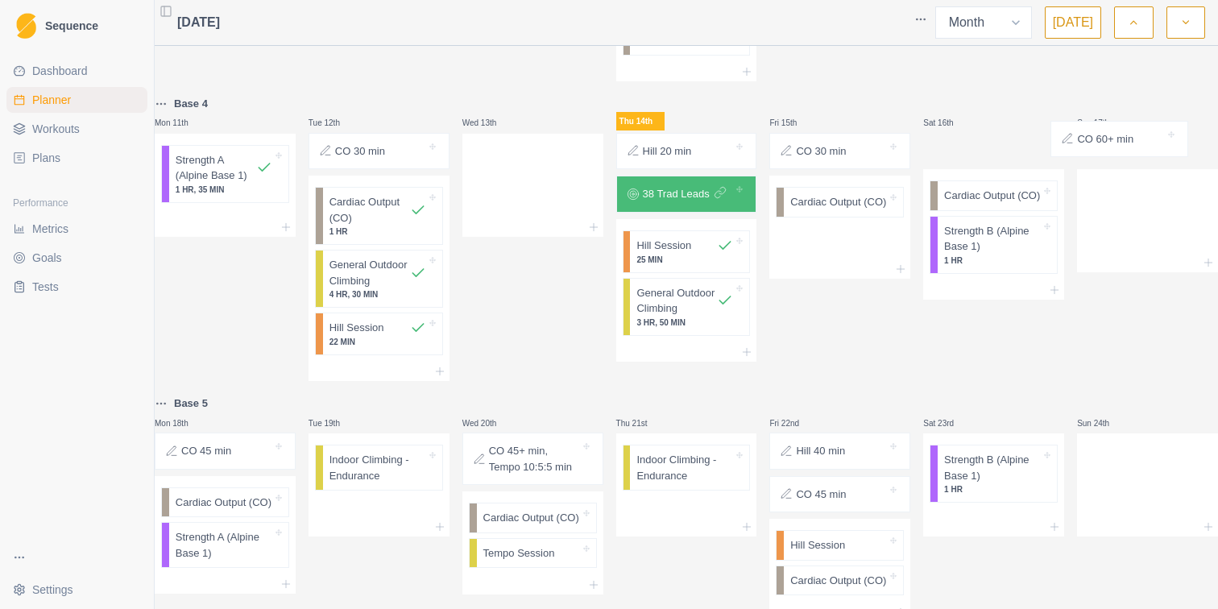
scroll to position [669, 0]
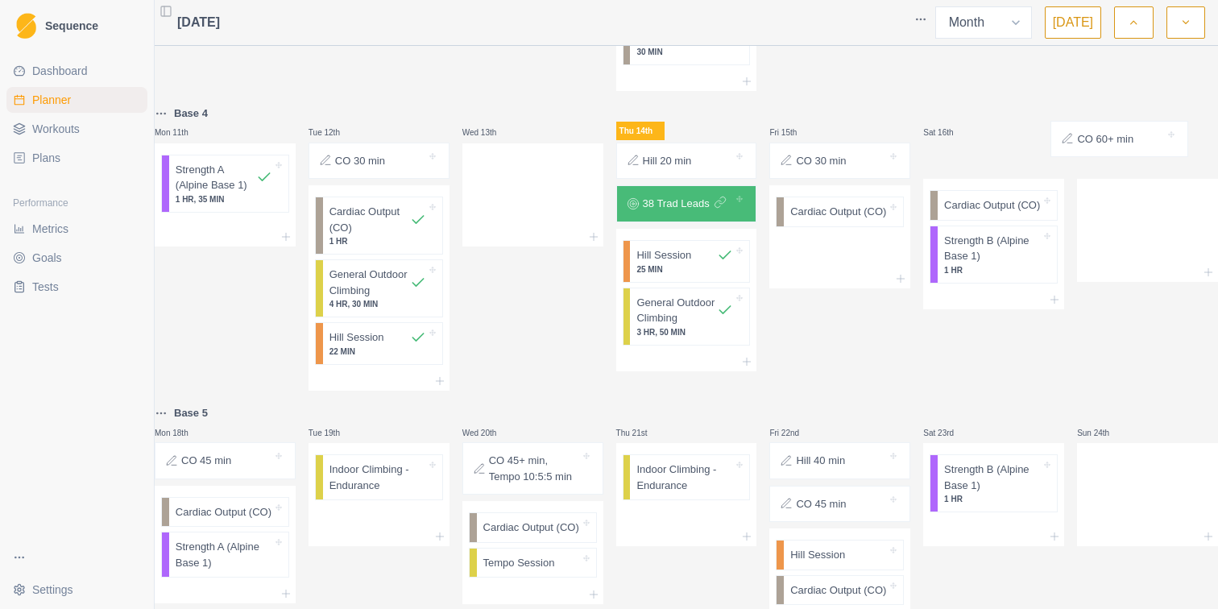
drag, startPoint x: 992, startPoint y: 122, endPoint x: 1135, endPoint y: 144, distance: 144.3
click at [1135, 144] on div "Base 2 Mon 28th Strength A (Alpine Base 1) 1 HR, 34 MIN Tue 29th CO 45 min Card…" at bounding box center [686, 127] width 1063 height 1490
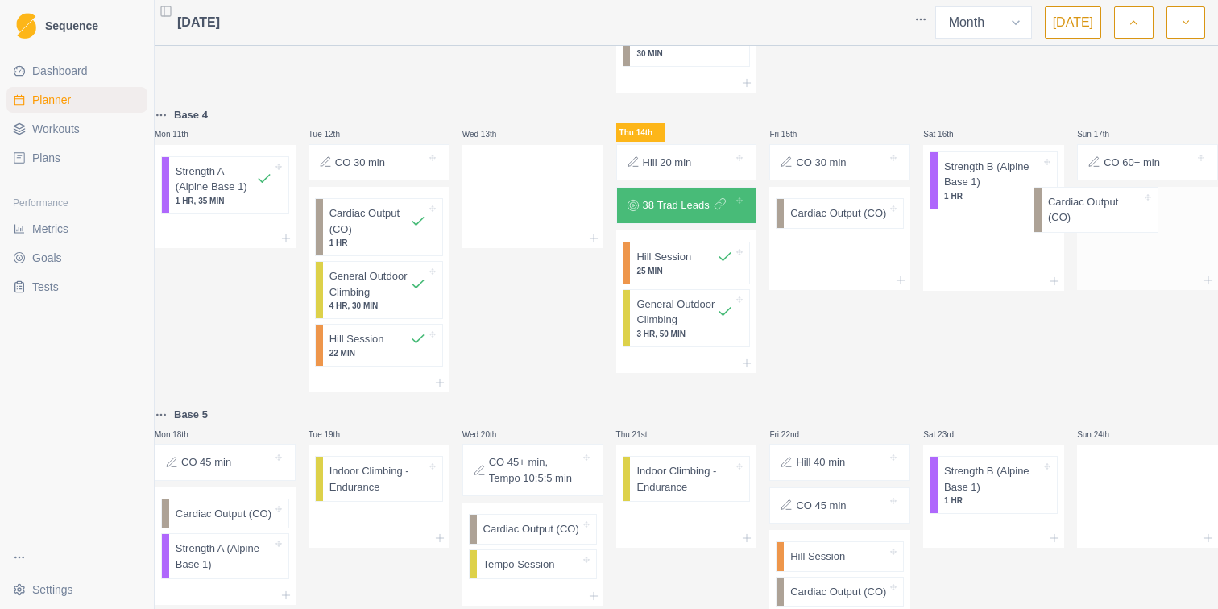
drag, startPoint x: 964, startPoint y: 184, endPoint x: 1097, endPoint y: 222, distance: 138.4
click at [1097, 223] on div "Base 2 Mon 28th Strength A (Alpine Base 1) 1 HR, 34 MIN Tue 29th CO 45 min Card…" at bounding box center [686, 129] width 1063 height 1490
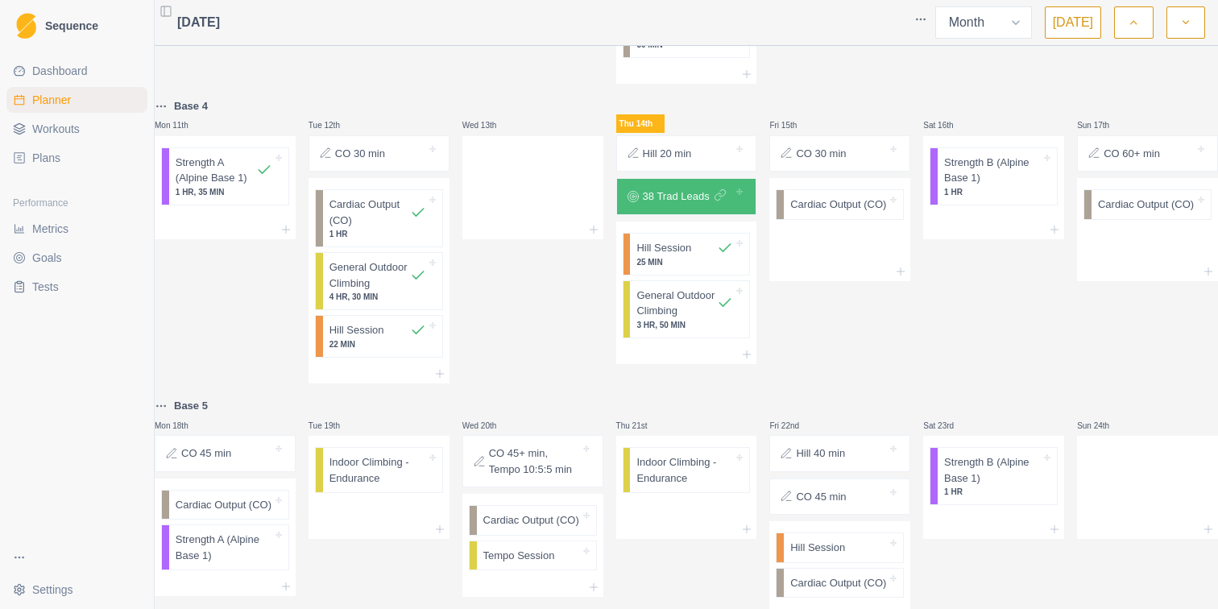
scroll to position [671, 0]
